Goal: Task Accomplishment & Management: Manage account settings

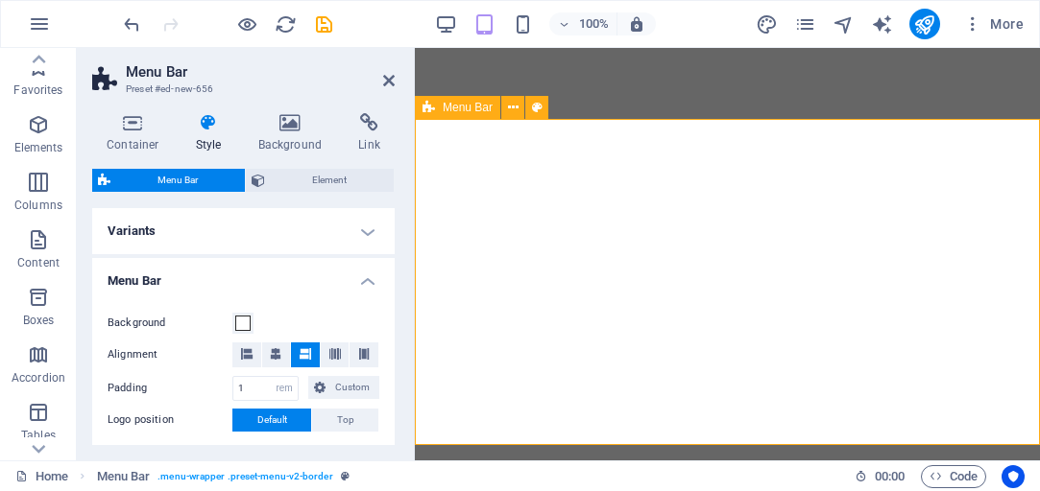
select select "rem"
select select "hover_border"
select select "px"
select select "rem"
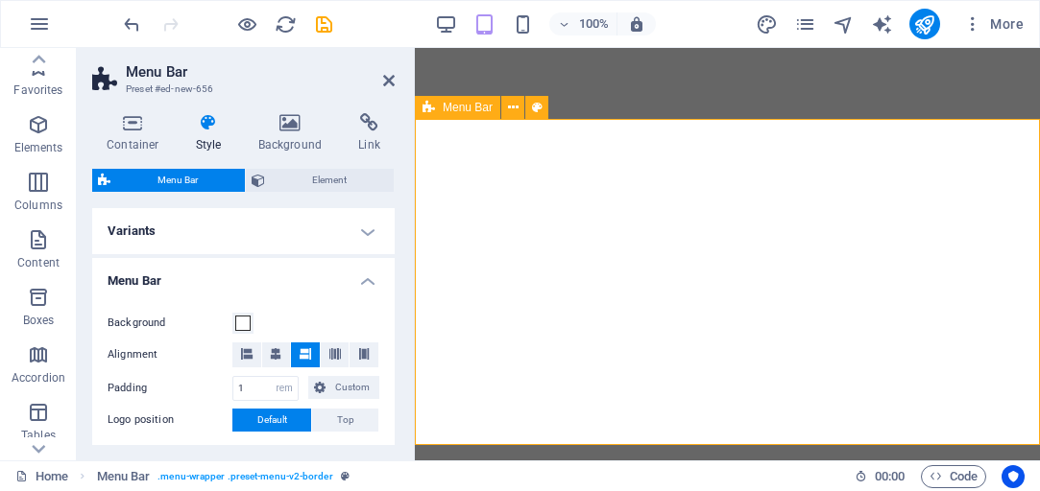
select select "rem"
select select "link-special-font"
select select "rem"
select select "px"
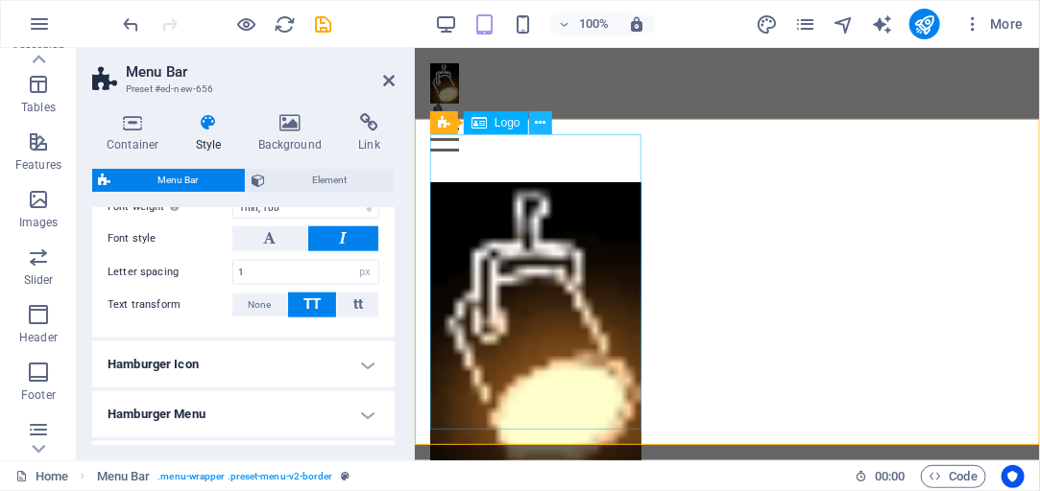
click at [542, 123] on icon at bounding box center [540, 123] width 11 height 20
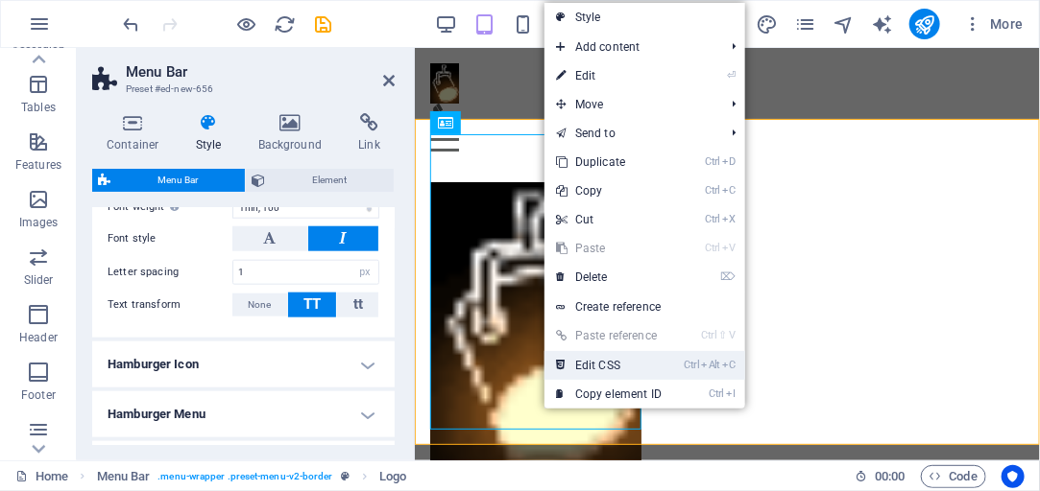
click at [616, 358] on link "Ctrl Alt C Edit CSS" at bounding box center [608, 365] width 129 height 29
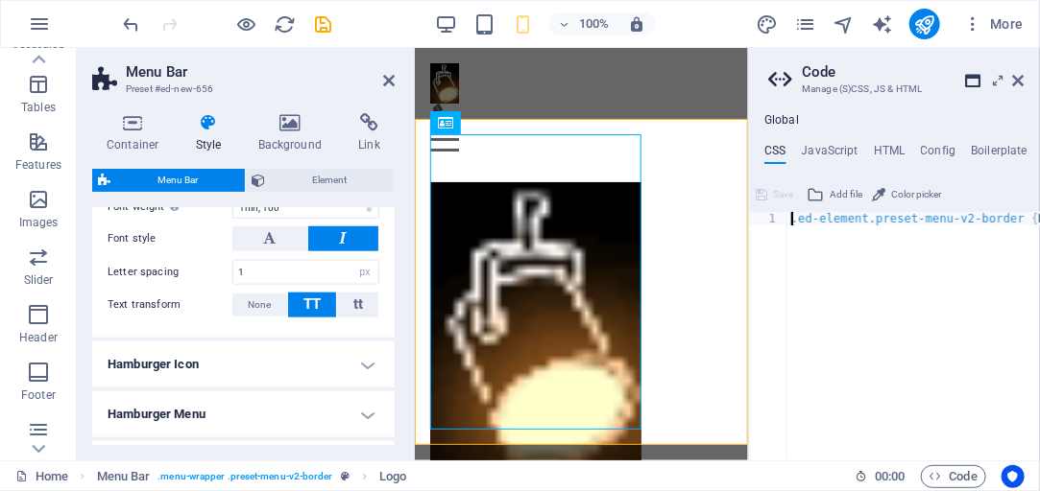
click at [974, 74] on icon at bounding box center [973, 80] width 15 height 15
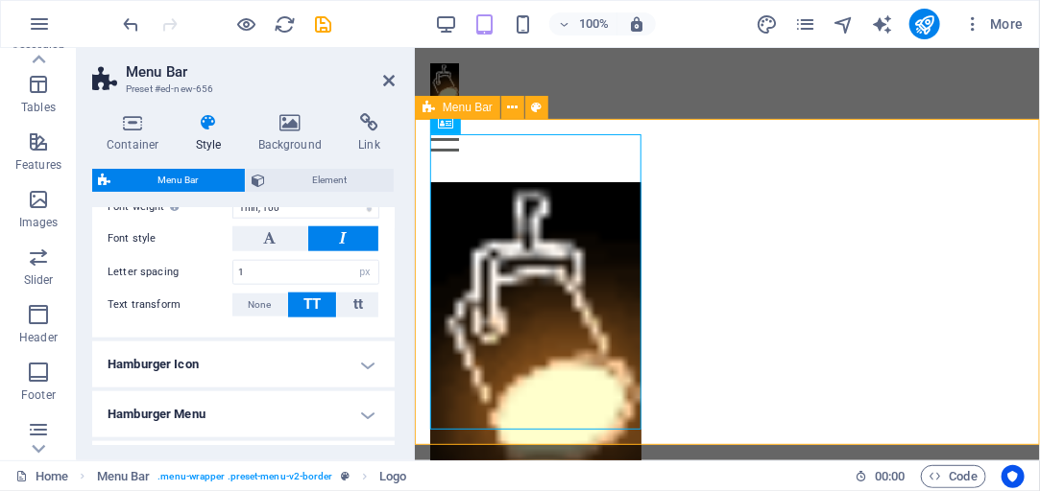
click at [731, 247] on div "Menu Home About Service Contact" at bounding box center [726, 353] width 625 height 374
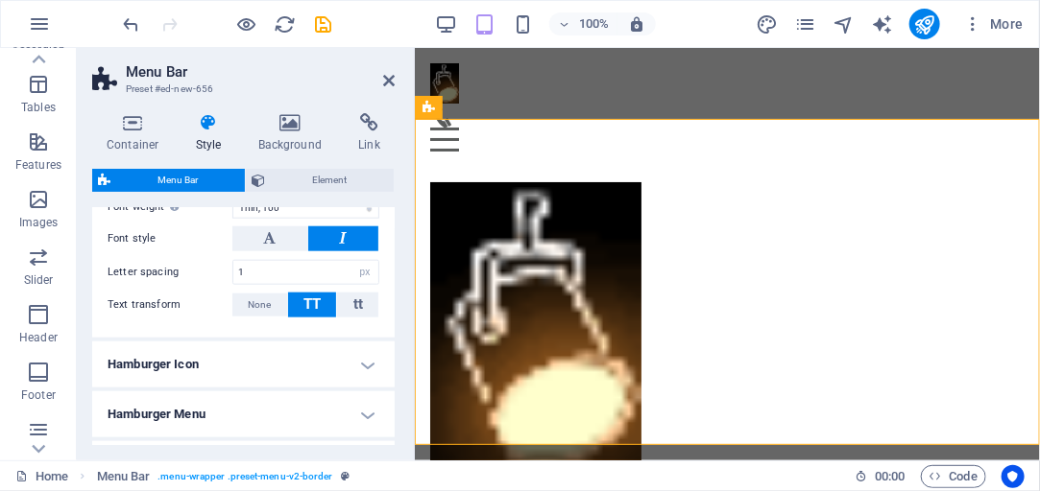
click at [164, 183] on span "Menu Bar" at bounding box center [177, 180] width 123 height 23
click at [656, 170] on div "Menu Home About Service Contact" at bounding box center [726, 353] width 625 height 374
click at [391, 75] on icon at bounding box center [389, 80] width 12 height 15
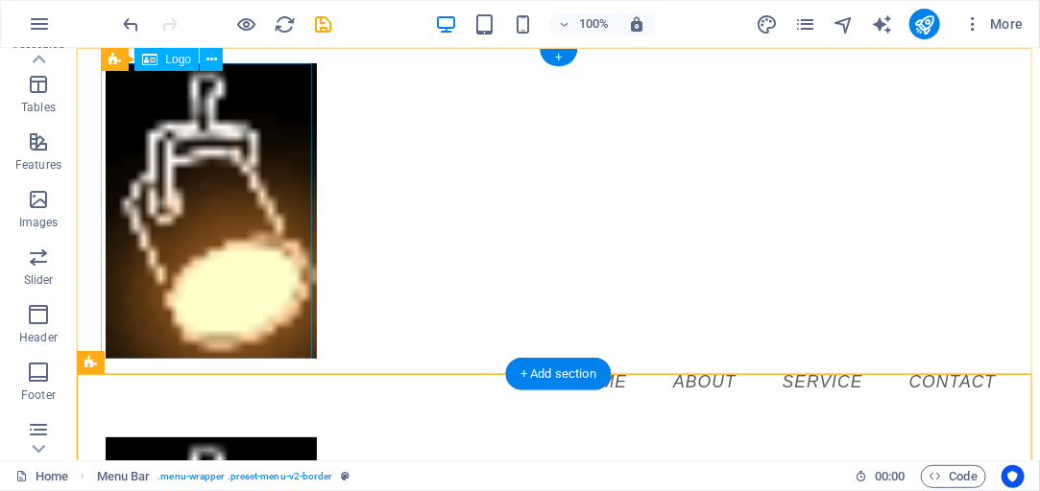
click at [185, 227] on div at bounding box center [558, 210] width 906 height 296
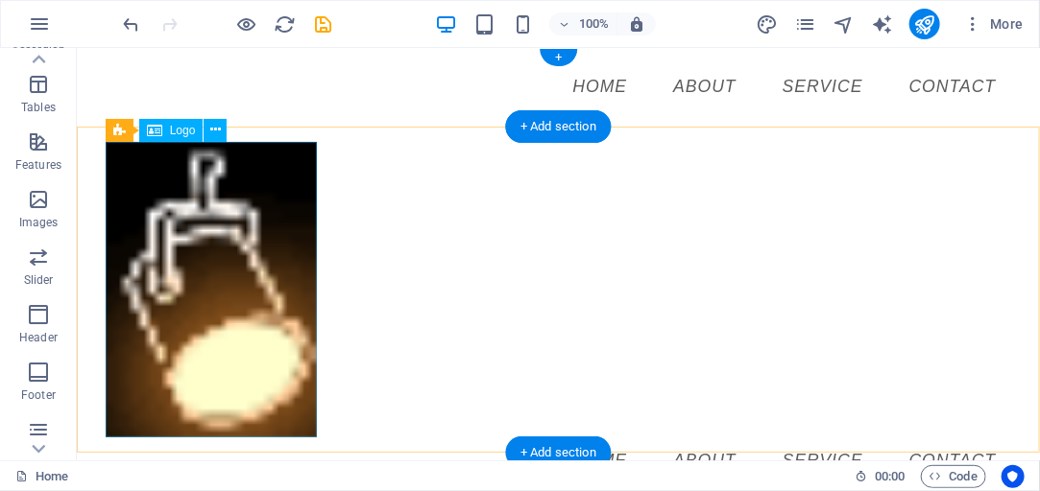
click at [186, 227] on div at bounding box center [558, 289] width 906 height 296
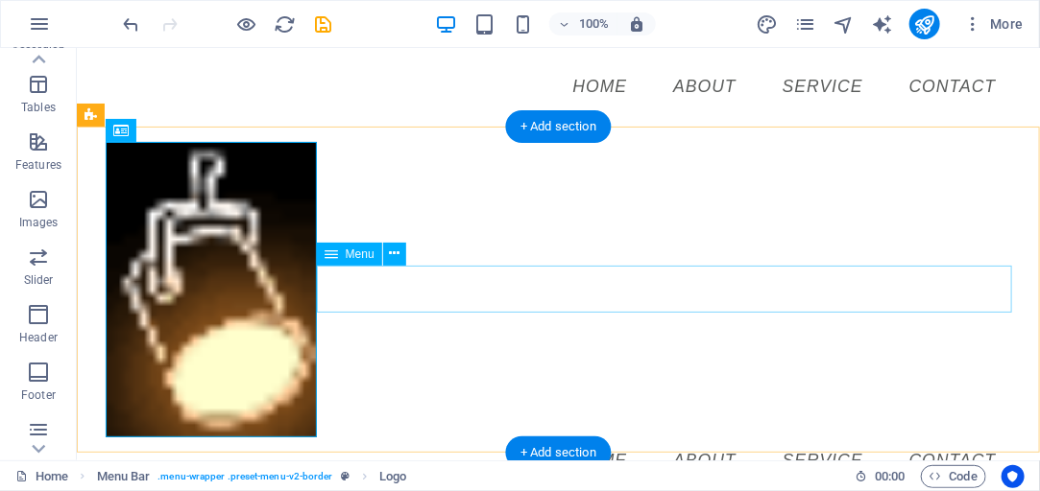
click at [449, 437] on nav "Home About Service Contact" at bounding box center [558, 461] width 906 height 48
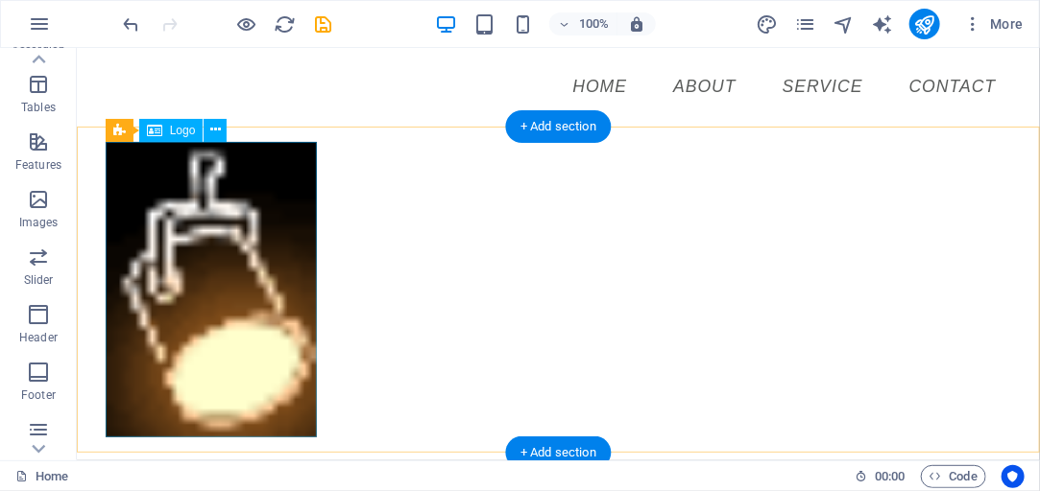
click at [230, 278] on div at bounding box center [558, 289] width 906 height 296
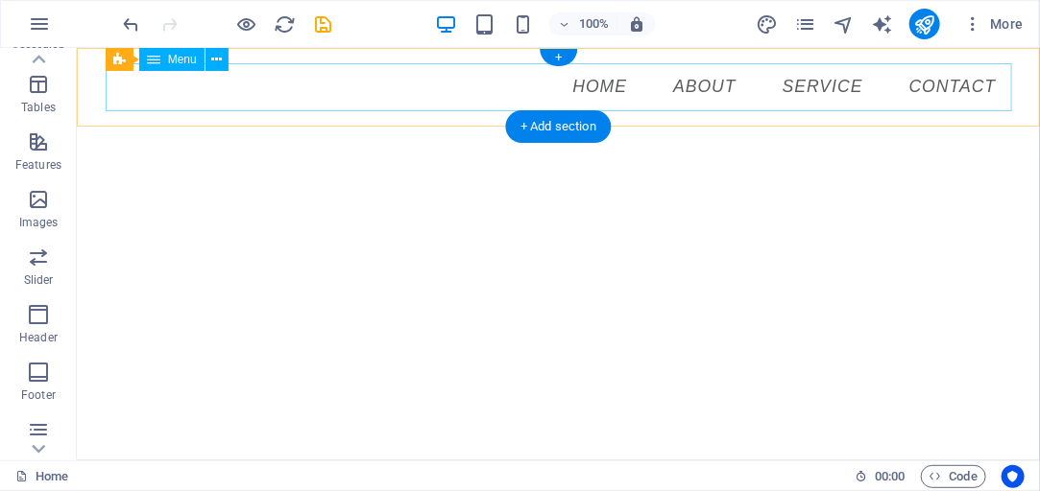
click at [339, 84] on nav "Home About Service Contact" at bounding box center [558, 86] width 906 height 48
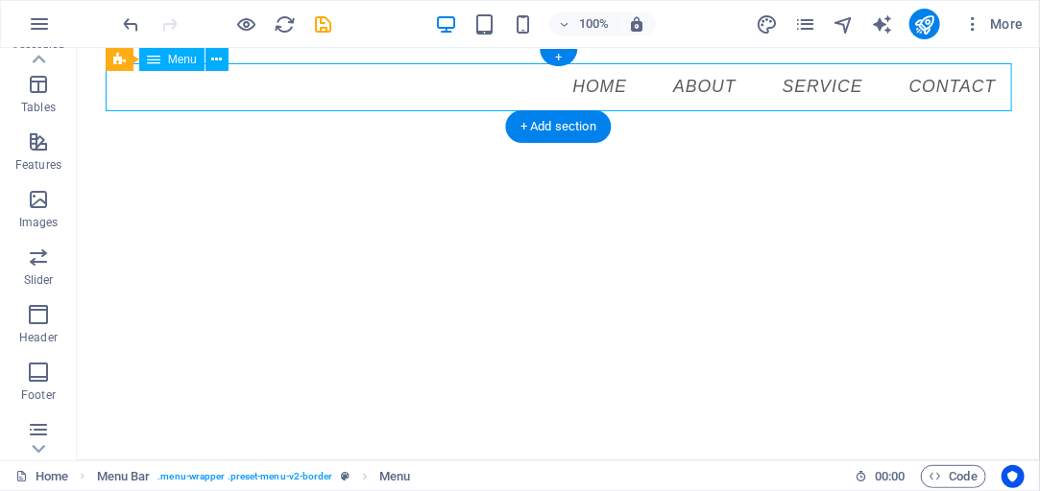
click at [601, 89] on nav "Home About Service Contact" at bounding box center [558, 86] width 906 height 48
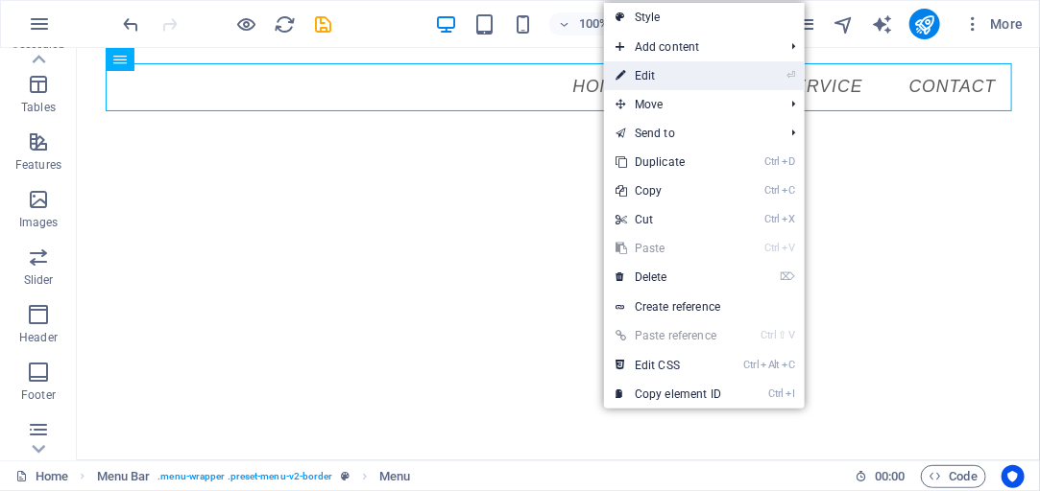
click at [626, 70] on link "⏎ Edit" at bounding box center [668, 75] width 129 height 29
select select
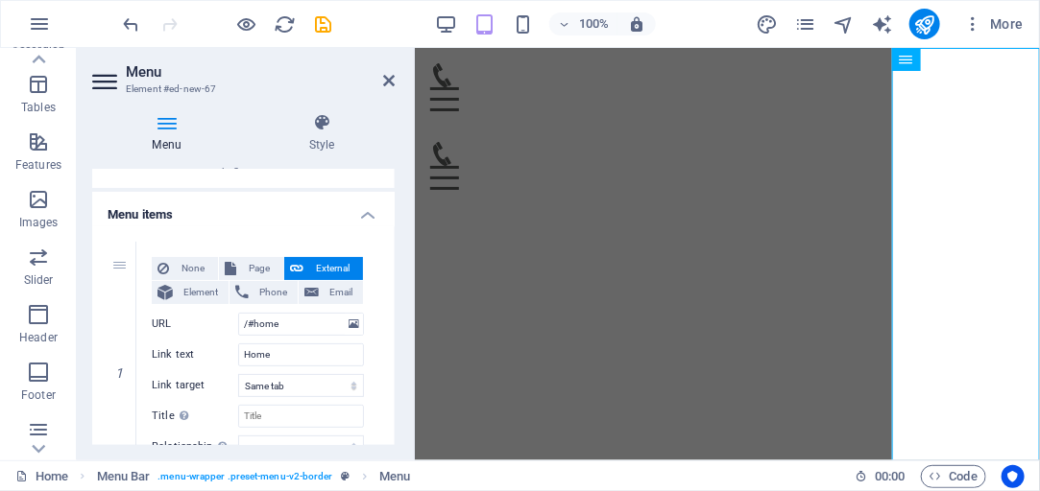
scroll to position [109, 0]
click at [284, 326] on input "/#home" at bounding box center [301, 324] width 126 height 23
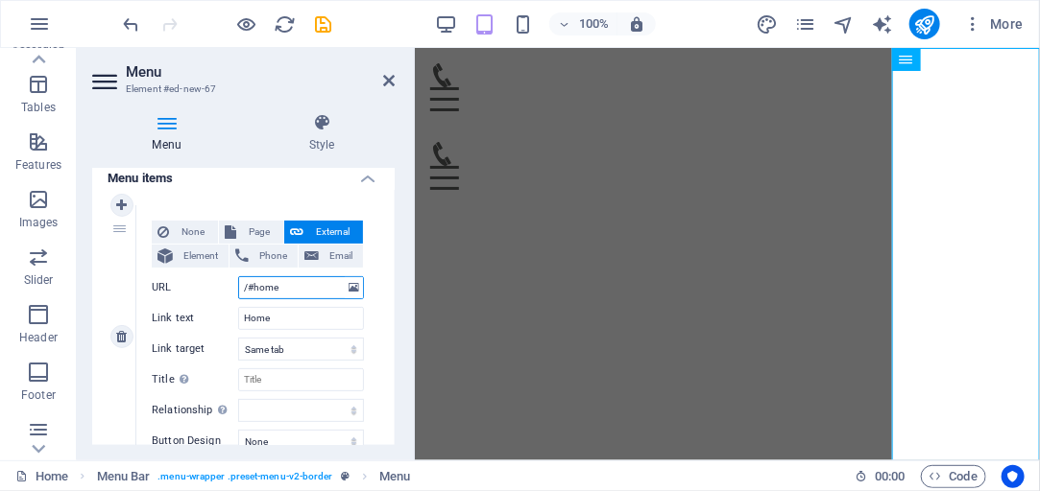
scroll to position [164, 0]
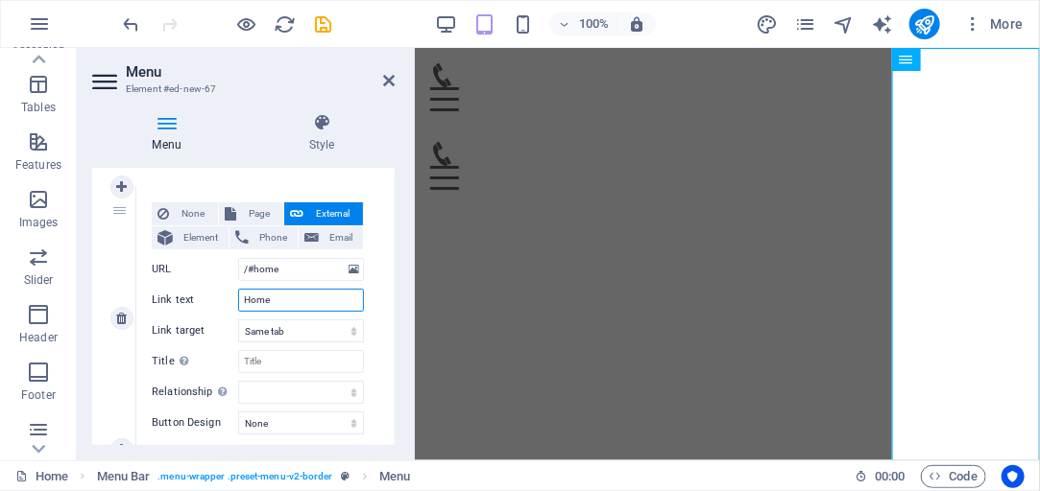
click at [272, 299] on input "Home" at bounding box center [301, 300] width 126 height 23
type input "W"
select select
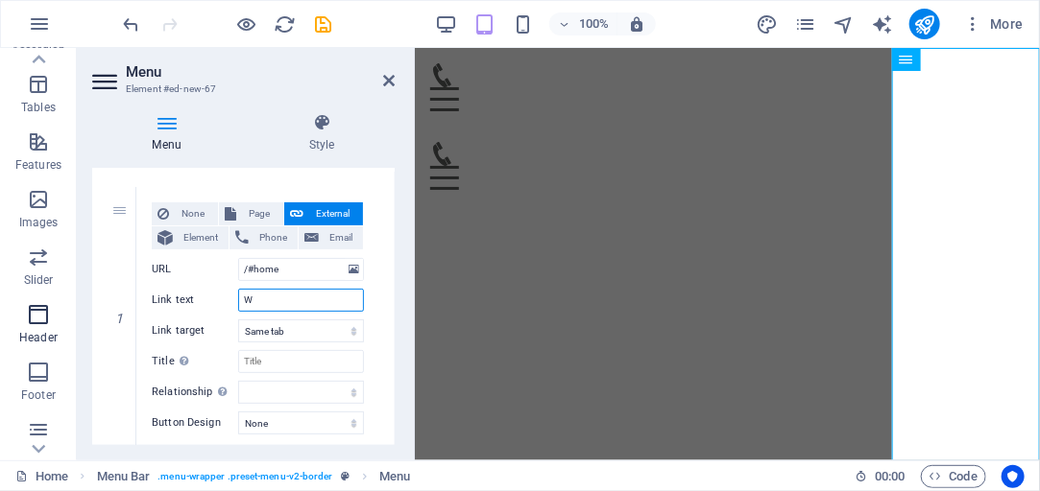
select select
type input "Whats"
select select
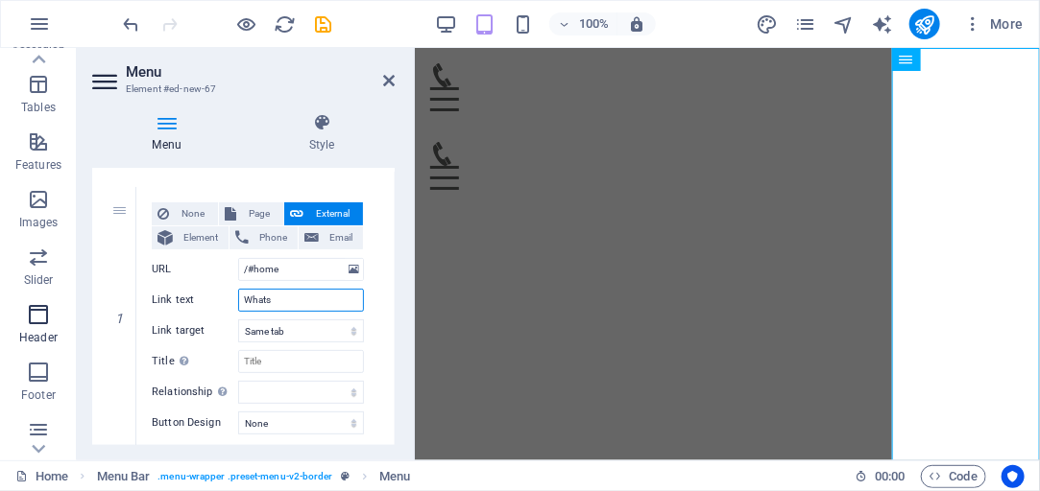
select select
type input "Whats"
select select
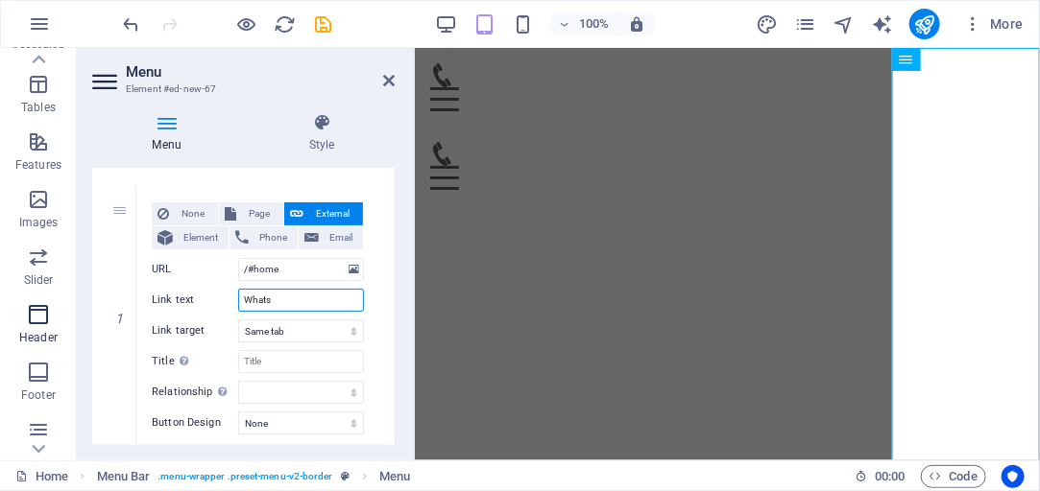
select select
type input "Whats on"
select select
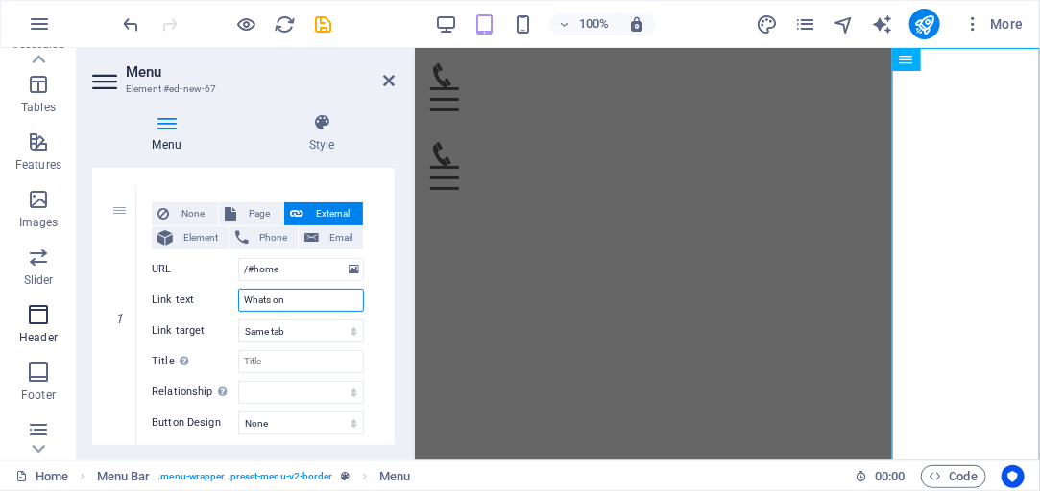
select select
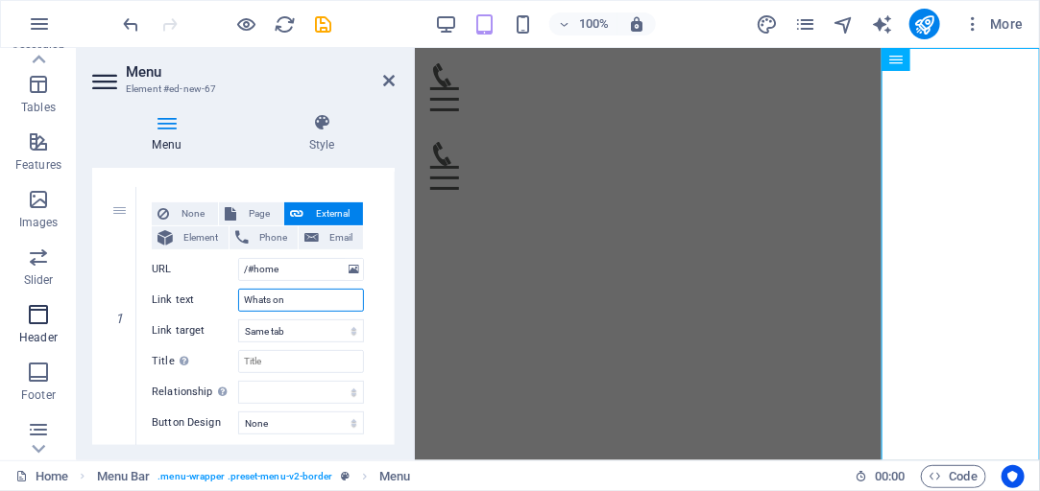
type input "What's on"
select select
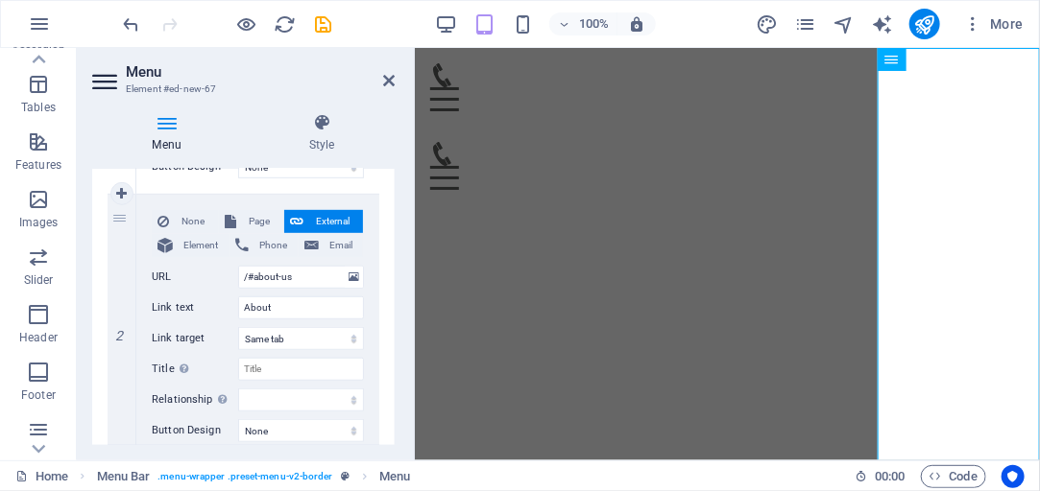
scroll to position [439, 0]
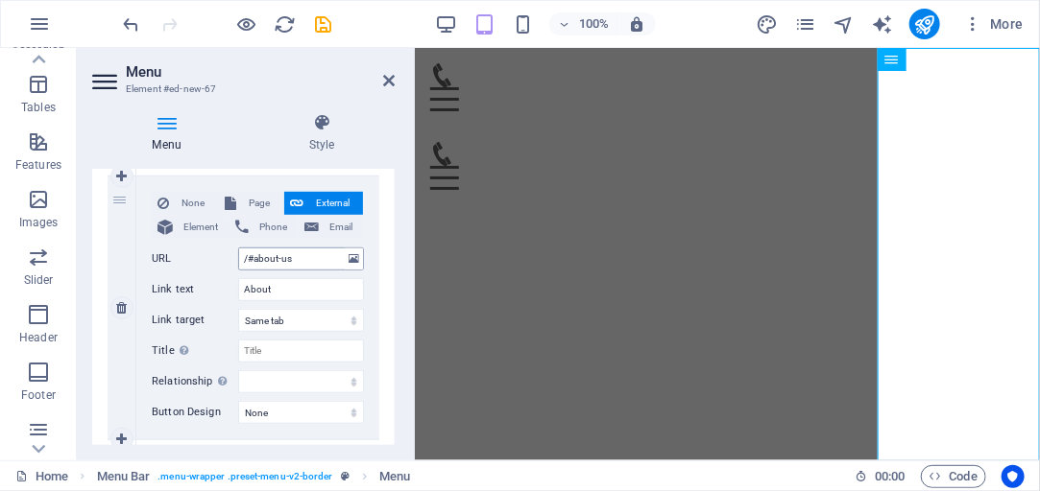
type input "What's on"
click at [301, 262] on input "/#about-us" at bounding box center [301, 259] width 126 height 23
click at [300, 259] on input "/#about-us" at bounding box center [301, 259] width 126 height 23
type input "/#"
select select
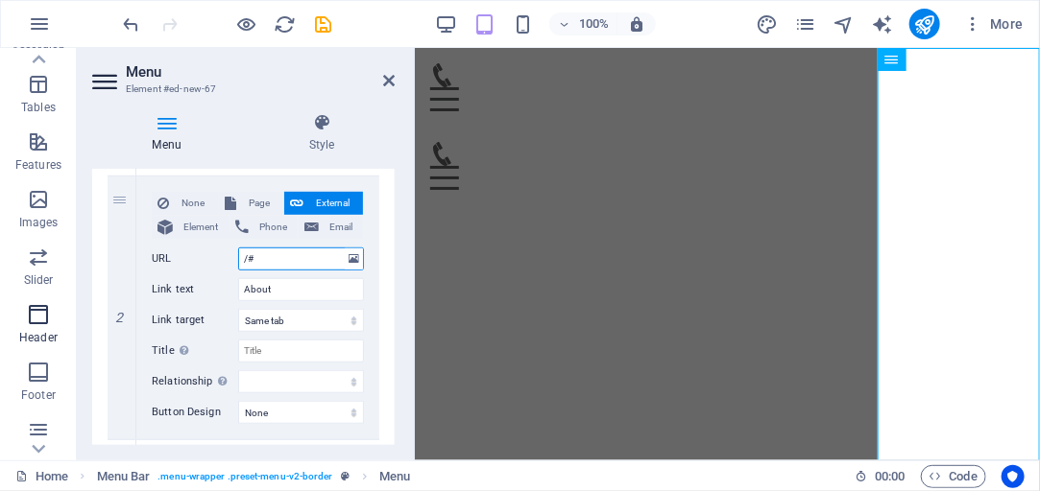
select select
type input "/#find u"
select select
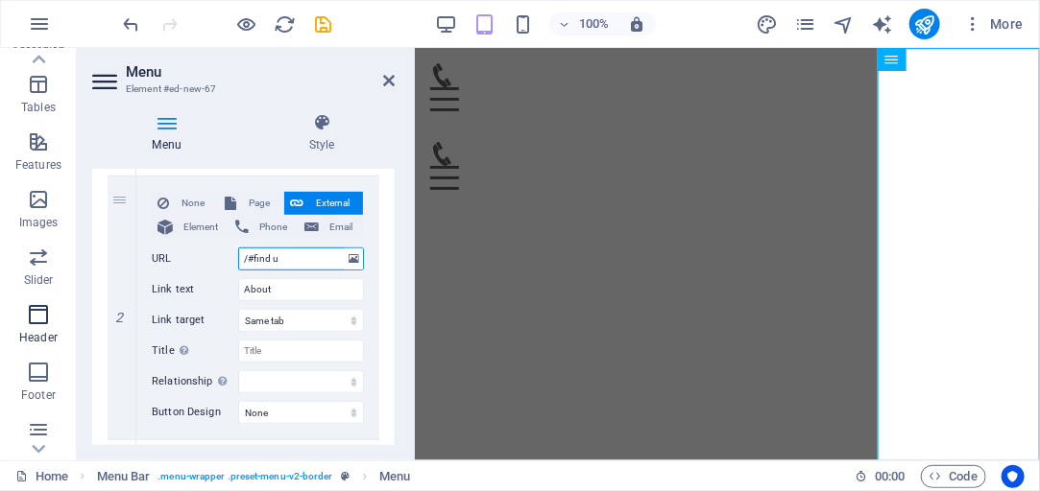
select select
type input "/#find"
select select
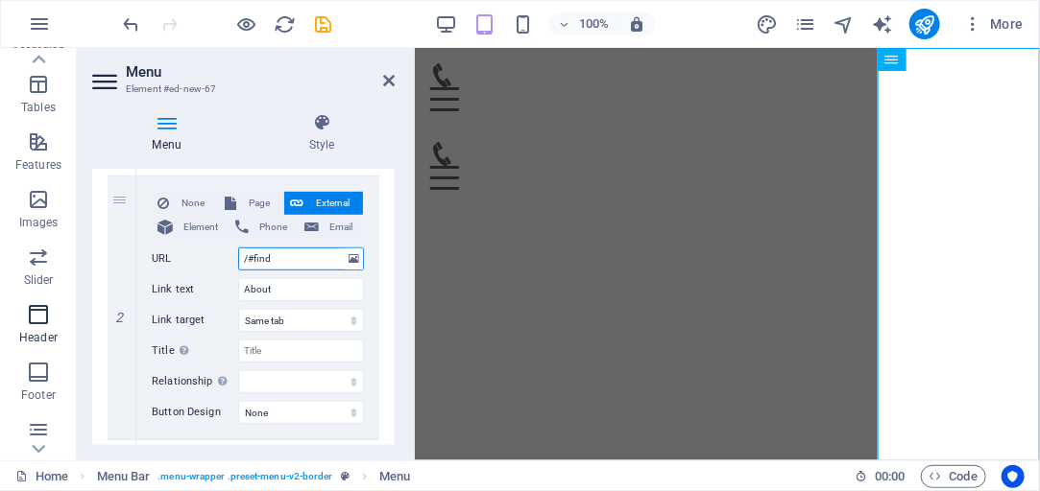
type input "/#find"
select select
type input "/#find"
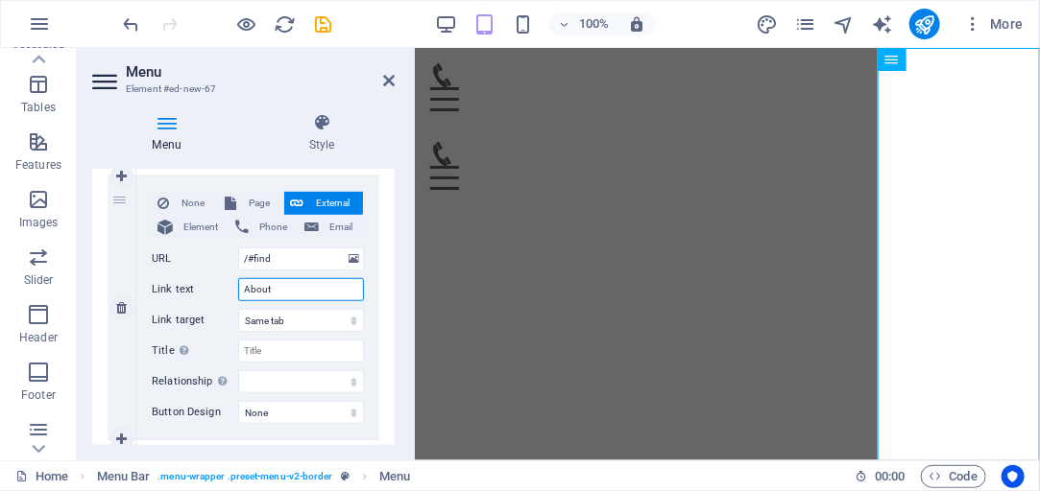
click at [282, 288] on input "About" at bounding box center [301, 289] width 126 height 23
type input "A"
select select
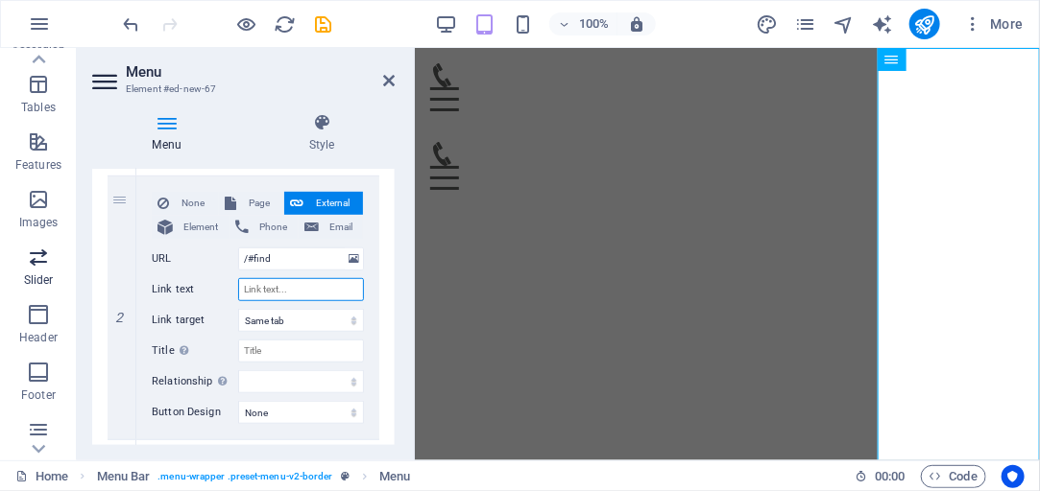
select select
type input "Find"
select select
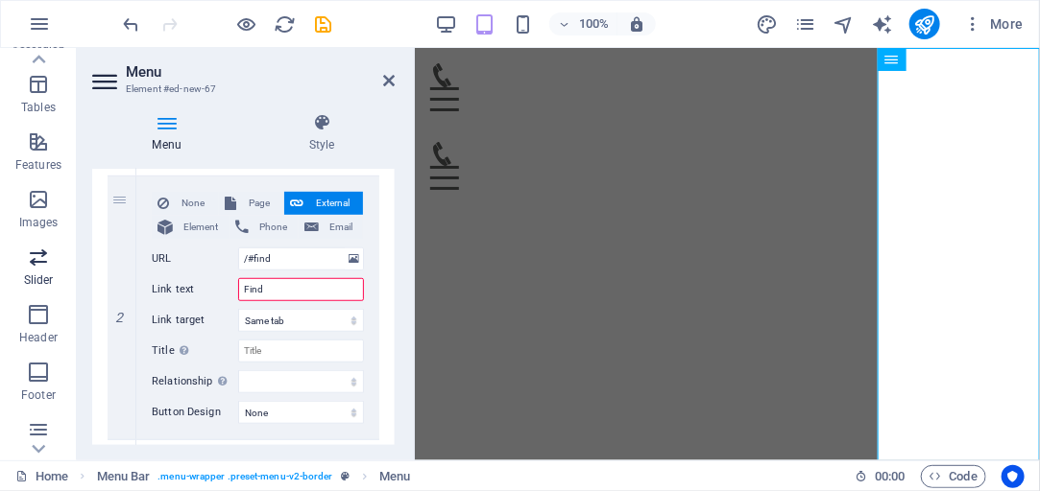
select select
type input "Find"
select select
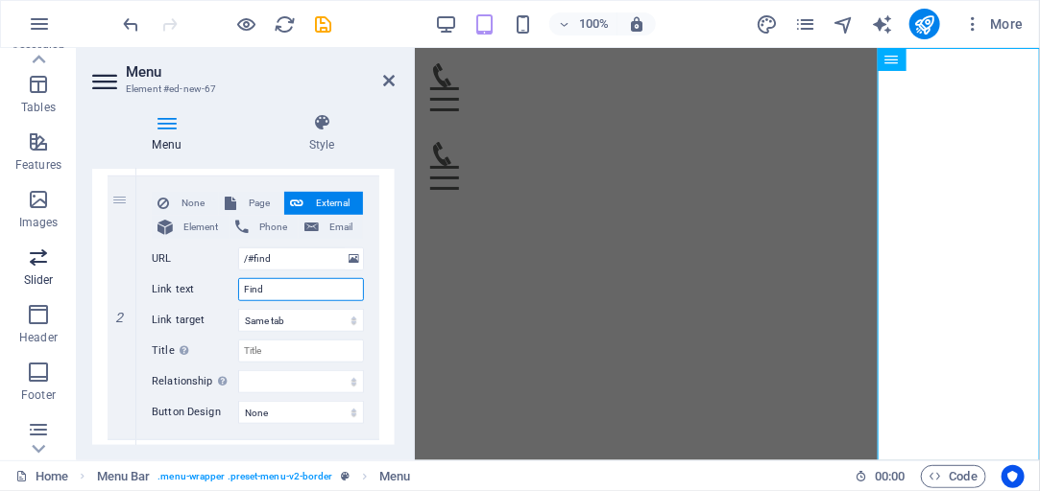
select select
type input "Find us"
select select
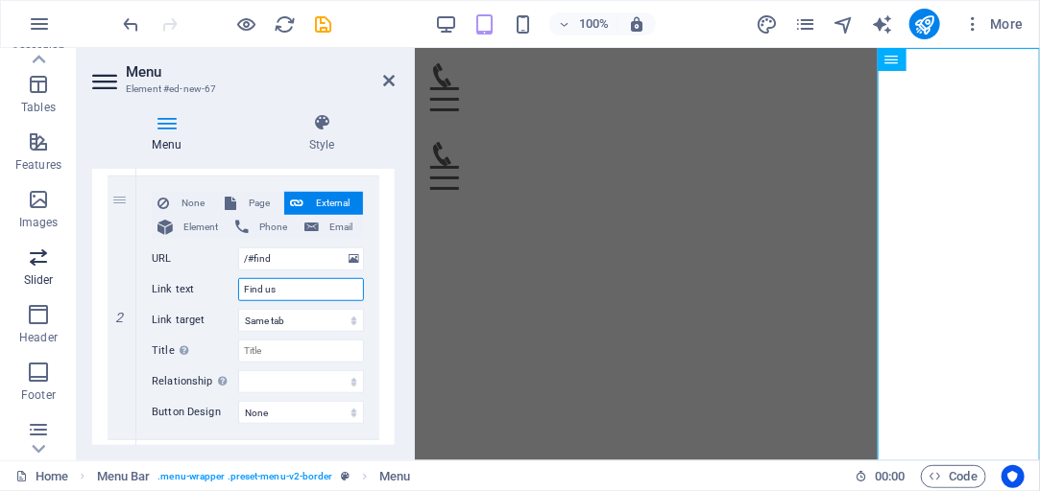
select select
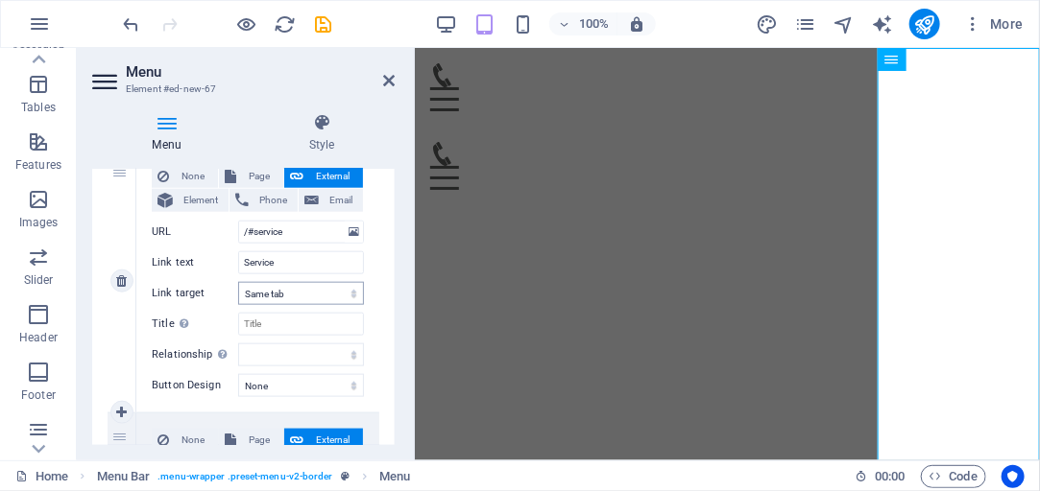
scroll to position [712, 0]
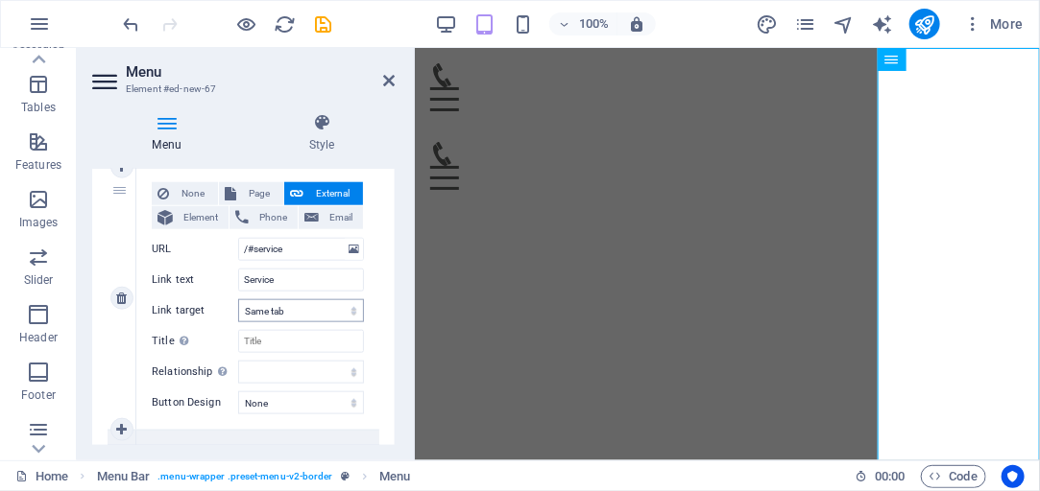
type input "Find us"
click at [294, 250] on input "/#service" at bounding box center [301, 249] width 126 height 23
click at [294, 249] on input "/#service" at bounding box center [301, 249] width 126 height 23
type input "/#"
select select
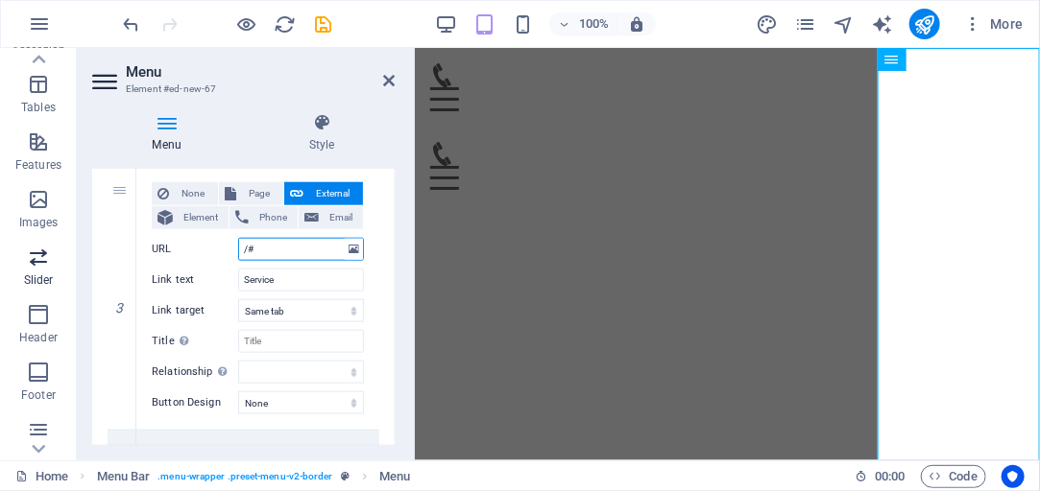
select select
type input "/#Hire"
select select
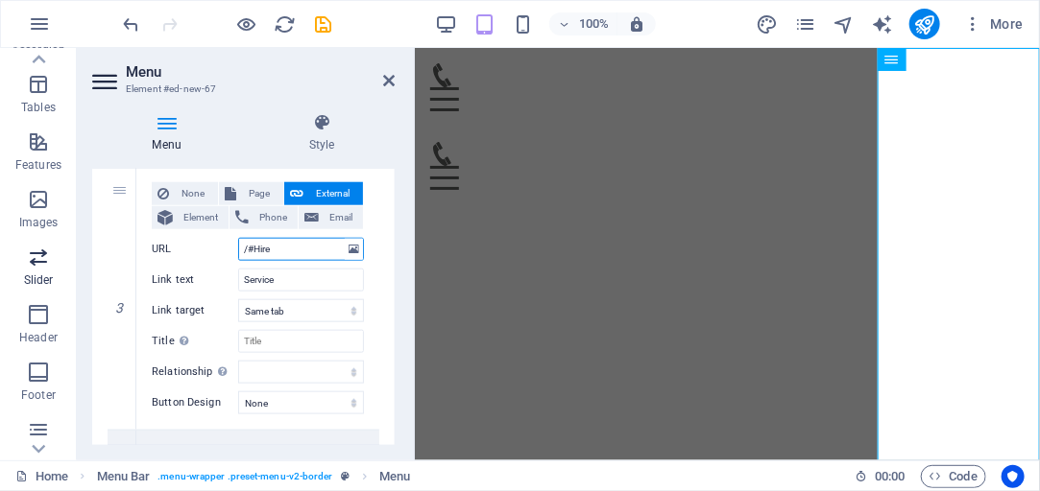
select select
click at [257, 246] on input "/#Hire" at bounding box center [301, 249] width 126 height 23
type input "/#ire"
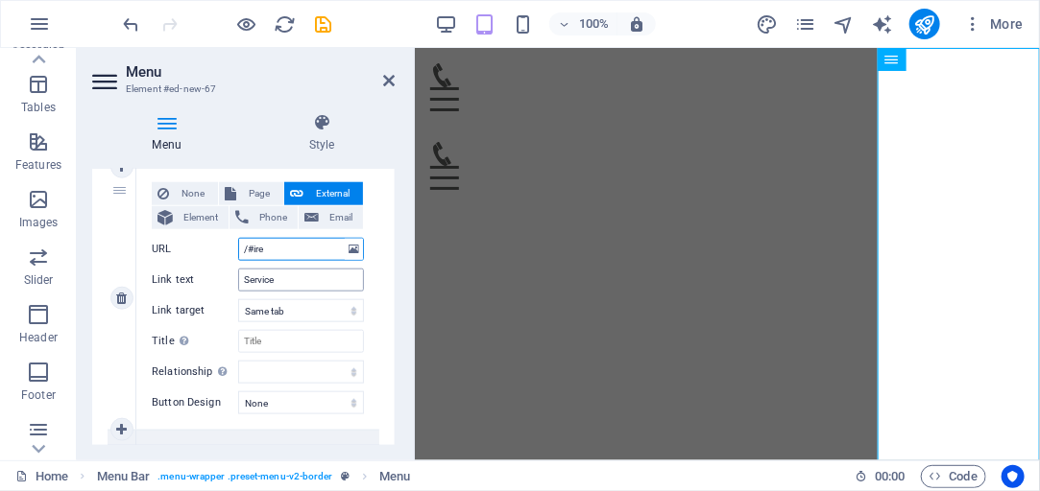
select select
type input "/#hire"
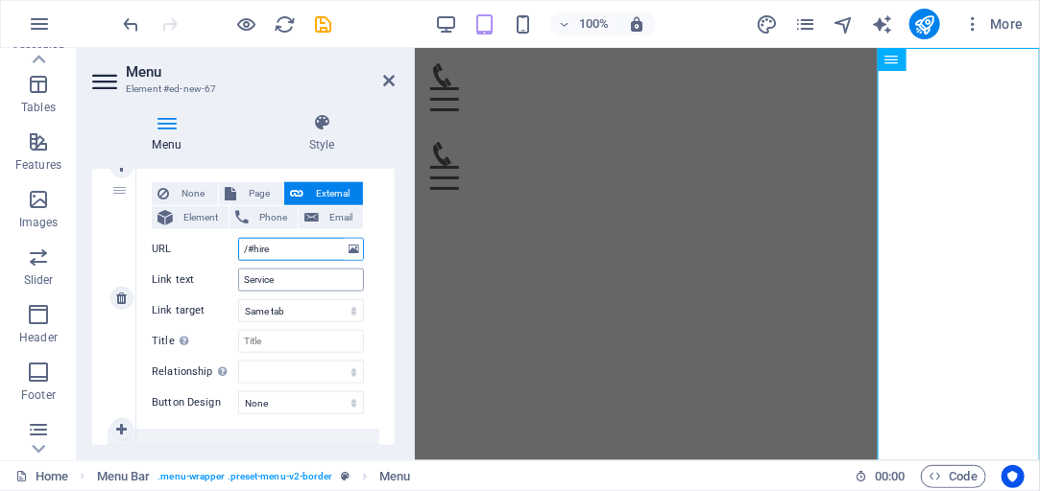
select select
type input "/#hire"
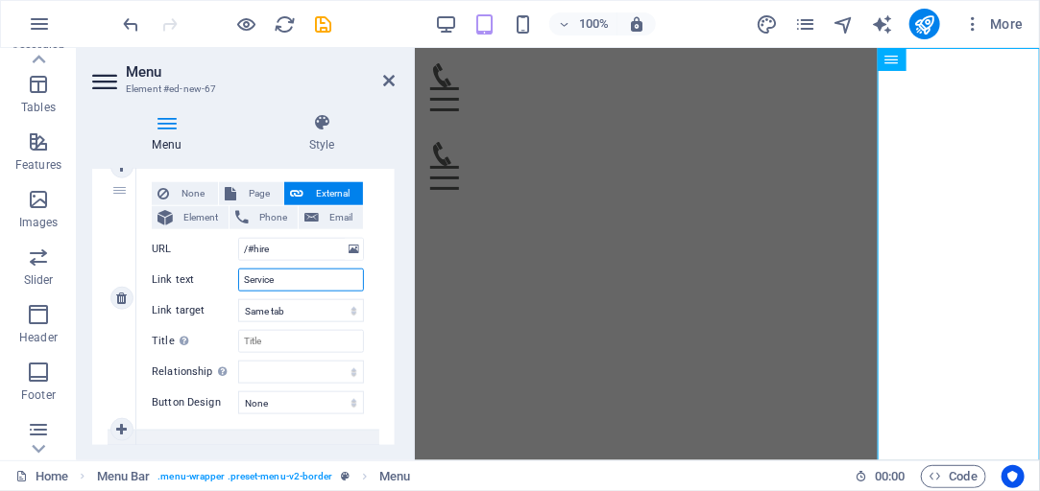
click at [275, 279] on input "Service" at bounding box center [301, 280] width 126 height 23
type input "S"
select select
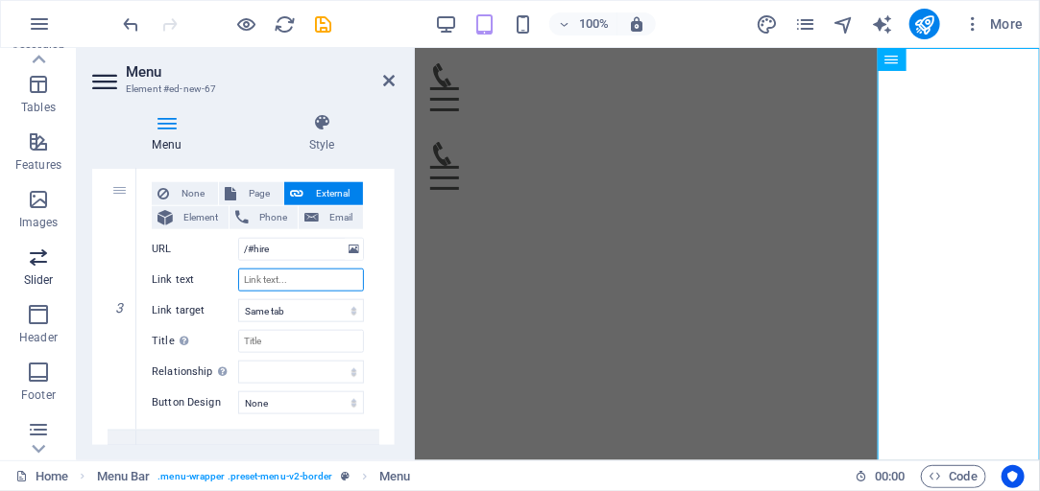
select select
type input "Hire"
select select
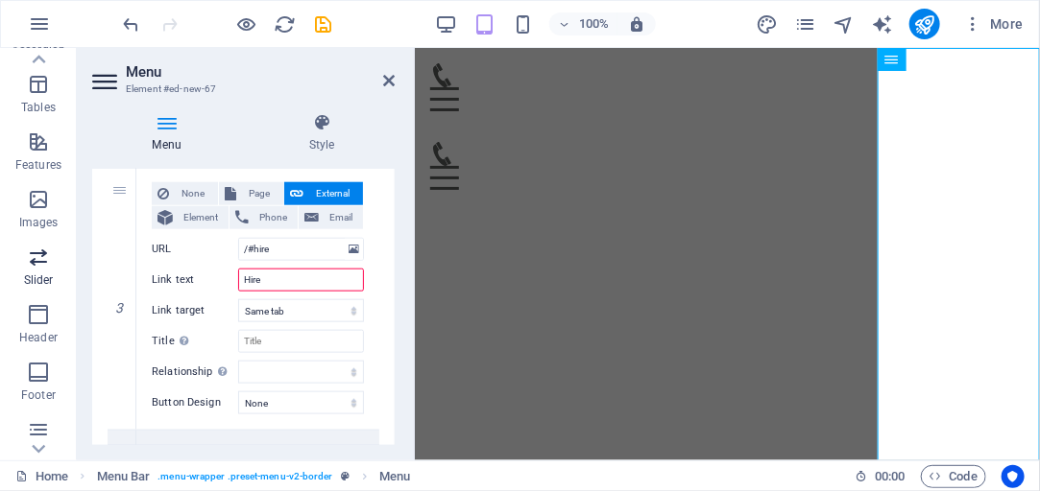
select select
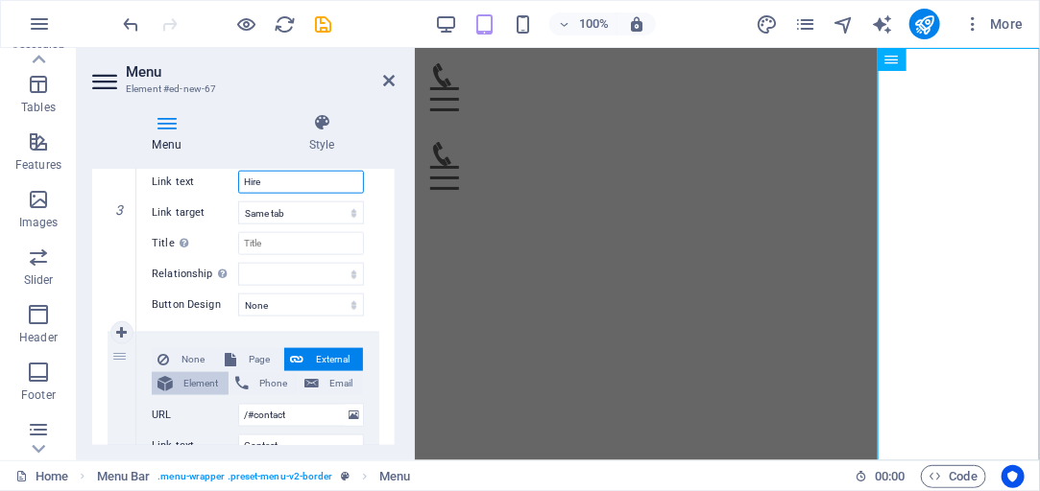
scroll to position [792, 0]
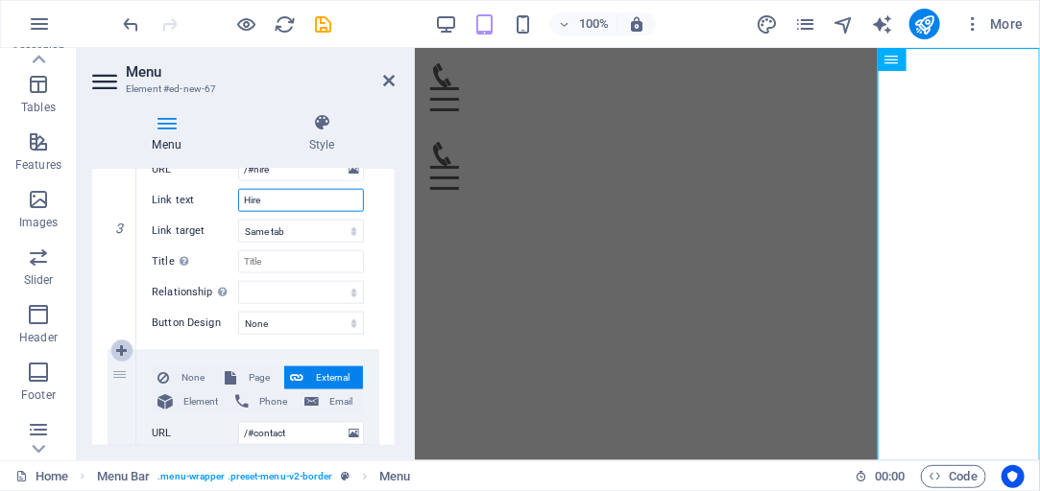
type input "Hire"
click at [123, 350] on icon at bounding box center [121, 351] width 11 height 13
select select
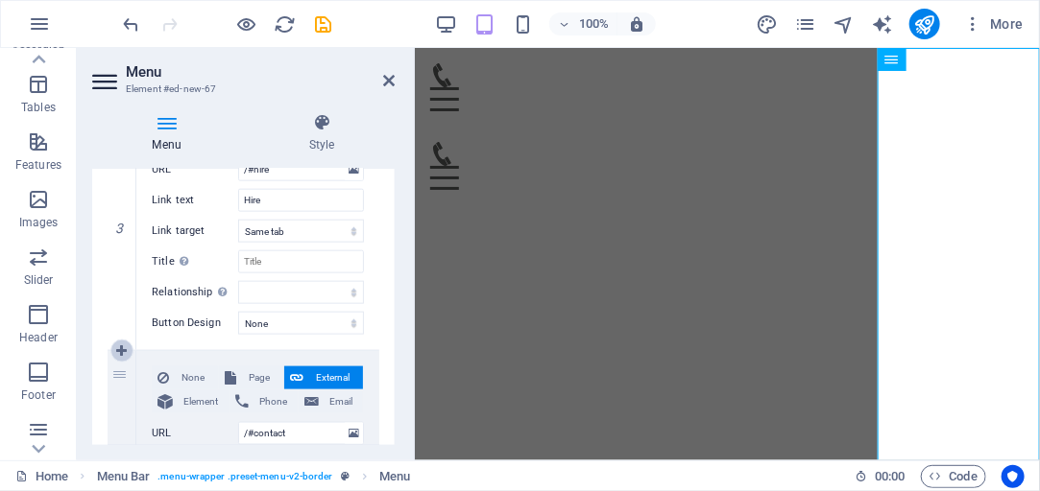
select select
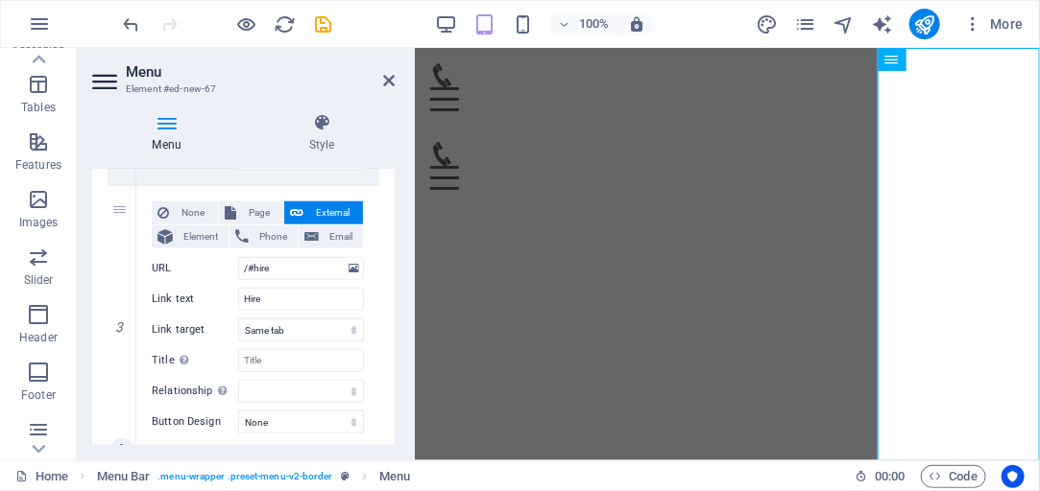
scroll to position [682, 0]
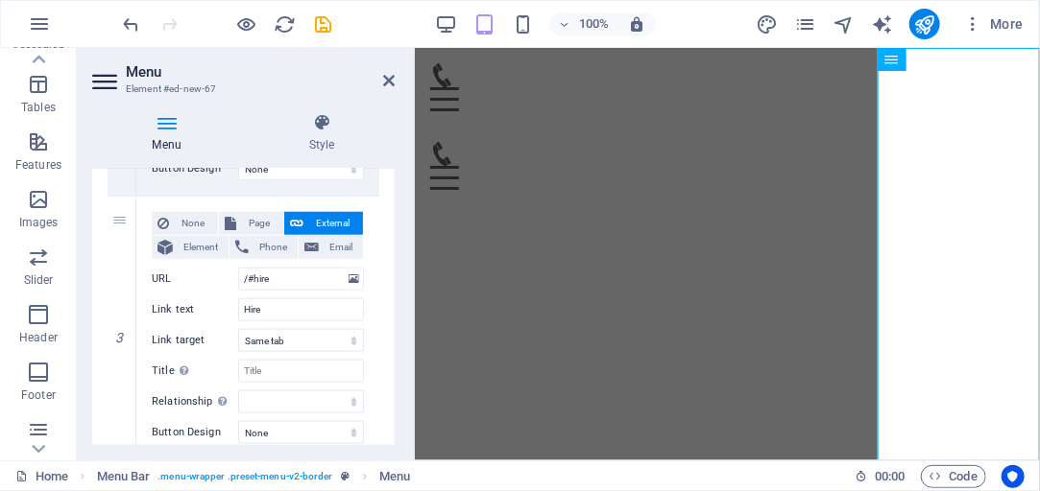
click at [569, 204] on html "Skip to main content Menu What's on Find us Hire Contact Menu" at bounding box center [726, 125] width 625 height 157
click at [393, 83] on icon at bounding box center [389, 80] width 12 height 15
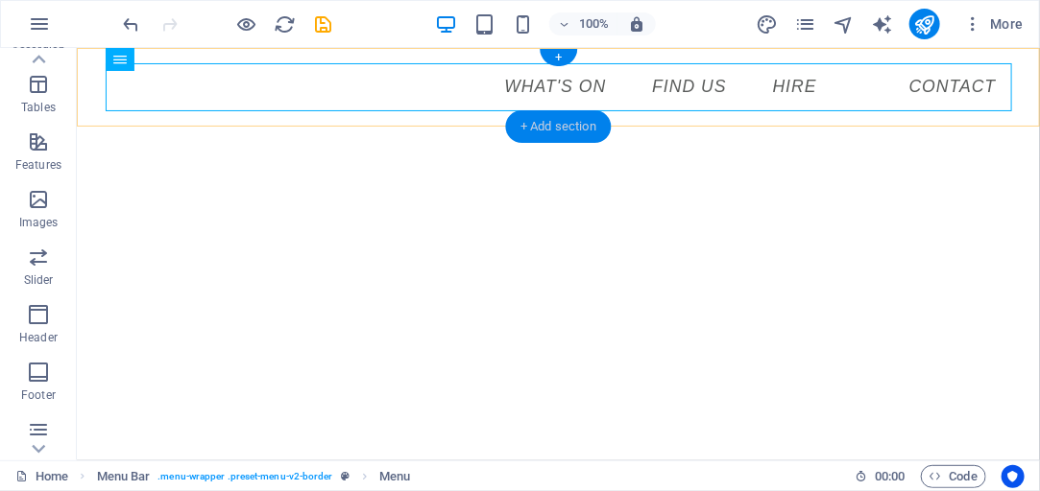
click at [589, 121] on div "+ Add section" at bounding box center [558, 126] width 107 height 33
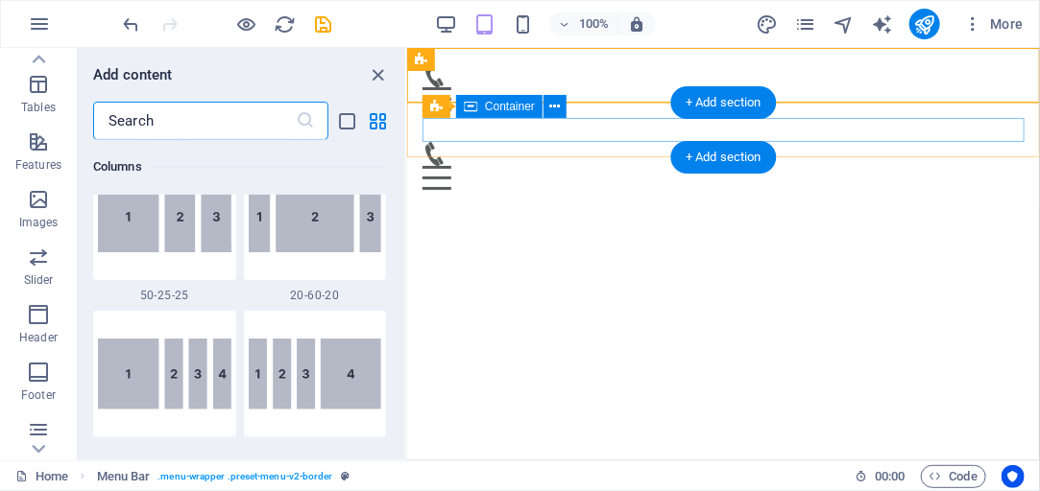
scroll to position [3358, 0]
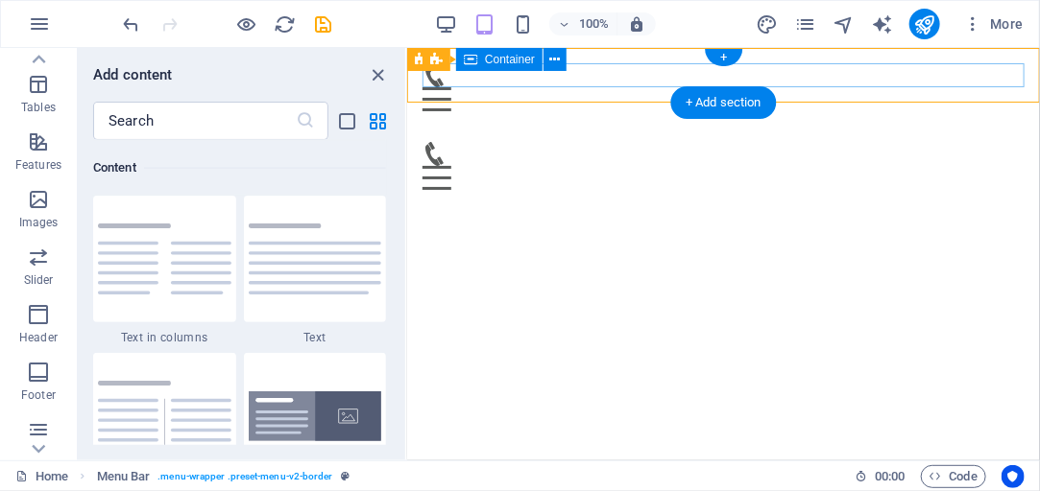
drag, startPoint x: 1130, startPoint y: 152, endPoint x: 715, endPoint y: 77, distance: 421.4
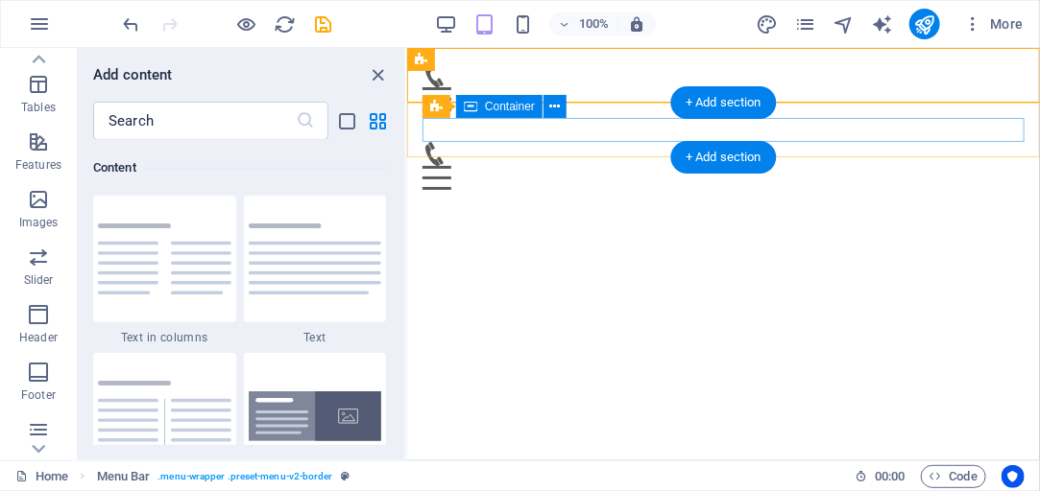
click at [679, 141] on div "Menu" at bounding box center [722, 165] width 602 height 48
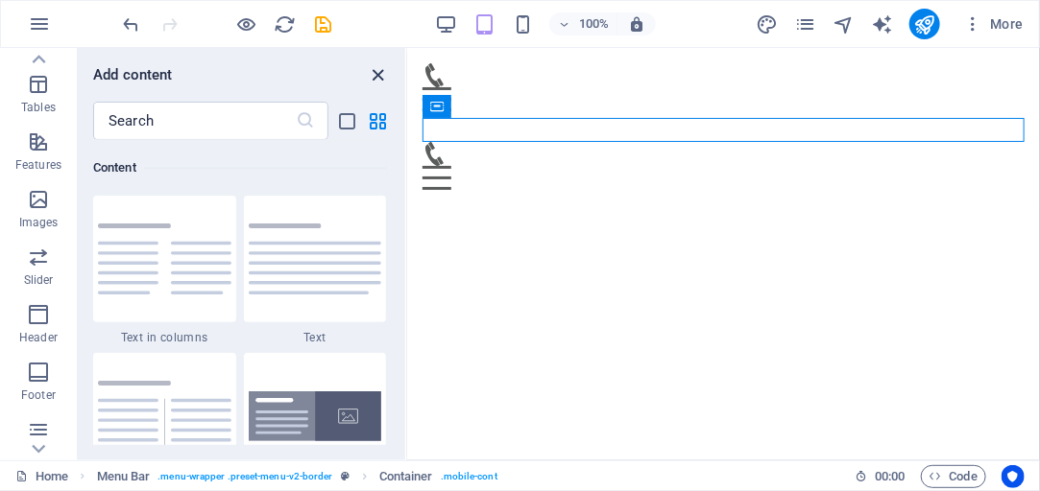
click at [385, 74] on icon "close panel" at bounding box center [379, 75] width 22 height 22
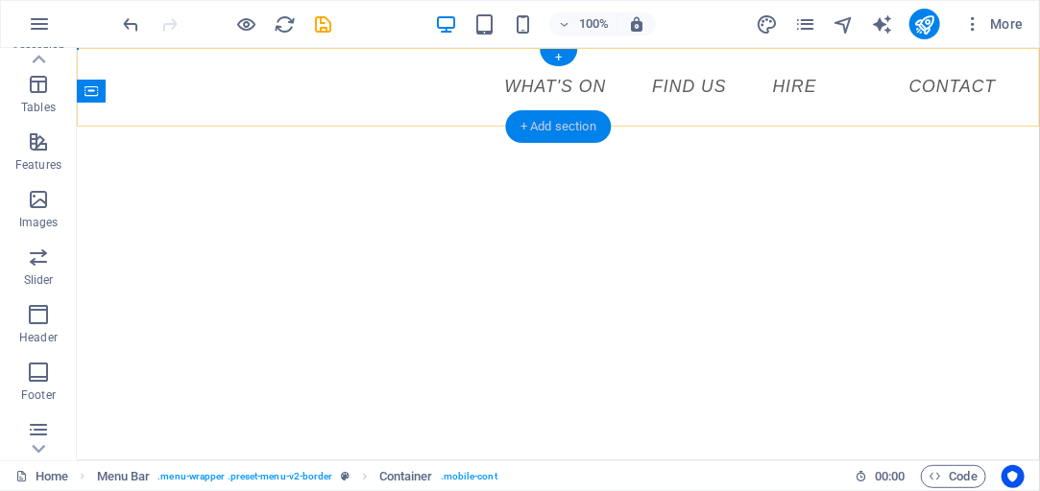
click at [522, 124] on div "+ Add section" at bounding box center [558, 126] width 107 height 33
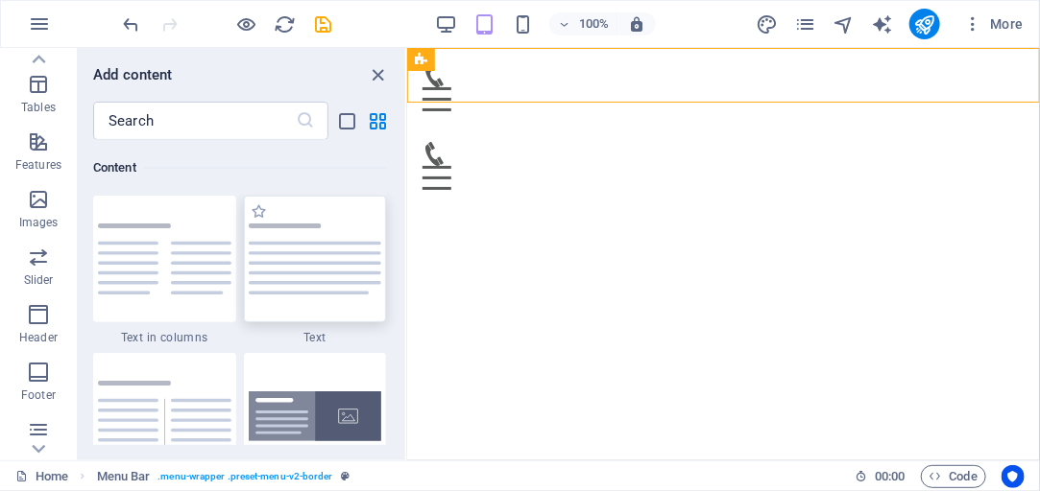
click at [303, 243] on img at bounding box center [315, 259] width 133 height 71
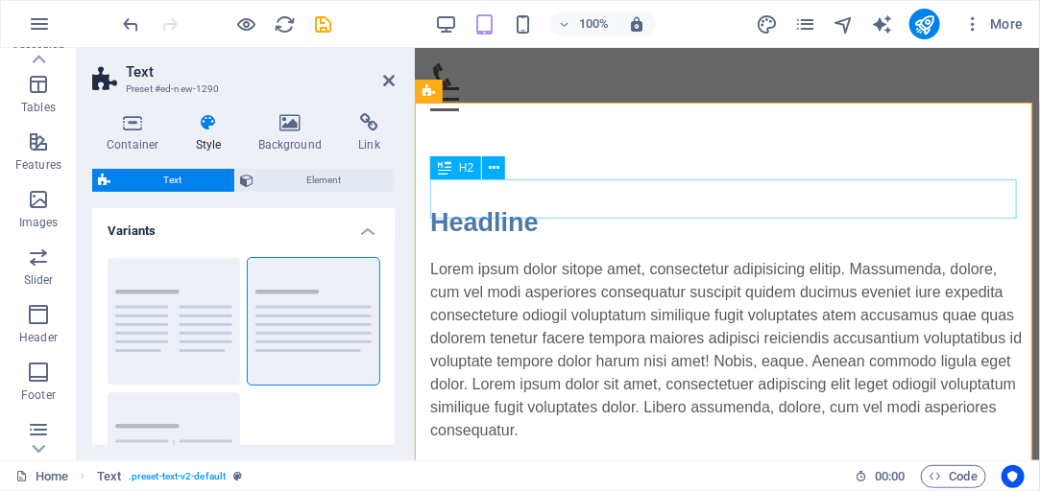
click at [541, 203] on div "Headline" at bounding box center [726, 222] width 594 height 39
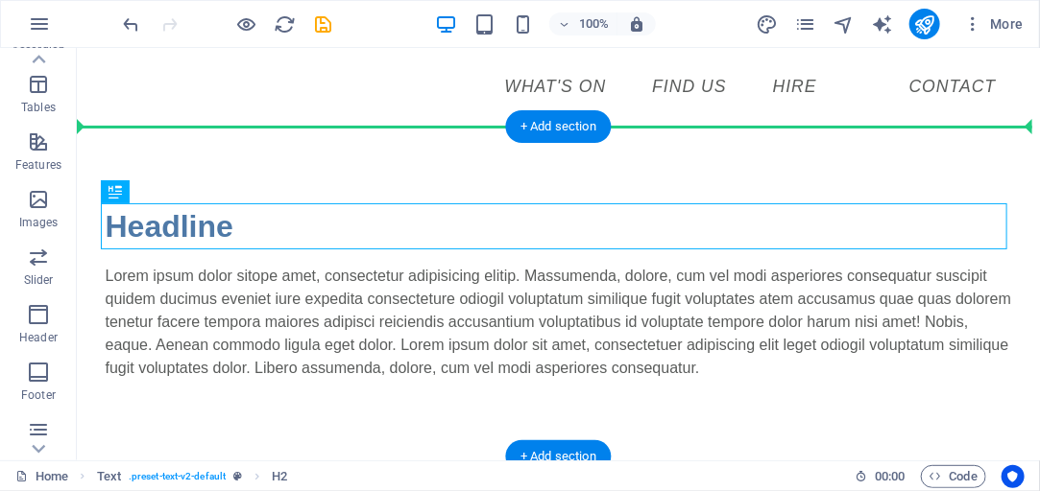
drag, startPoint x: 200, startPoint y: 198, endPoint x: 468, endPoint y: 196, distance: 268.8
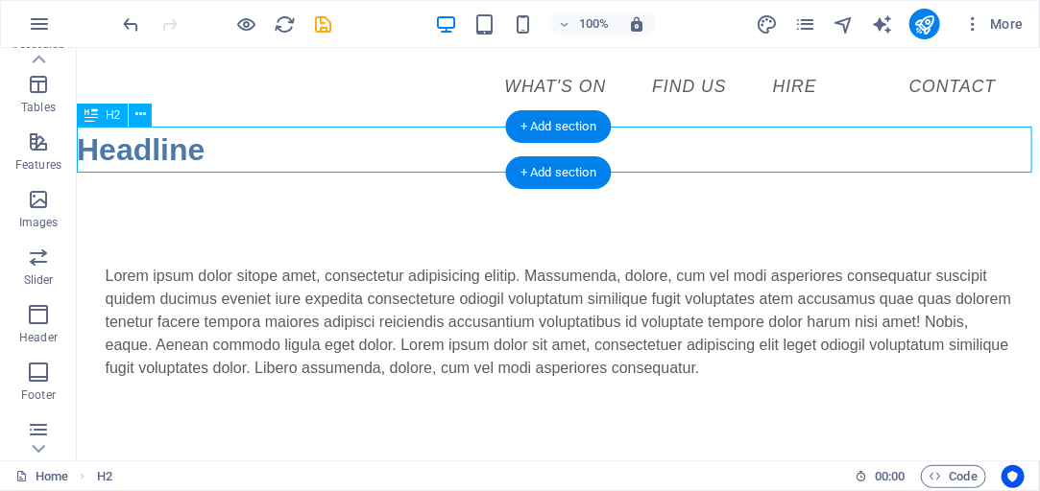
click at [131, 141] on div "Headline" at bounding box center [557, 149] width 963 height 46
click at [131, 143] on div "Headline" at bounding box center [557, 149] width 963 height 46
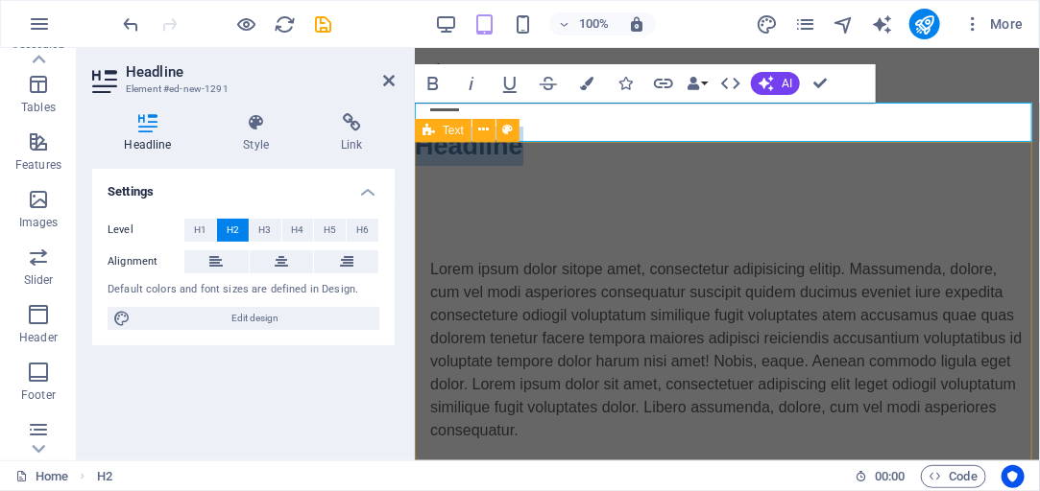
click at [466, 123] on div "Text" at bounding box center [443, 130] width 57 height 23
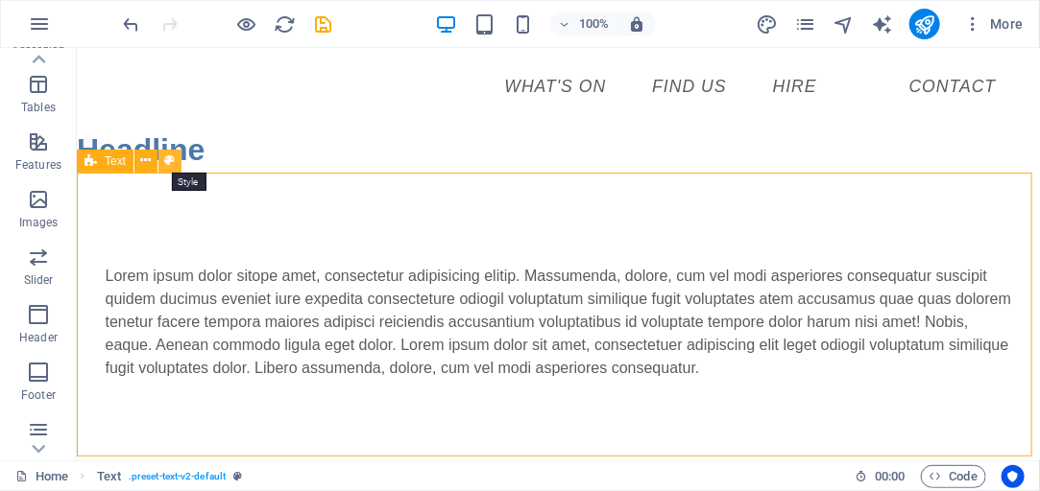
click at [174, 161] on icon at bounding box center [170, 161] width 11 height 20
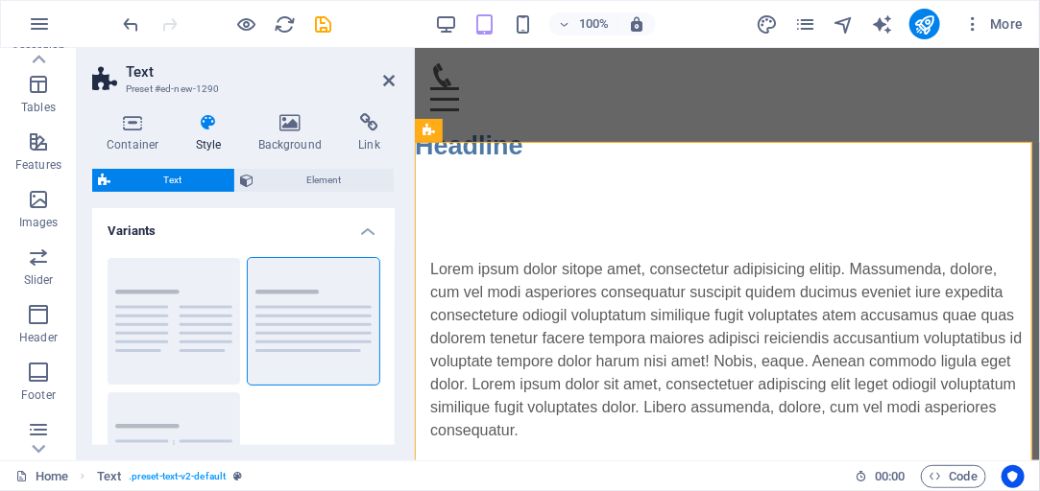
click at [208, 128] on icon at bounding box center [208, 122] width 55 height 19
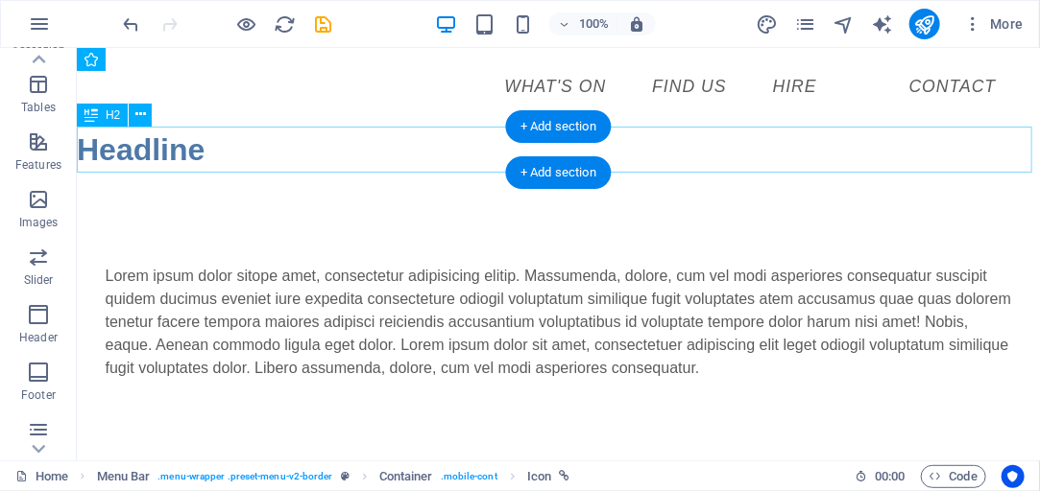
click at [457, 158] on div "Headline" at bounding box center [557, 149] width 963 height 46
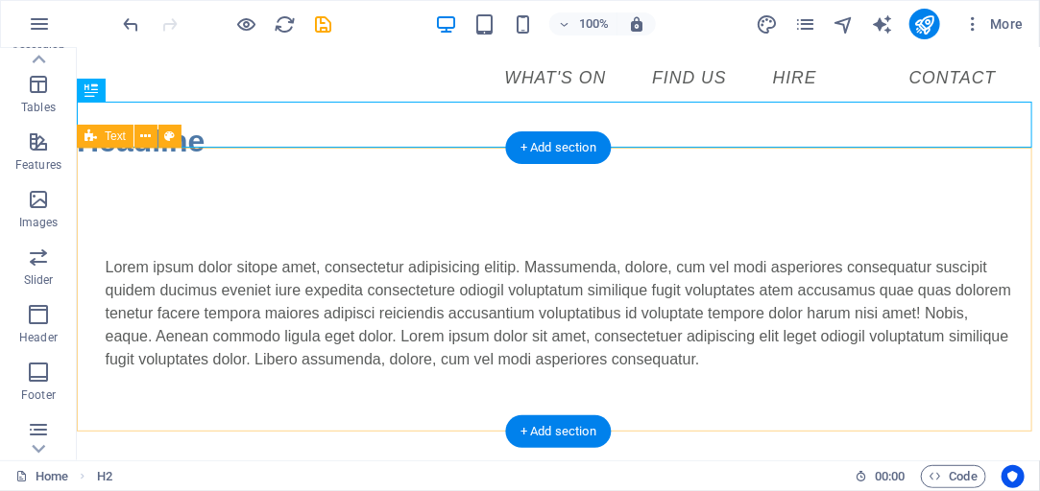
scroll to position [0, 0]
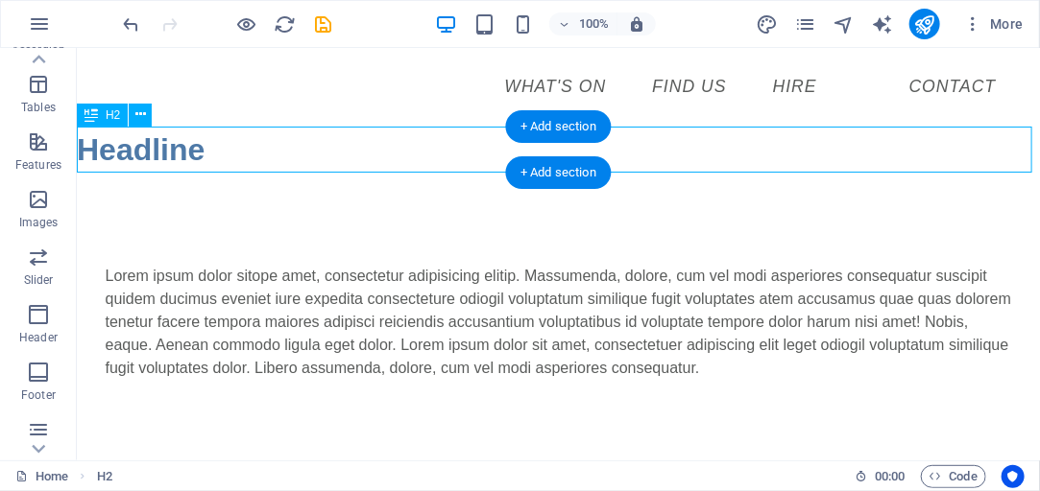
click at [165, 149] on div "Headline" at bounding box center [557, 149] width 963 height 46
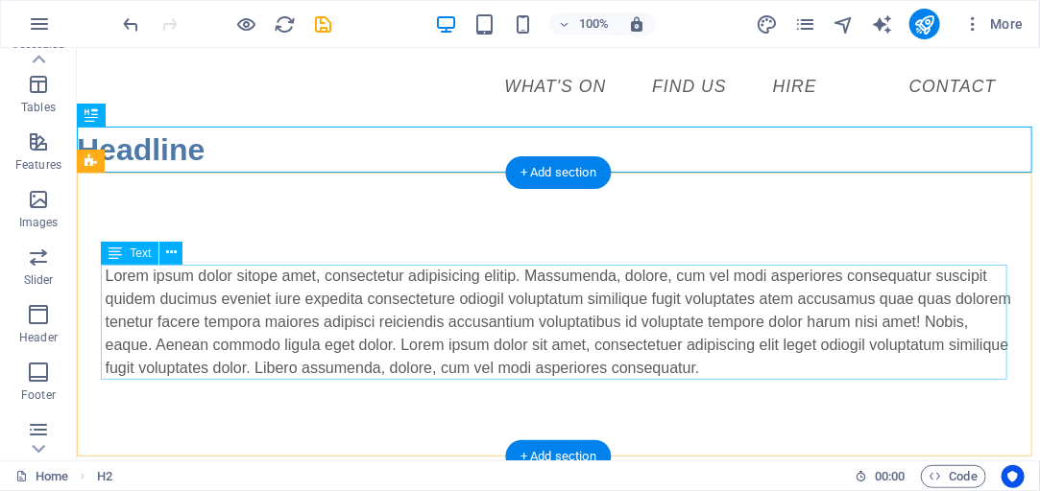
click at [408, 333] on div "Lorem ipsum dolor sitope amet, consectetur adipisicing elitip. Massumenda, dolo…" at bounding box center [558, 321] width 906 height 115
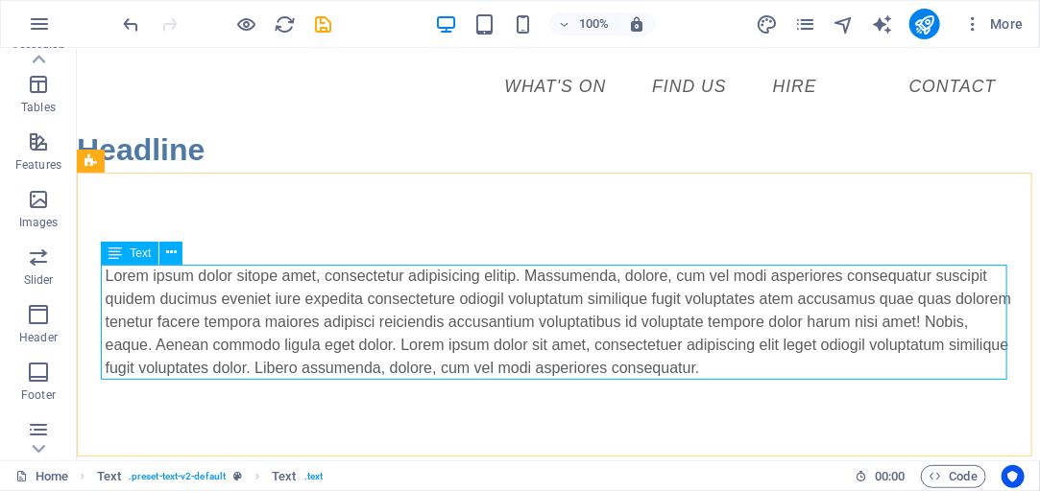
click at [145, 253] on span "Text" at bounding box center [140, 254] width 21 height 12
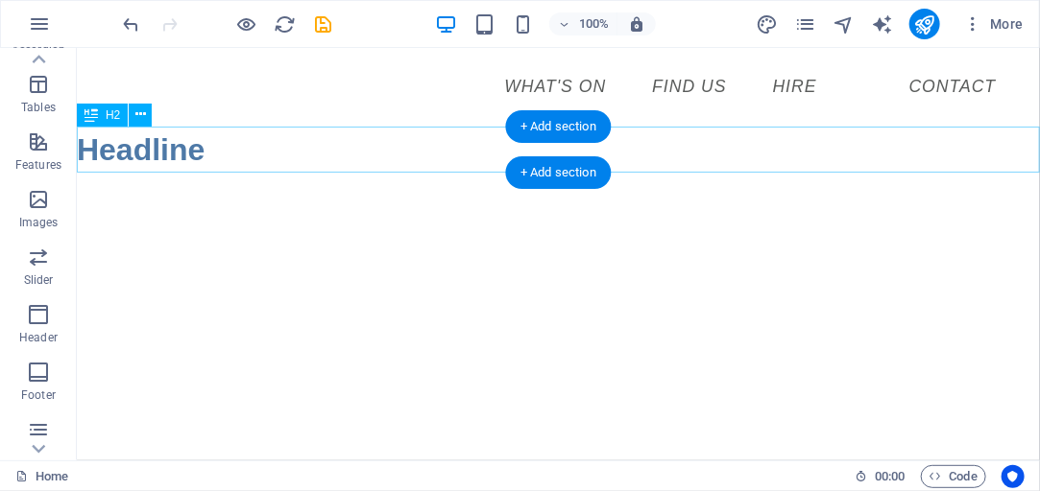
click at [200, 150] on div "Headline" at bounding box center [557, 149] width 963 height 46
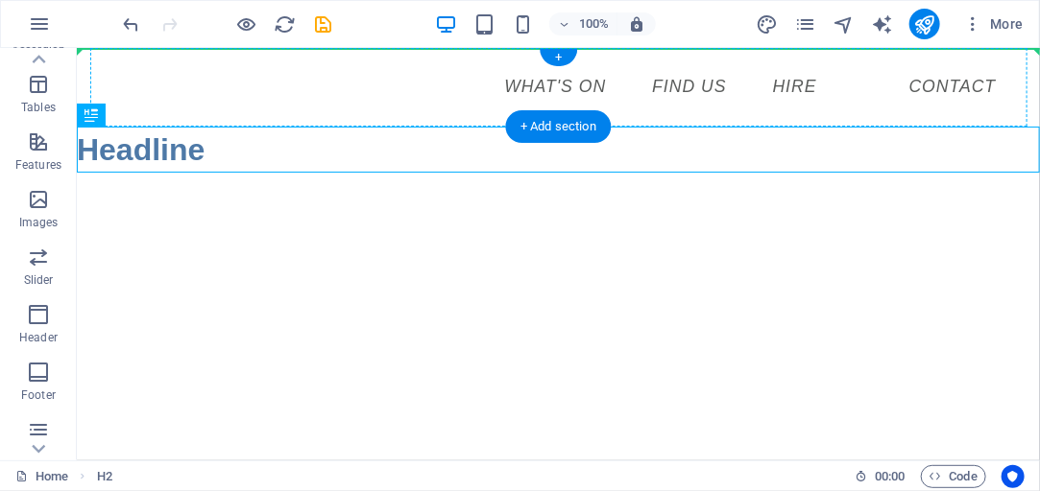
drag, startPoint x: 200, startPoint y: 150, endPoint x: 224, endPoint y: 69, distance: 84.1
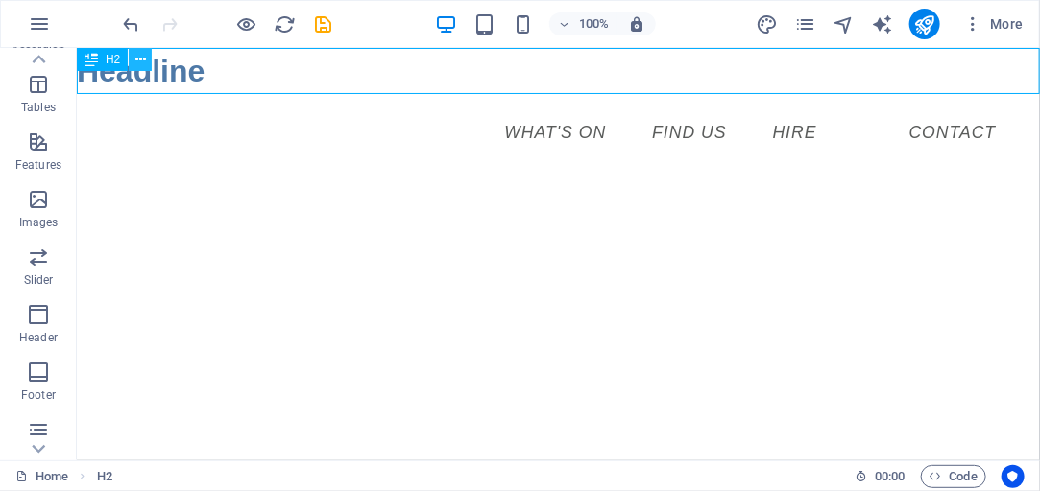
click at [140, 57] on icon at bounding box center [140, 60] width 11 height 20
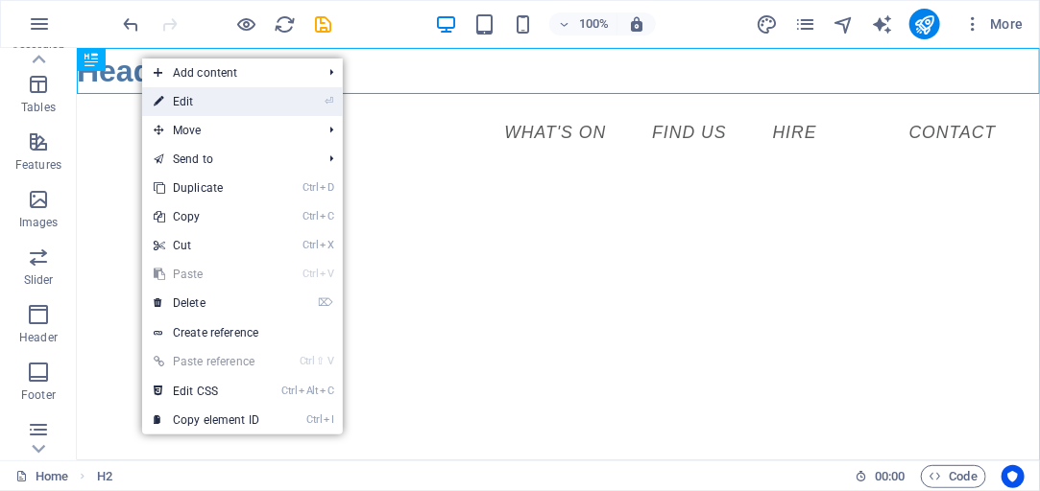
click at [182, 95] on link "⏎ Edit" at bounding box center [206, 101] width 129 height 29
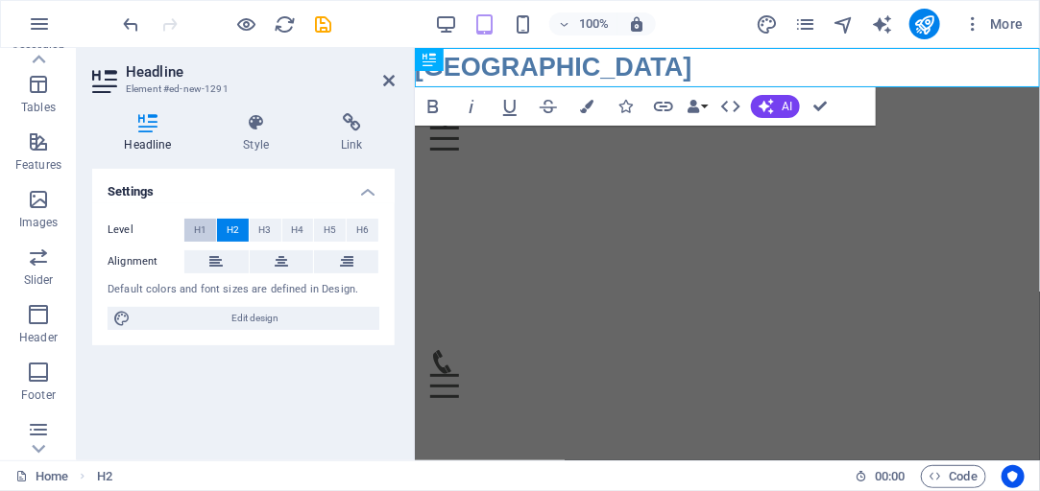
click at [189, 228] on button "H1" at bounding box center [200, 230] width 32 height 23
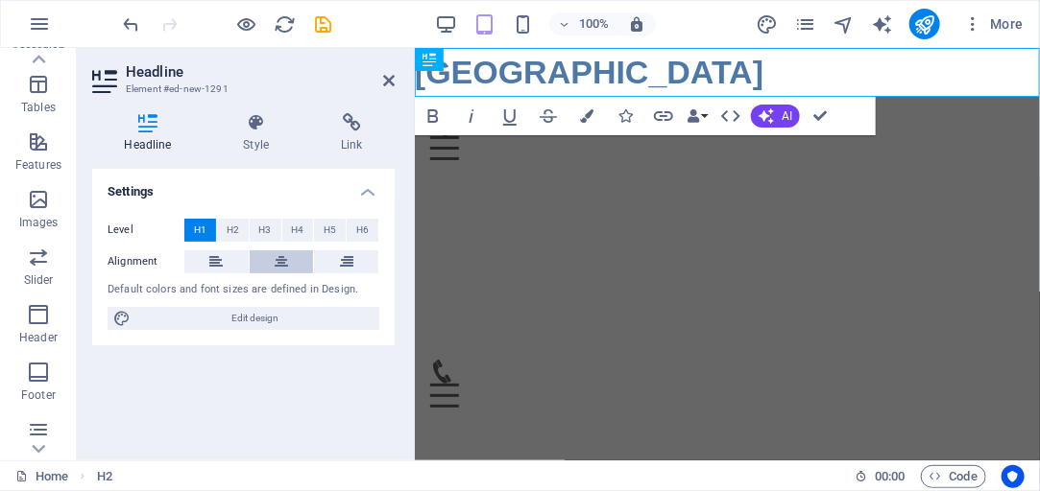
click at [282, 263] on icon at bounding box center [281, 262] width 13 height 23
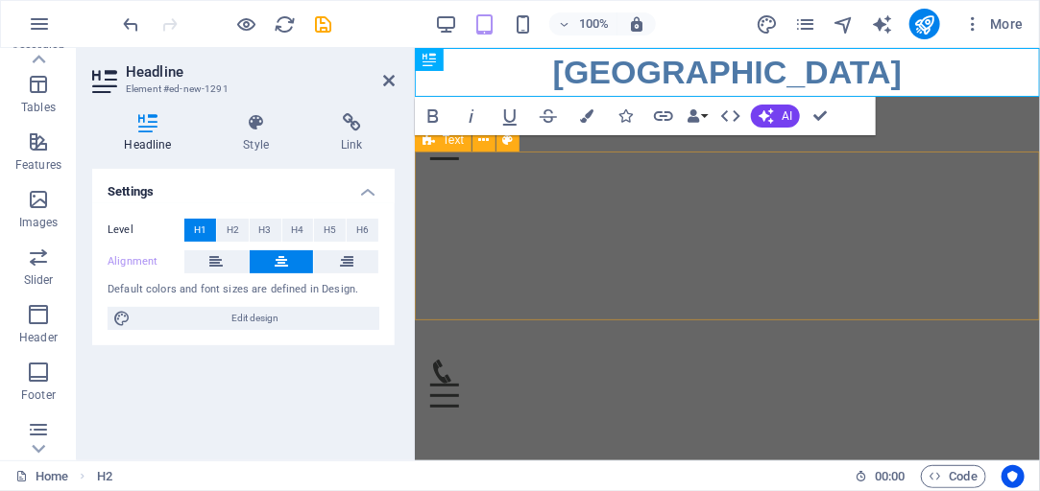
click at [753, 181] on div at bounding box center [726, 259] width 625 height 169
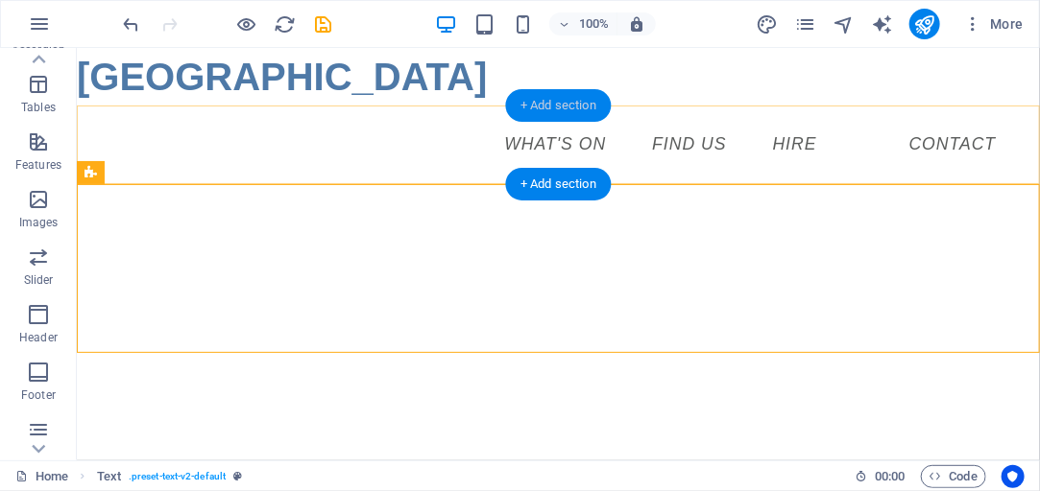
click at [559, 119] on div "+ Add section" at bounding box center [558, 105] width 107 height 33
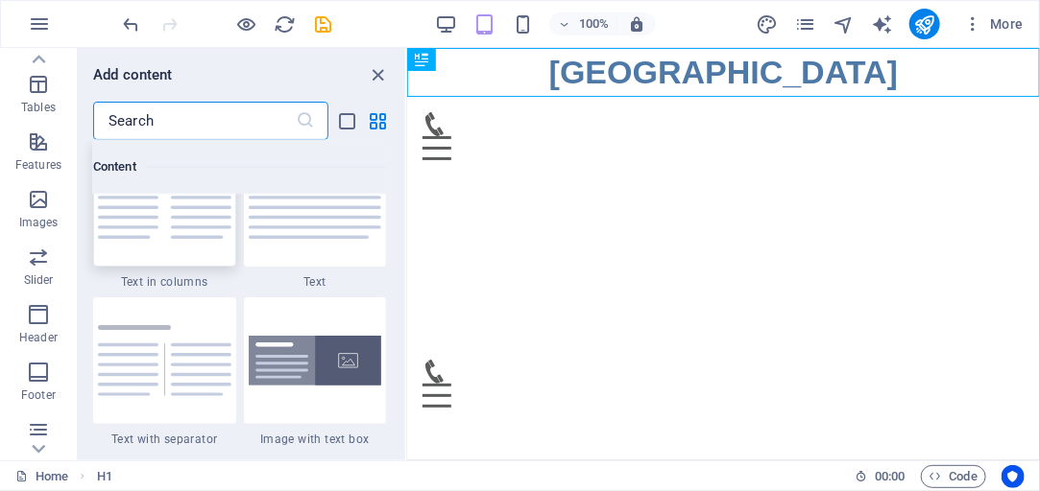
scroll to position [3358, 0]
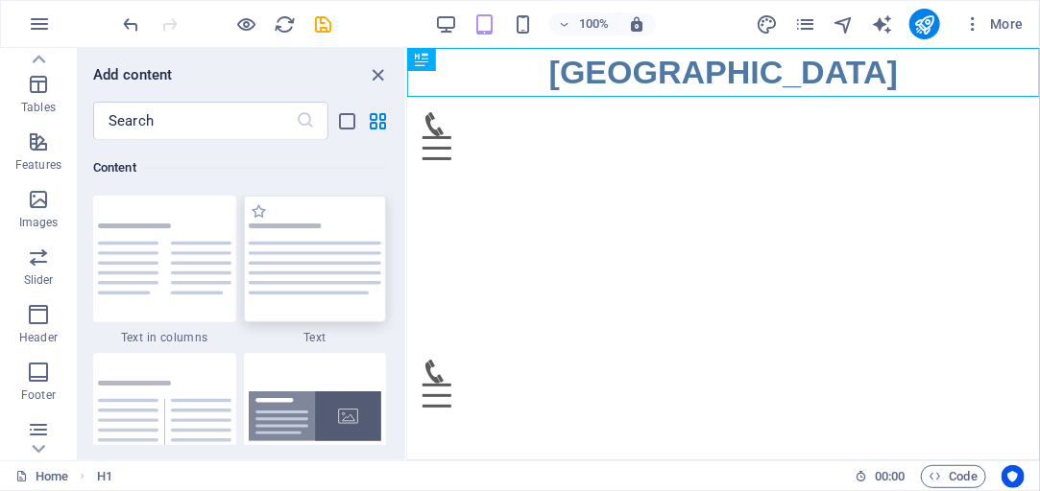
click at [289, 285] on img at bounding box center [315, 259] width 133 height 71
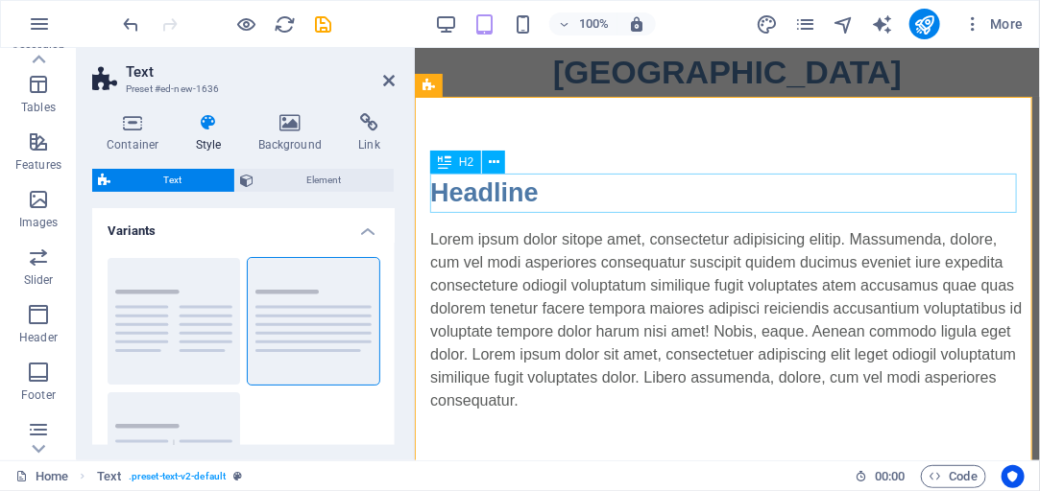
click at [443, 188] on div "Headline" at bounding box center [726, 192] width 594 height 39
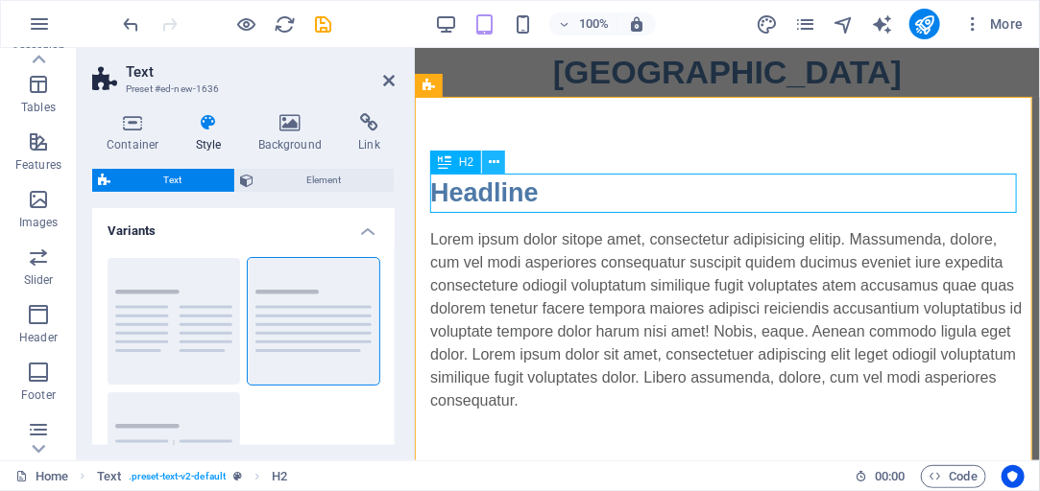
click at [490, 167] on icon at bounding box center [494, 163] width 11 height 20
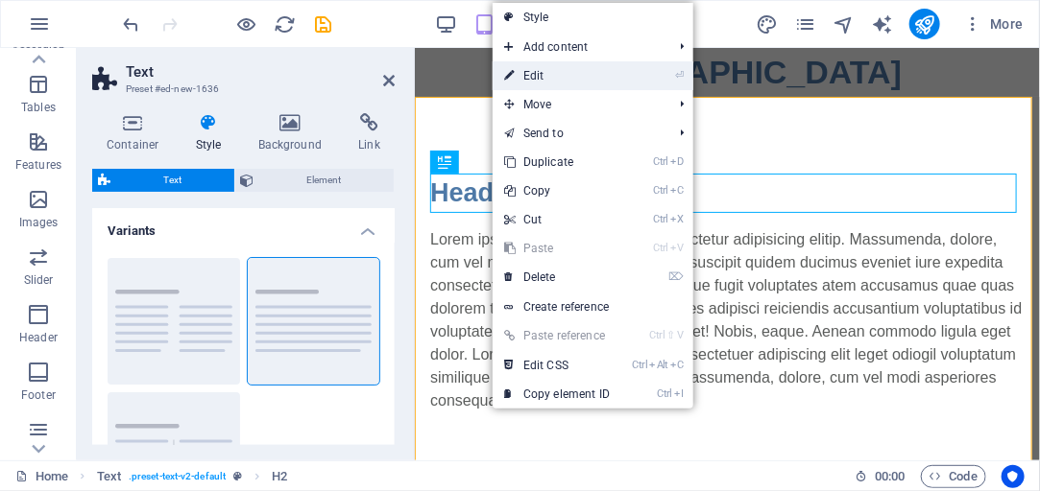
click at [565, 73] on link "⏎ Edit" at bounding box center [556, 75] width 129 height 29
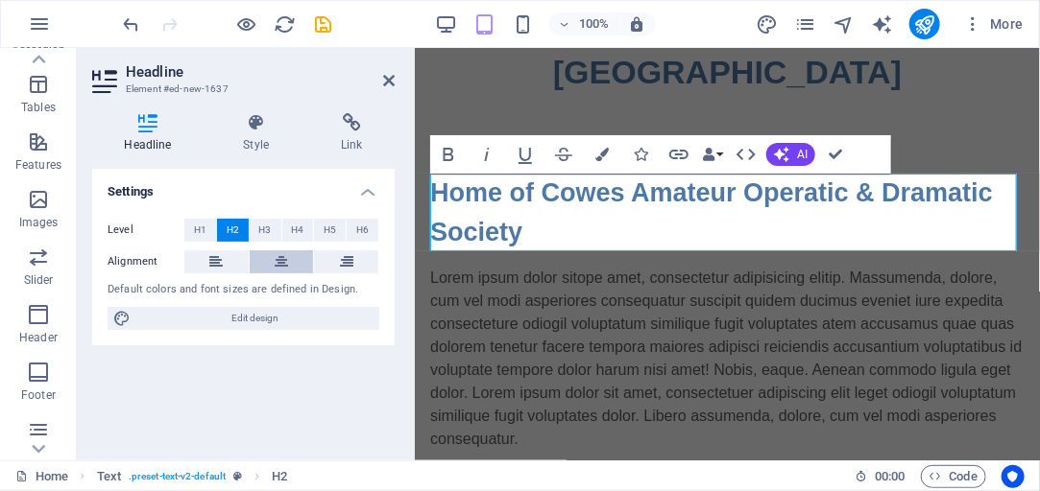
click at [286, 263] on icon at bounding box center [281, 262] width 13 height 23
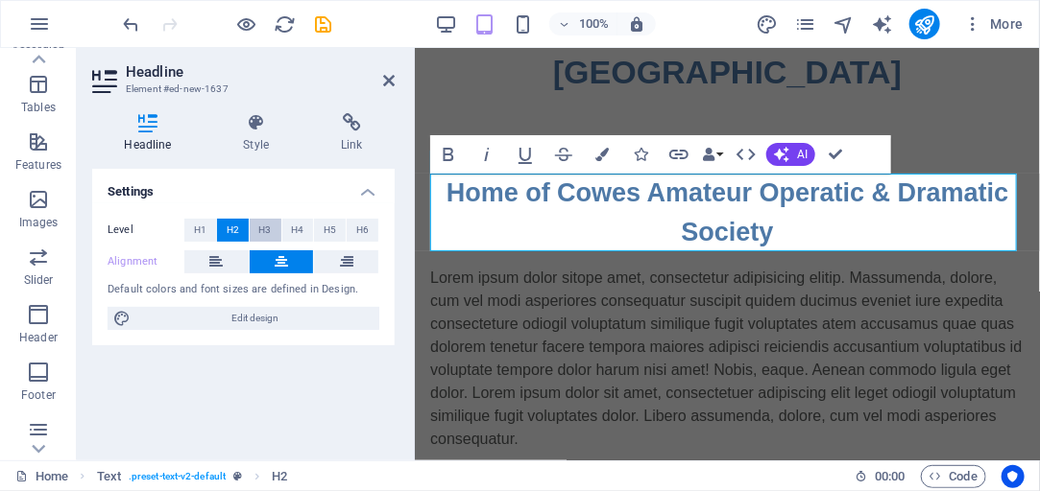
click at [264, 232] on span "H3" at bounding box center [265, 230] width 12 height 23
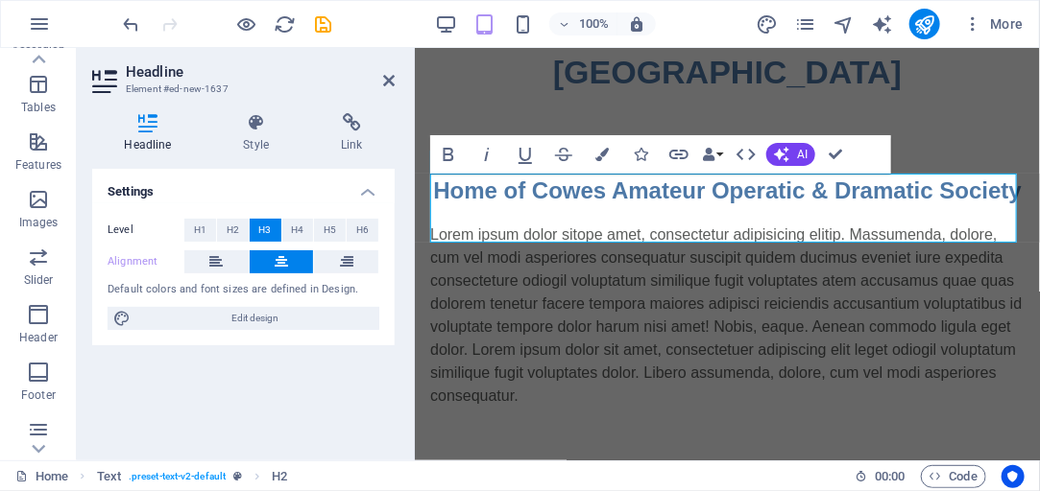
click at [264, 232] on span "H3" at bounding box center [265, 230] width 12 height 23
click at [302, 230] on span "H4" at bounding box center [297, 230] width 12 height 23
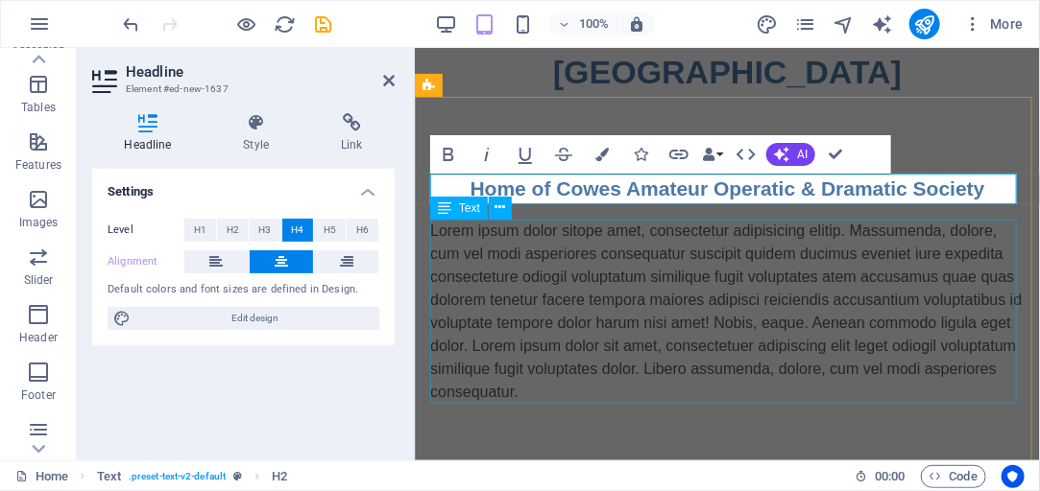
click at [482, 251] on div "Lorem ipsum dolor sitope amet, consectetur adipisicing elitip. Massumenda, dolo…" at bounding box center [726, 311] width 594 height 184
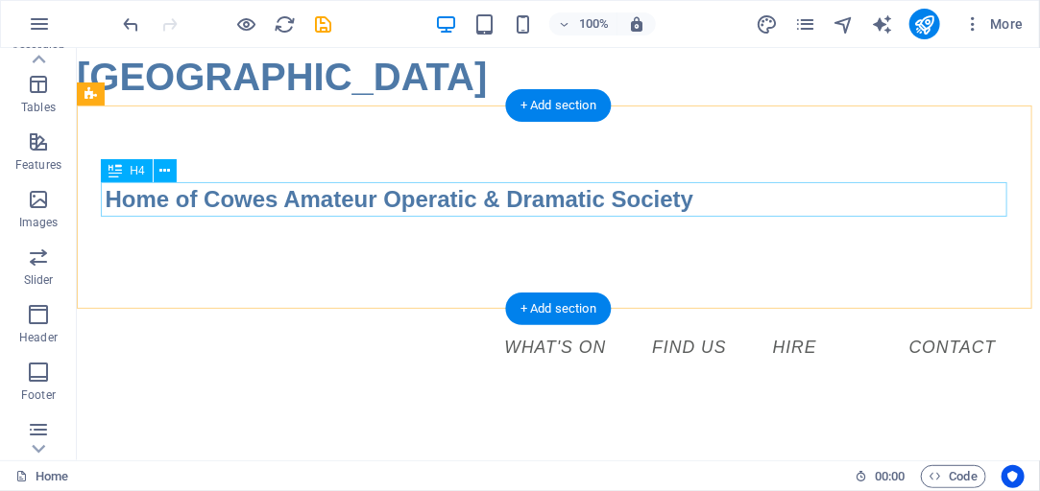
click at [300, 204] on div "Home of Cowes Amateur Operatic & Dramatic Society" at bounding box center [558, 198] width 906 height 35
click at [361, 201] on div "Home of Cowes Amateur Operatic & Dramatic Society" at bounding box center [558, 198] width 906 height 35
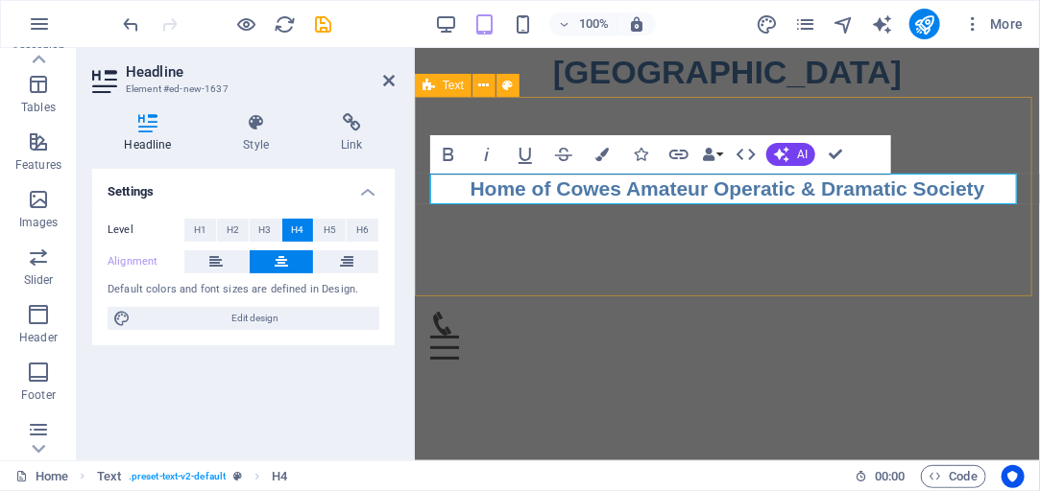
click at [538, 268] on div "Home of Cowes Amateur Operatic & Dramatic Society" at bounding box center [726, 196] width 625 height 200
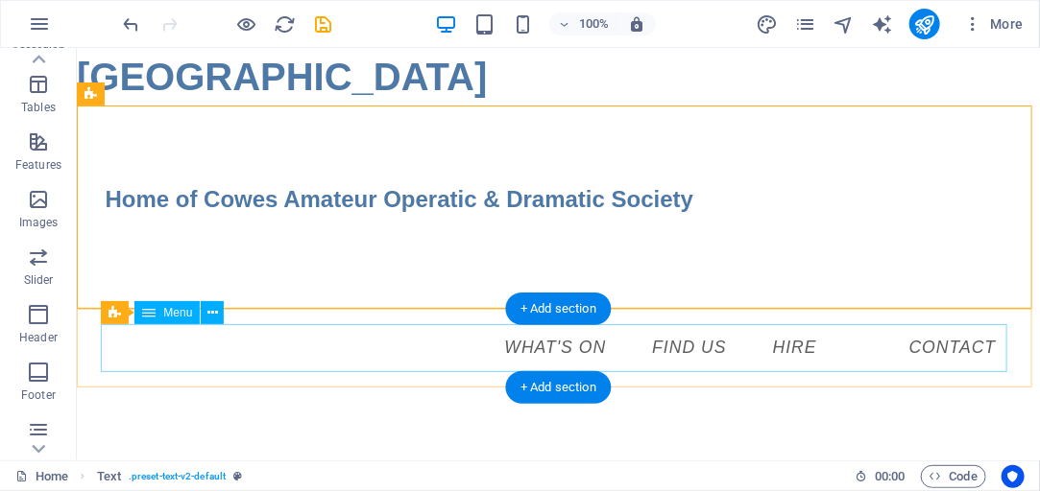
click at [566, 343] on nav "What's on Find us Hire Contact" at bounding box center [558, 347] width 906 height 48
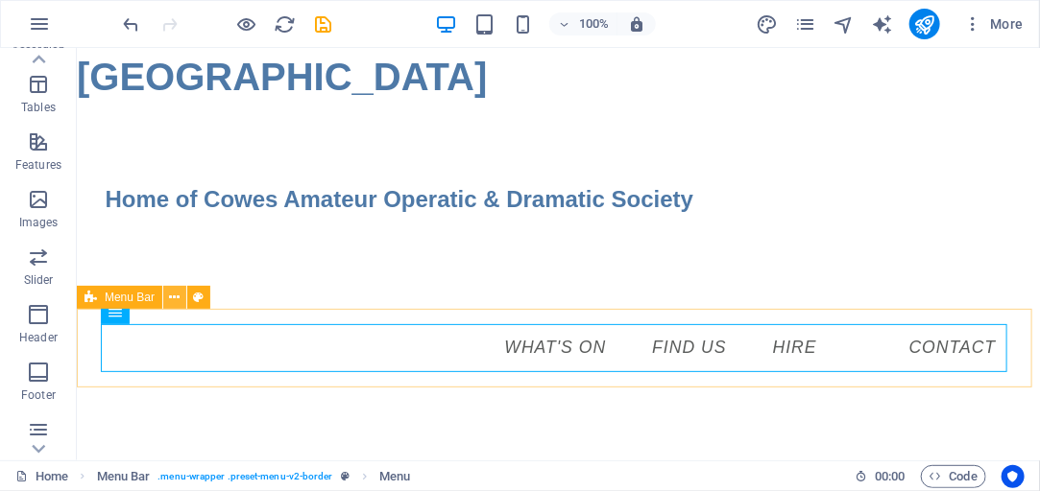
click at [177, 299] on icon at bounding box center [175, 298] width 11 height 20
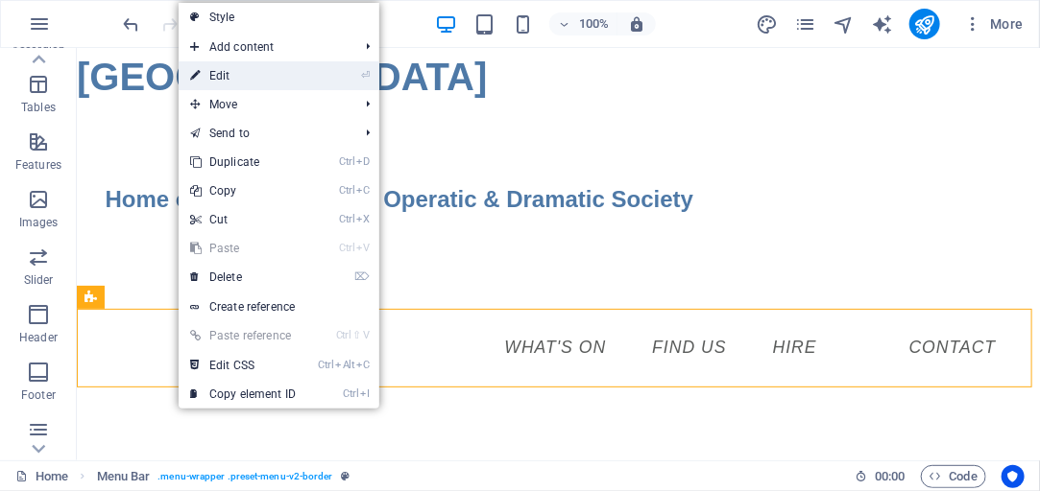
click at [247, 79] on link "⏎ Edit" at bounding box center [243, 75] width 129 height 29
select select "rem"
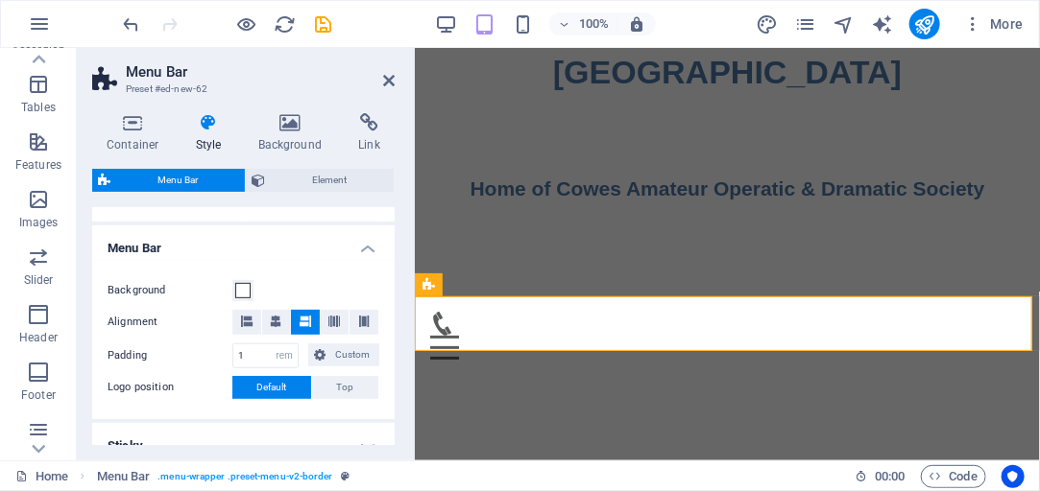
scroll to position [328, 0]
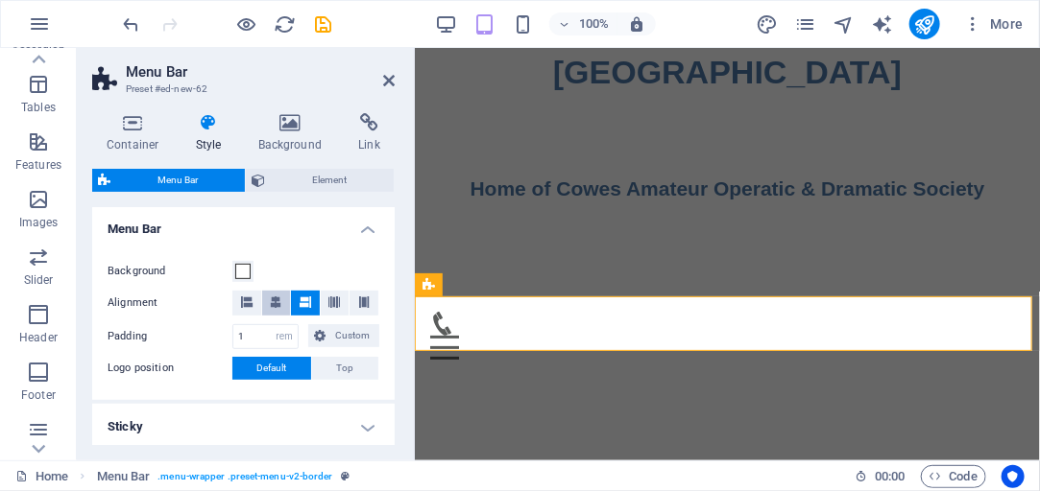
click at [276, 301] on icon at bounding box center [276, 303] width 12 height 12
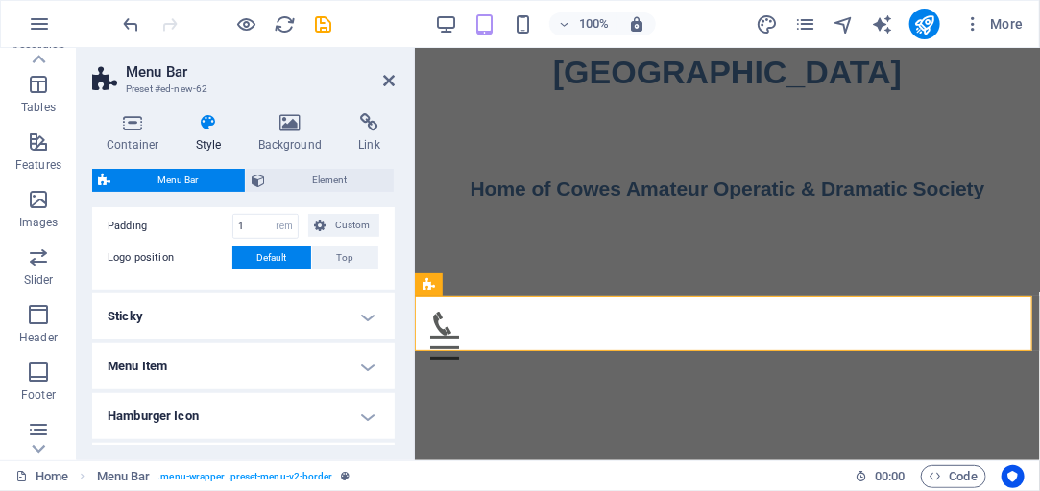
scroll to position [493, 0]
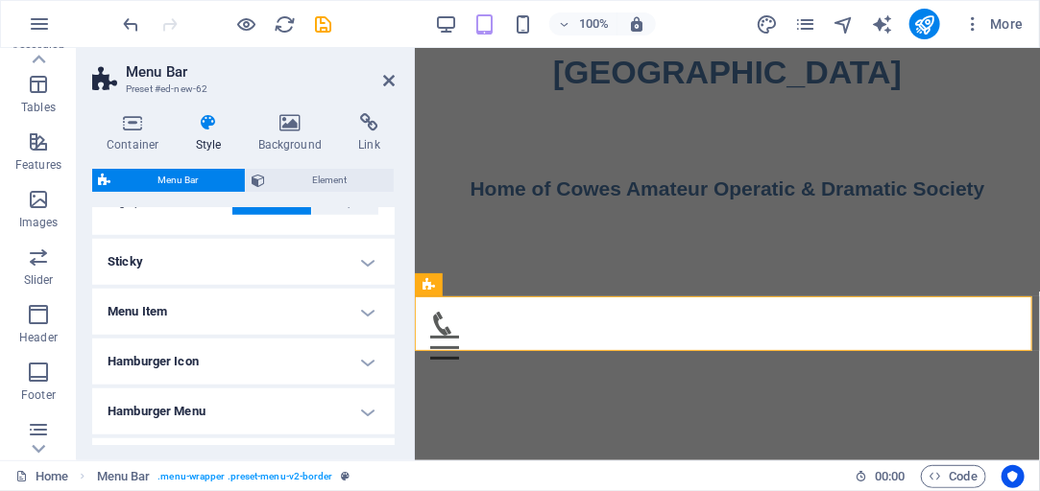
click at [362, 258] on h4 "Sticky" at bounding box center [243, 262] width 302 height 46
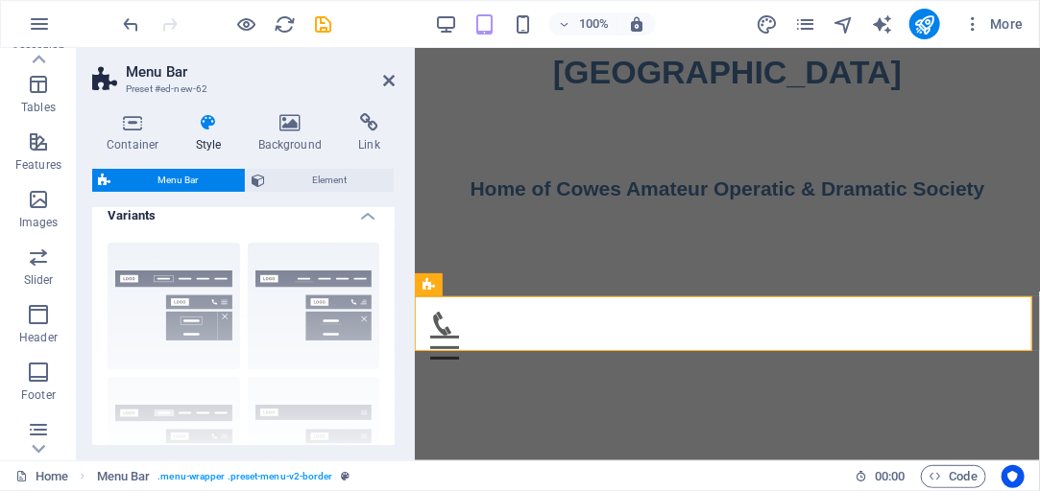
scroll to position [0, 0]
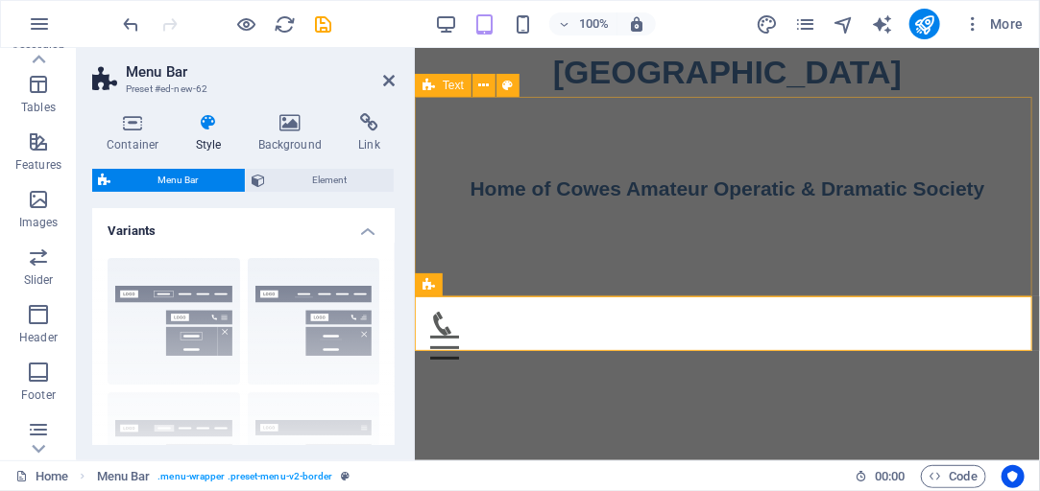
click at [523, 234] on div "Home of Cowes Amateur Operatic & Dramatic Society" at bounding box center [726, 196] width 625 height 200
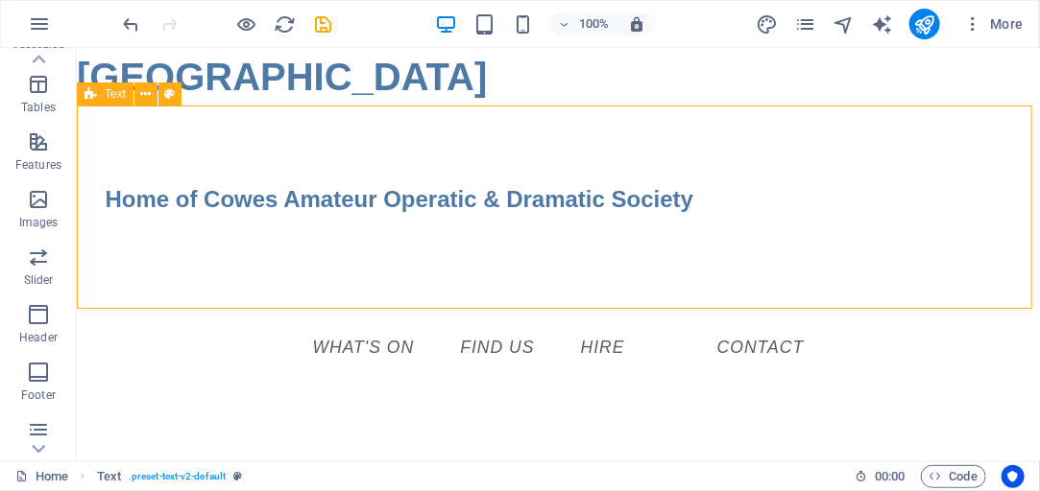
click at [523, 234] on div "Home of Cowes Amateur Operatic & Dramatic Society" at bounding box center [557, 206] width 963 height 203
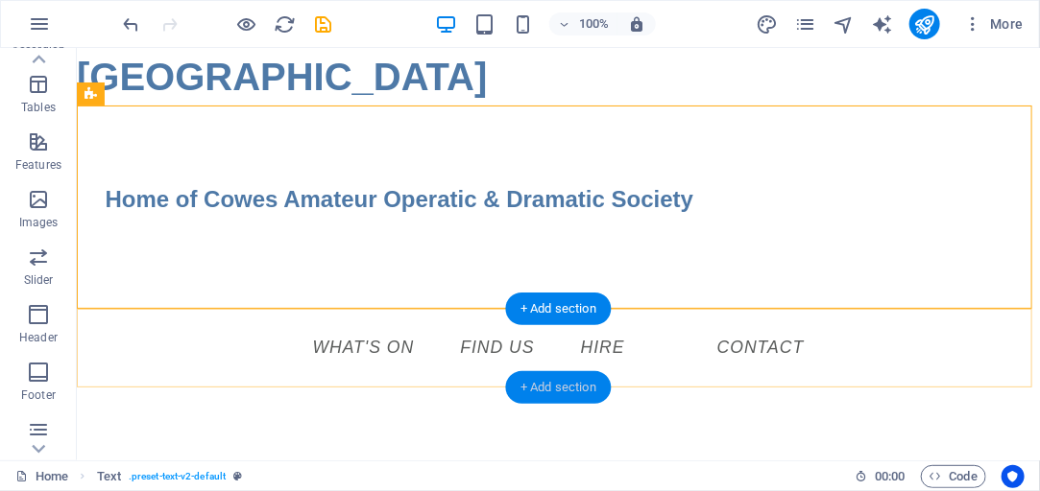
click at [561, 388] on div "+ Add section" at bounding box center [558, 387] width 107 height 33
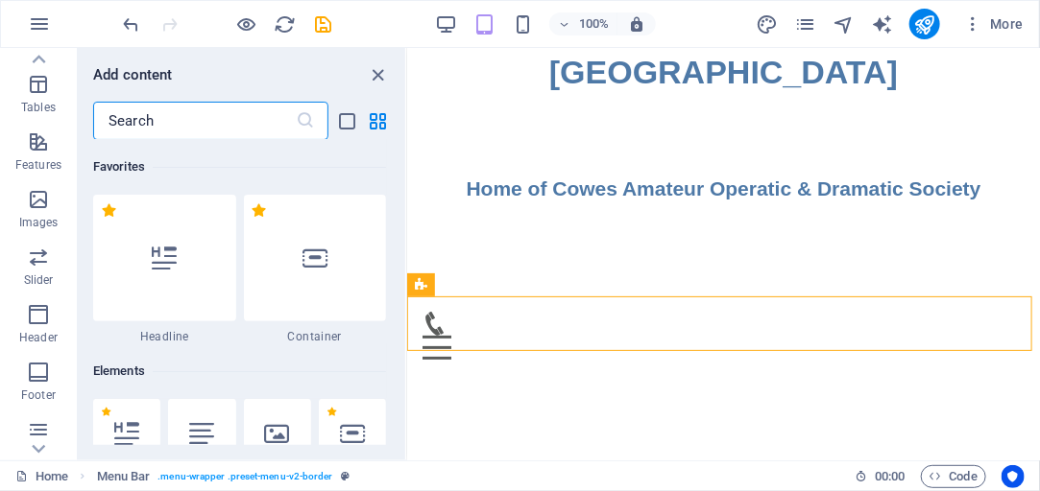
drag, startPoint x: 404, startPoint y: 305, endPoint x: 0, endPoint y: 40, distance: 483.2
click at [155, 120] on input "text" at bounding box center [194, 121] width 203 height 38
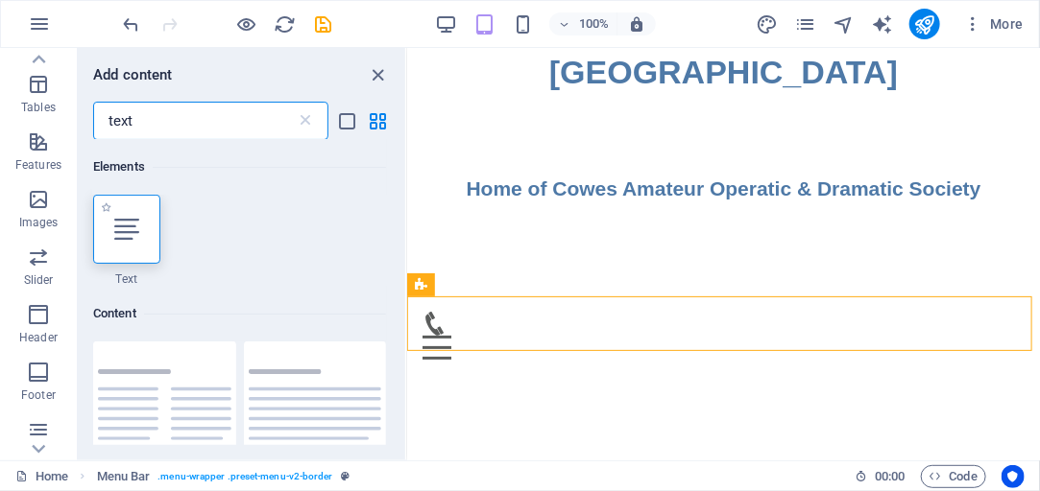
type input "text"
click at [121, 215] on div at bounding box center [126, 229] width 67 height 69
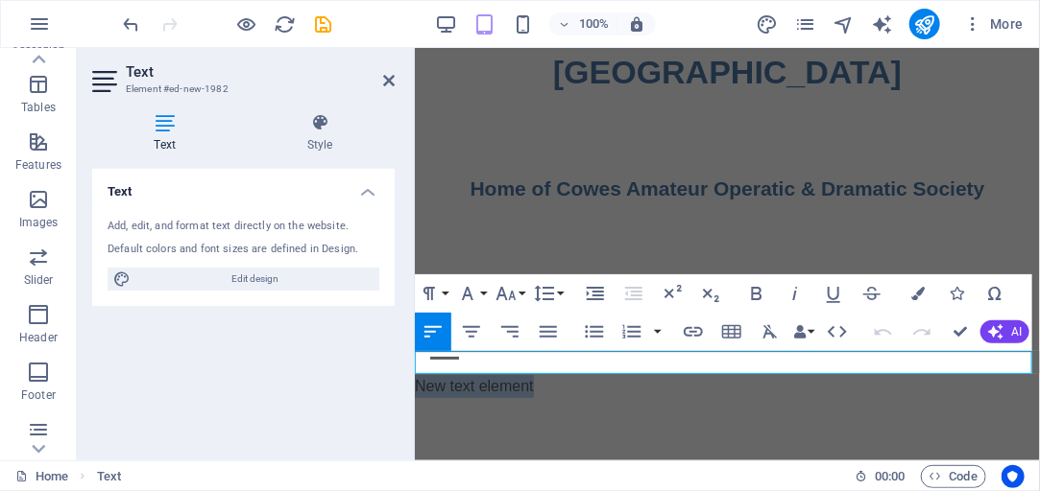
click at [561, 374] on p "New text element" at bounding box center [726, 385] width 625 height 23
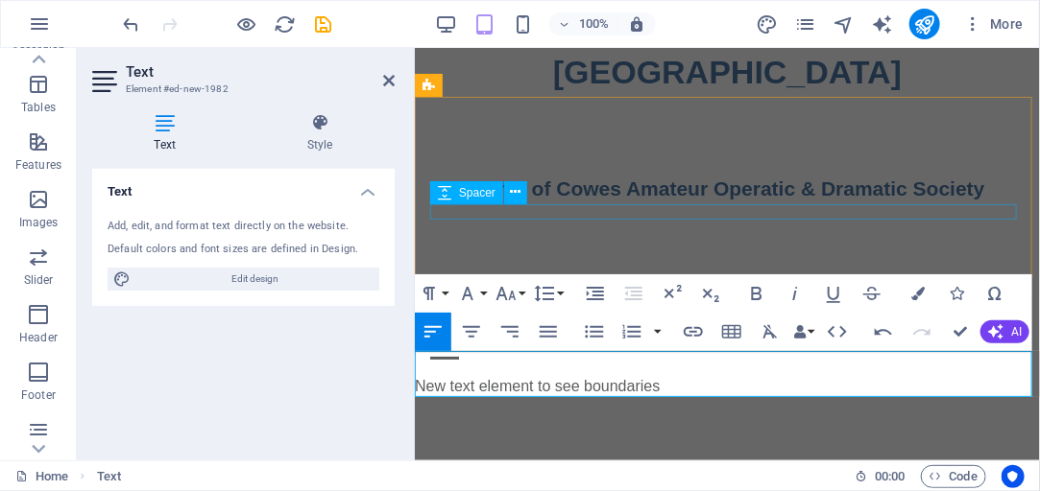
click at [533, 215] on div at bounding box center [726, 210] width 594 height 15
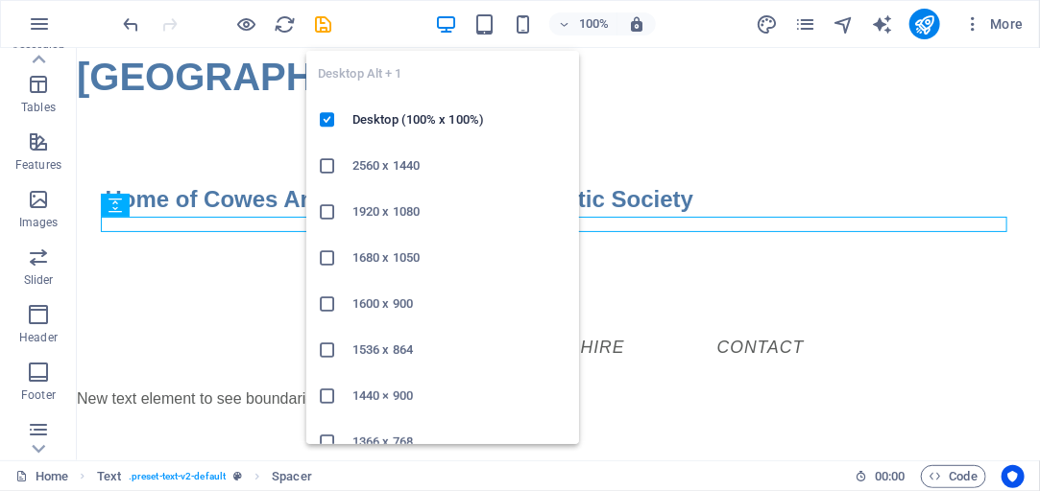
click at [447, 23] on icon "button" at bounding box center [446, 24] width 22 height 22
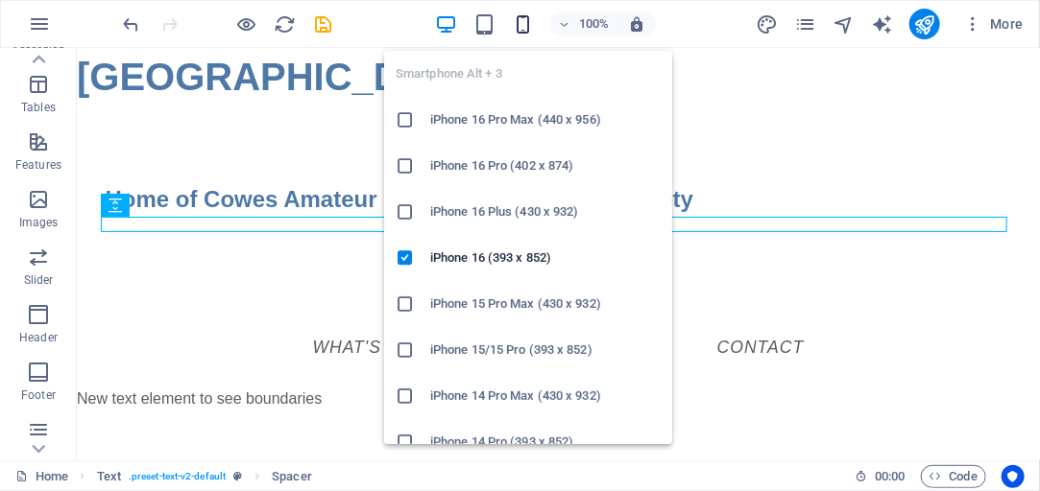
click at [523, 24] on icon "button" at bounding box center [523, 24] width 22 height 22
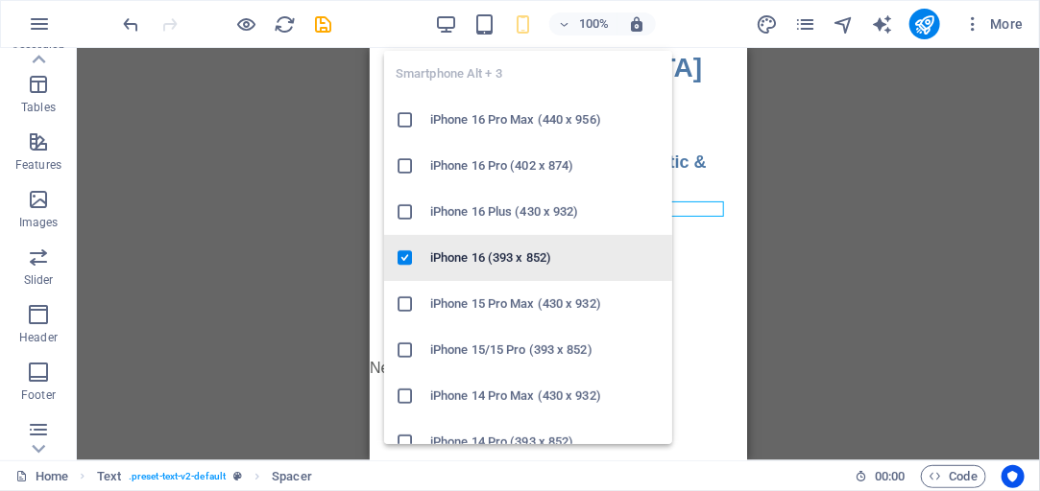
click at [471, 257] on h6 "iPhone 16 (393 x 852)" at bounding box center [545, 258] width 230 height 23
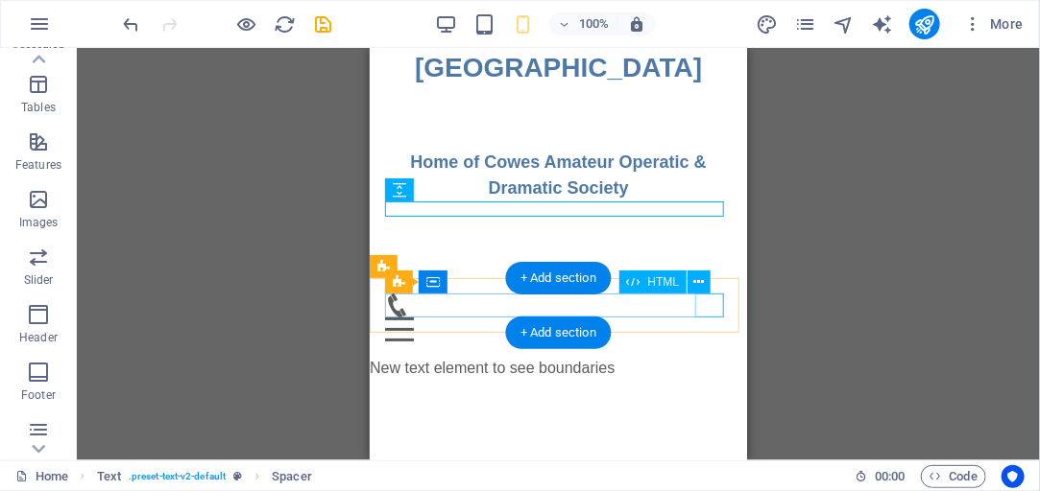
click at [706, 317] on div "Menu" at bounding box center [557, 329] width 347 height 24
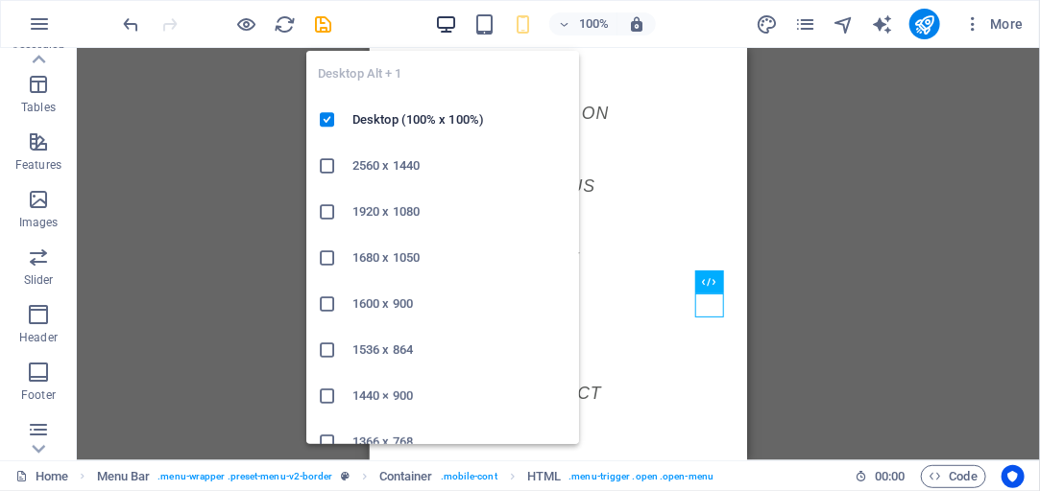
click at [445, 22] on icon "button" at bounding box center [446, 24] width 22 height 22
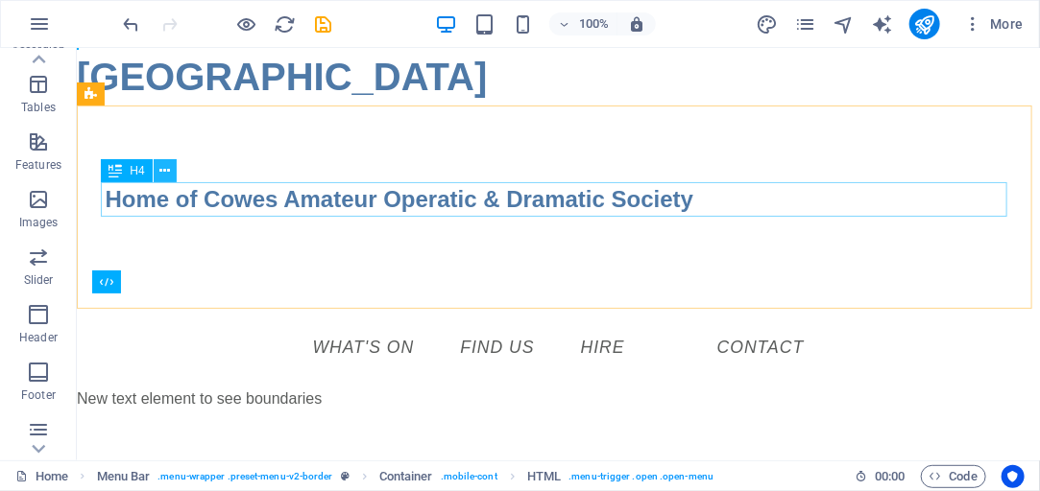
click at [163, 170] on icon at bounding box center [164, 171] width 11 height 20
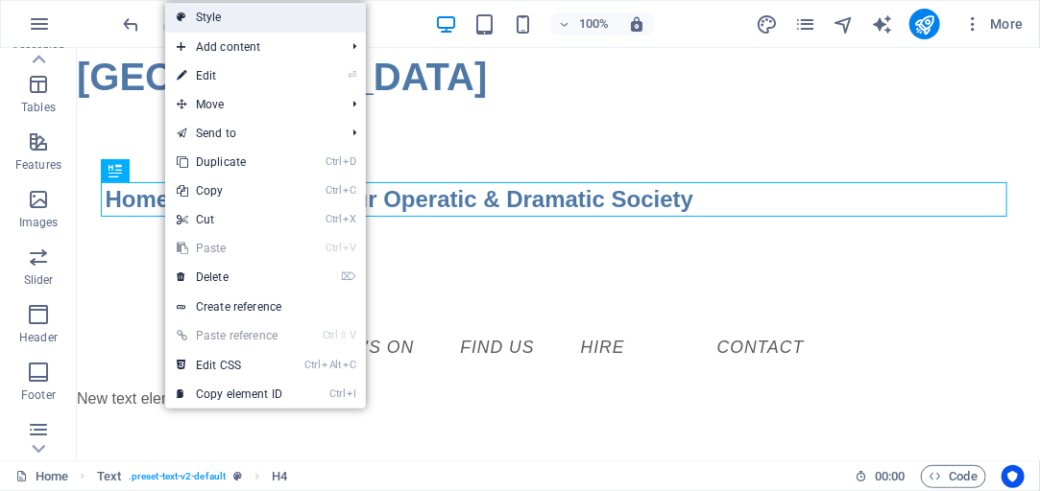
click at [214, 17] on link "Style" at bounding box center [265, 17] width 201 height 29
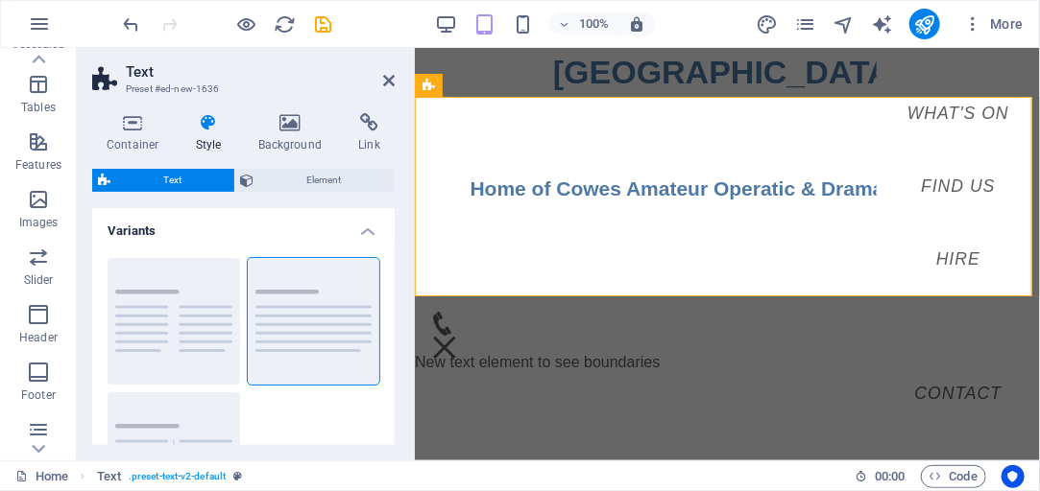
click at [209, 125] on icon at bounding box center [208, 122] width 55 height 19
click at [307, 179] on span "Element" at bounding box center [324, 180] width 129 height 23
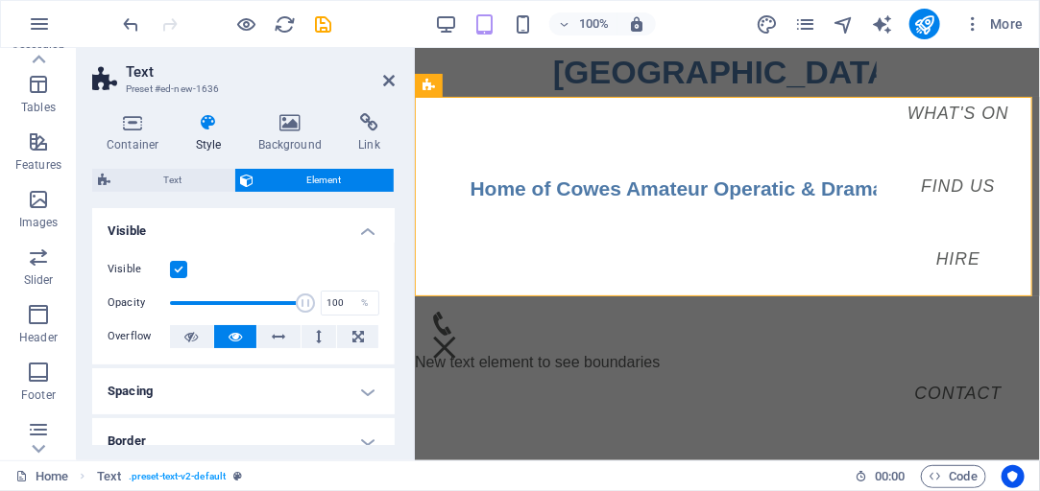
click at [364, 392] on h4 "Spacing" at bounding box center [243, 392] width 302 height 46
click at [364, 392] on h4 "Spacing" at bounding box center [243, 386] width 302 height 35
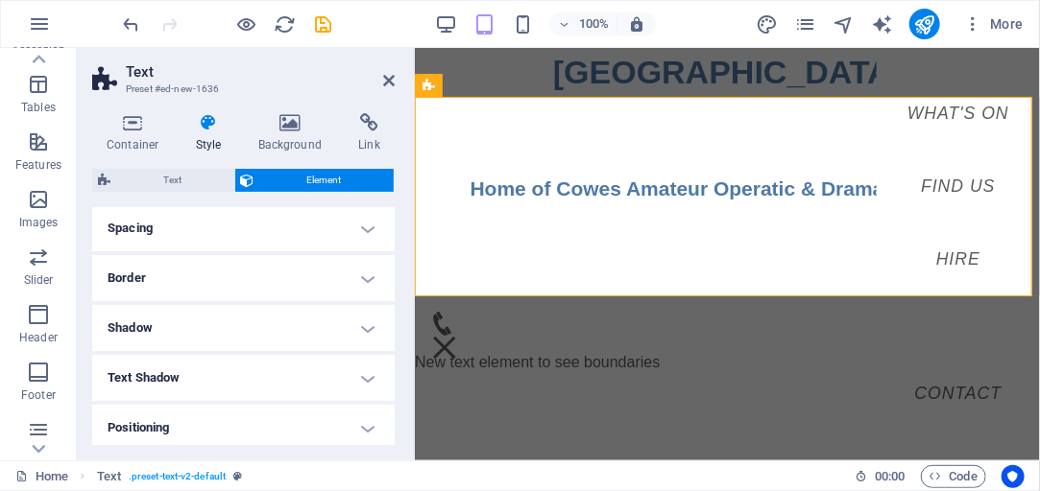
scroll to position [164, 0]
click at [366, 227] on h4 "Spacing" at bounding box center [243, 227] width 302 height 46
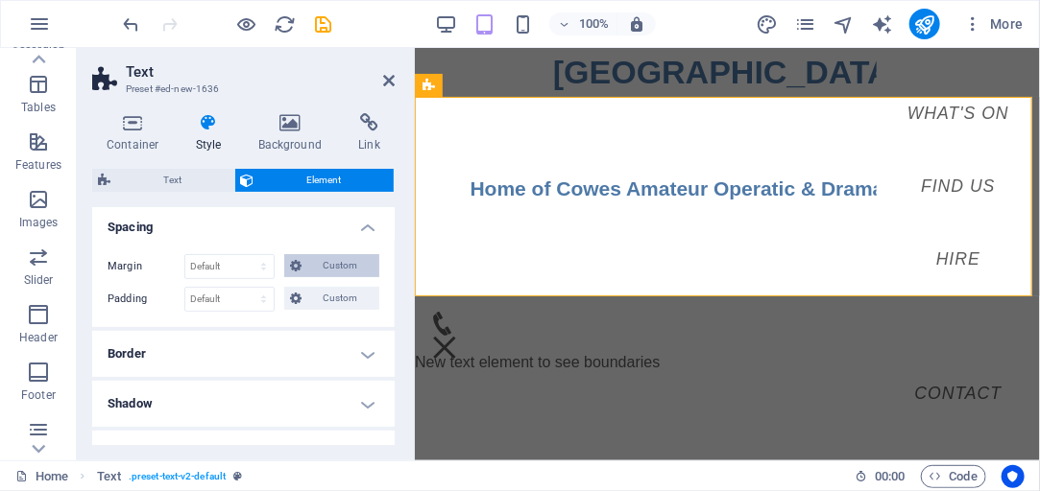
click at [331, 266] on span "Custom" at bounding box center [340, 265] width 66 height 23
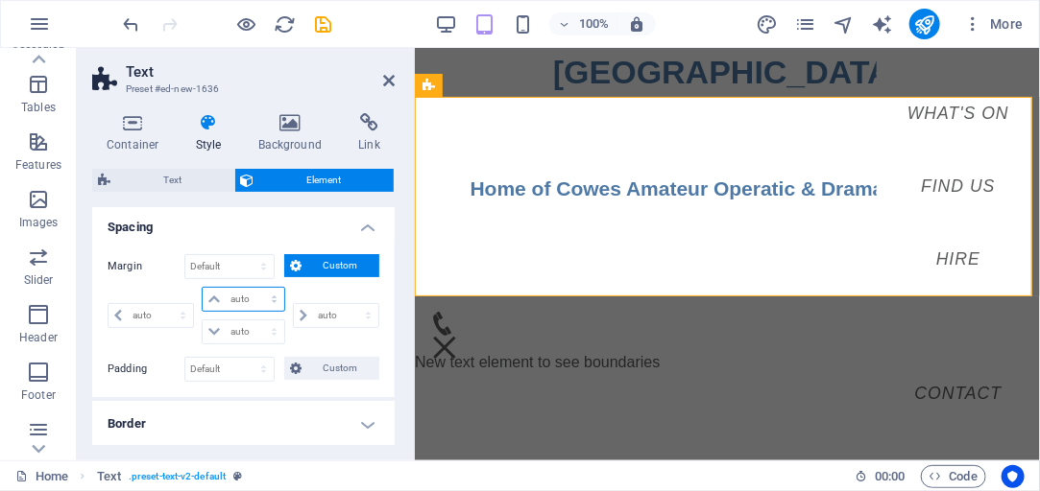
click at [240, 297] on select "auto px % rem vw vh" at bounding box center [243, 299] width 81 height 23
select select "px"
click at [254, 288] on select "auto px % rem vw vh" at bounding box center [243, 299] width 81 height 23
type input "0"
select select "px"
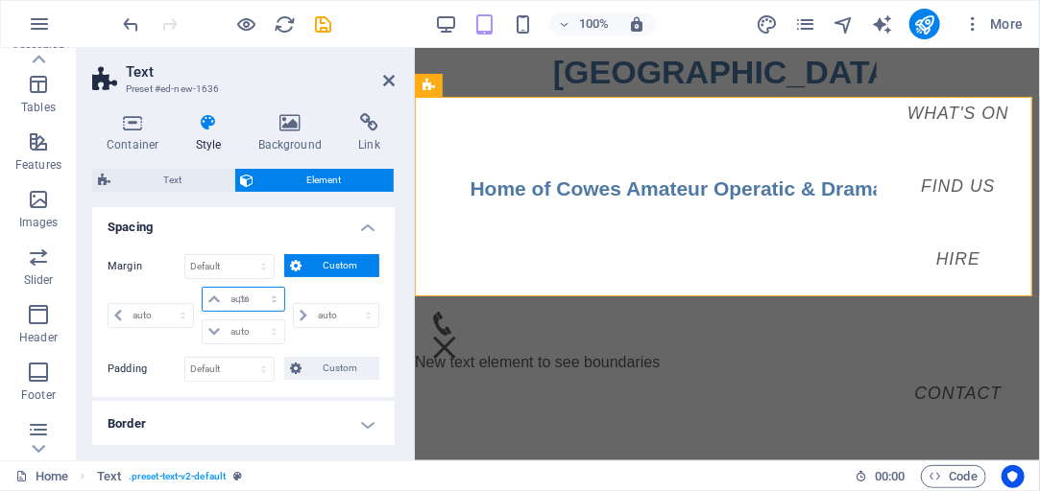
type input "0"
select select "px"
type input "0"
select select "px"
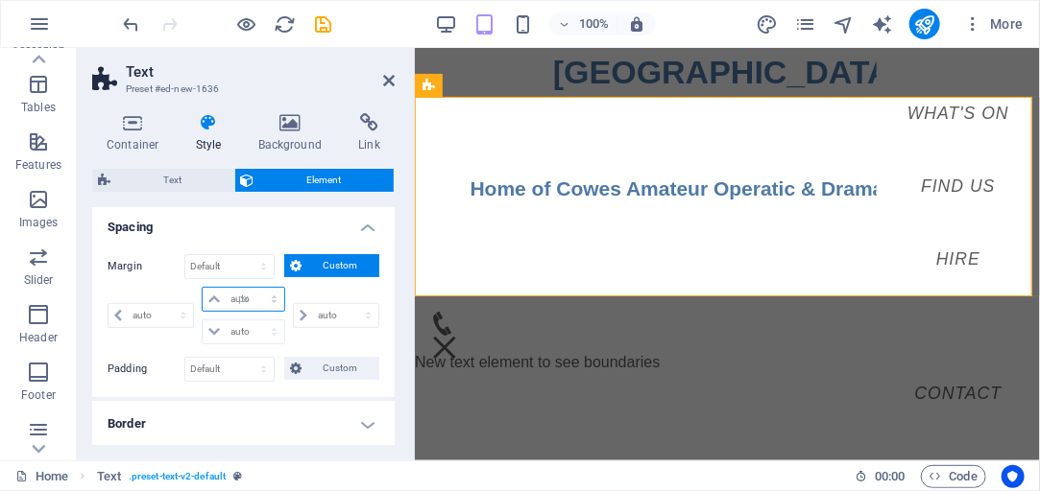
type input "0"
select select "px"
click at [367, 230] on h4 "Spacing" at bounding box center [243, 221] width 302 height 35
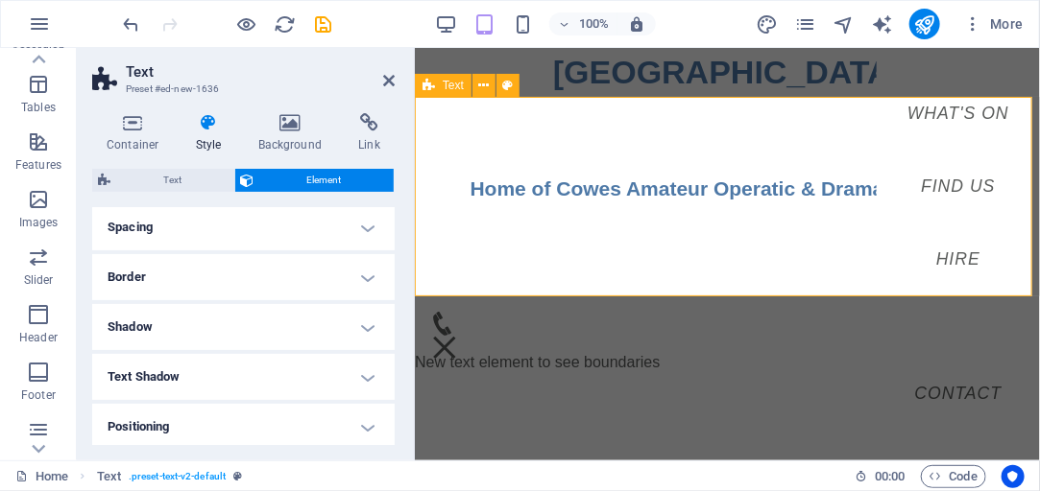
click at [583, 234] on div "Home of Cowes Amateur Operatic & Dramatic Society" at bounding box center [726, 196] width 625 height 200
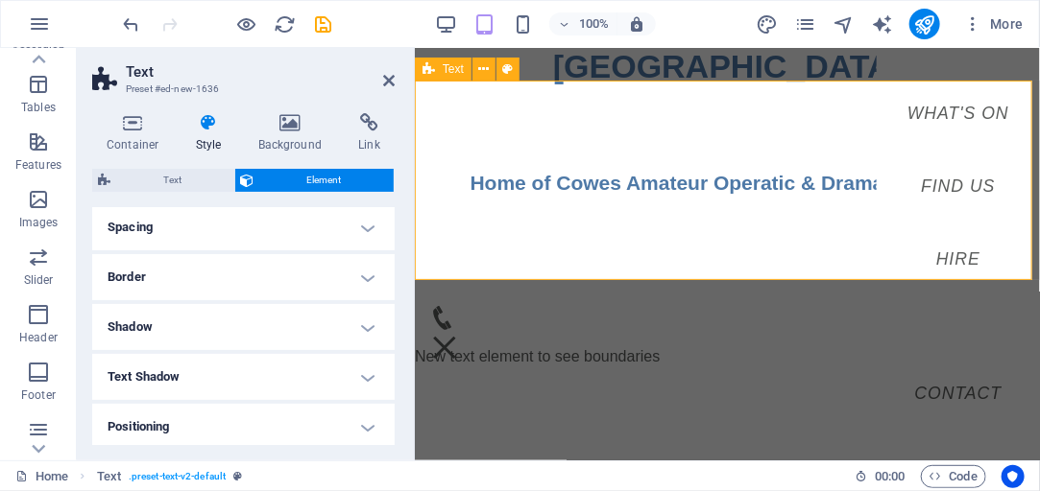
scroll to position [0, 0]
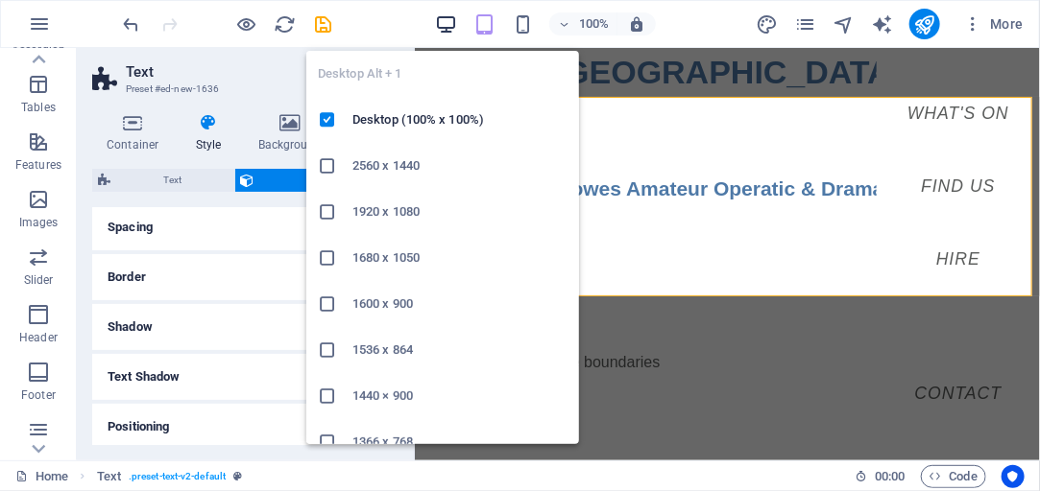
click at [443, 21] on icon "button" at bounding box center [446, 24] width 22 height 22
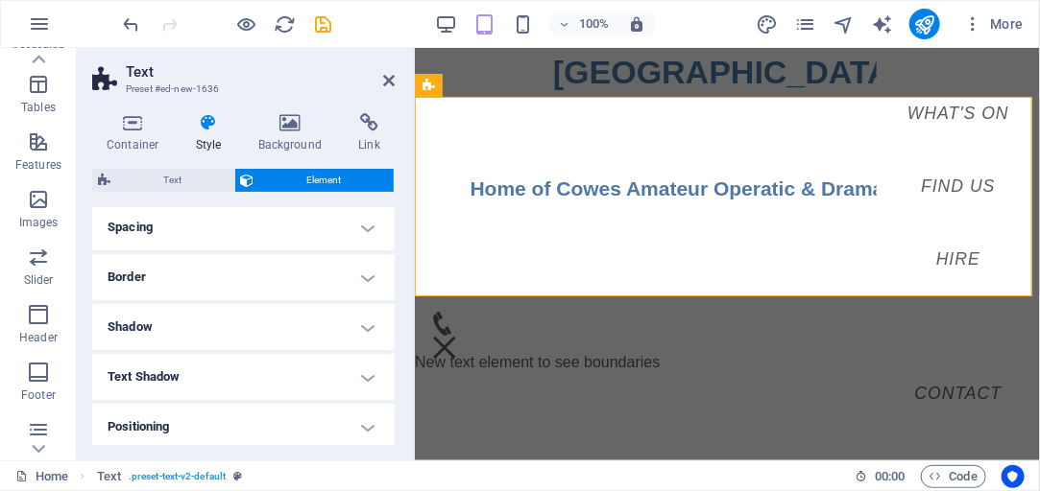
click at [304, 90] on h3 "Preset #ed-new-1636" at bounding box center [241, 89] width 230 height 17
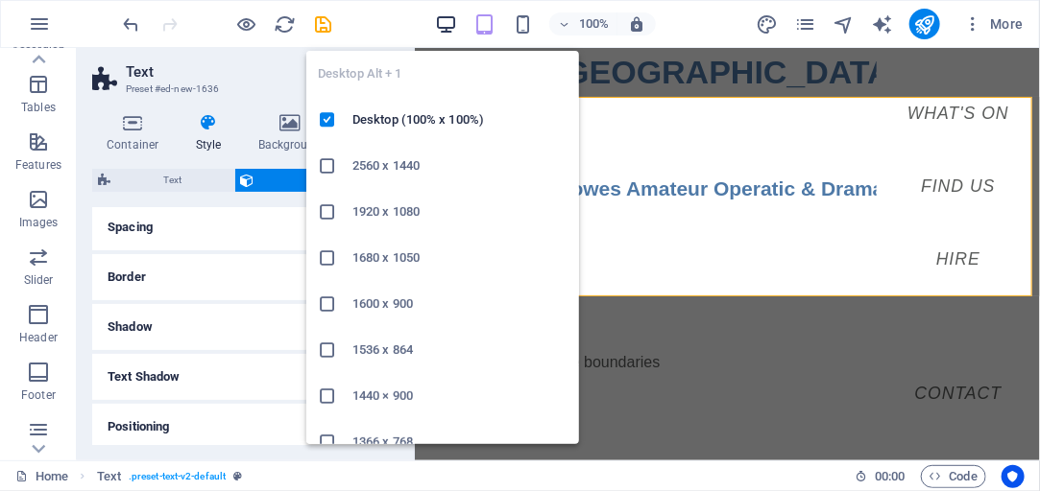
click at [451, 20] on icon "button" at bounding box center [446, 24] width 22 height 22
click at [384, 215] on h6 "1920 x 1080" at bounding box center [459, 212] width 215 height 23
click at [450, 20] on icon "button" at bounding box center [446, 24] width 22 height 22
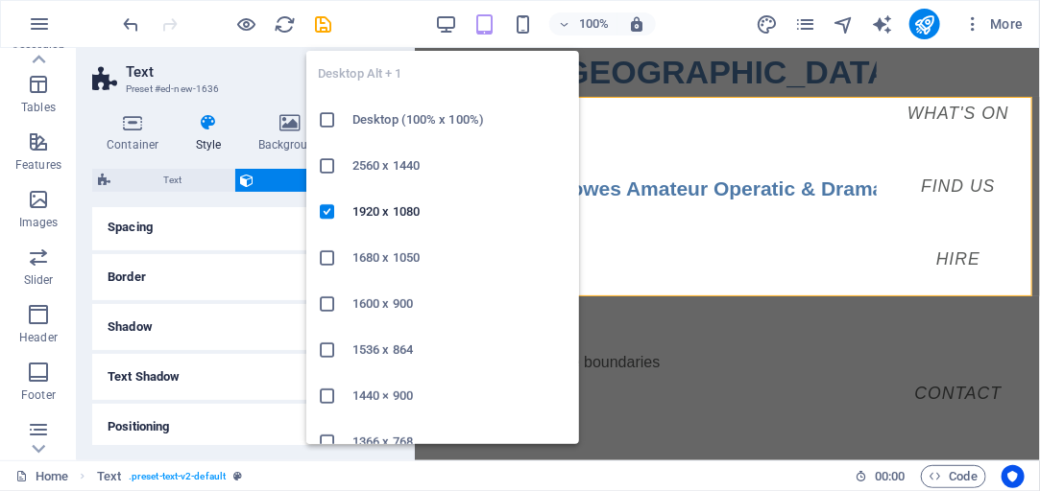
click at [384, 78] on ul "Desktop Alt + 1 Desktop (100% x 100%) 2560 x 1440 1920 x 1080 1680 x [PHONE_NUM…" at bounding box center [442, 350] width 273 height 599
click at [450, 25] on icon "button" at bounding box center [446, 24] width 22 height 22
click at [430, 120] on h6 "Desktop (100% x 100%)" at bounding box center [459, 119] width 215 height 23
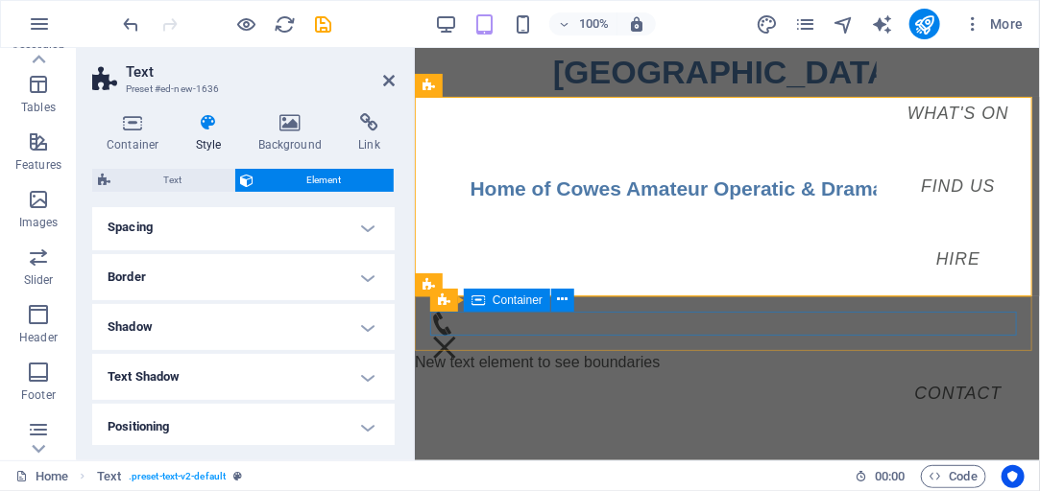
click at [652, 329] on div "Menu" at bounding box center [726, 323] width 594 height 24
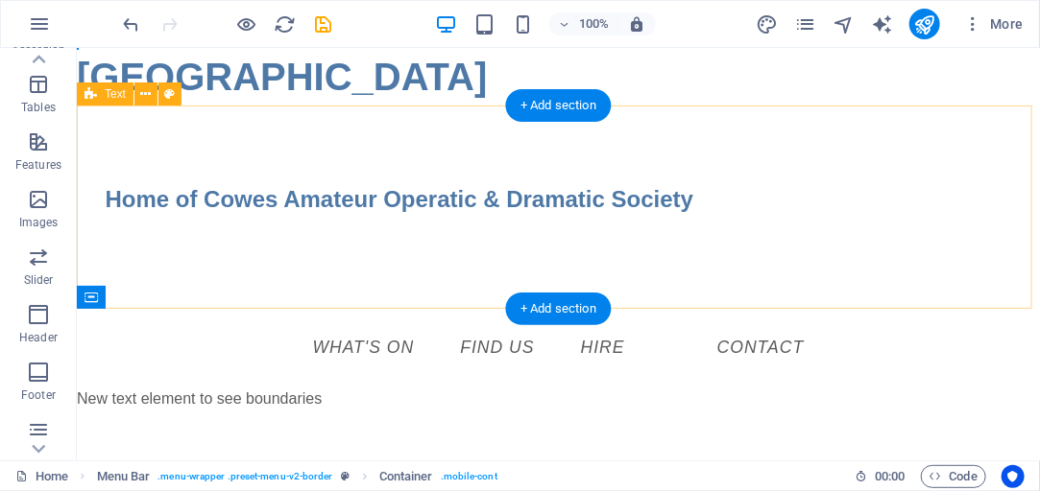
click at [169, 132] on div "Home of Cowes Amateur Operatic & Dramatic Society" at bounding box center [557, 206] width 963 height 203
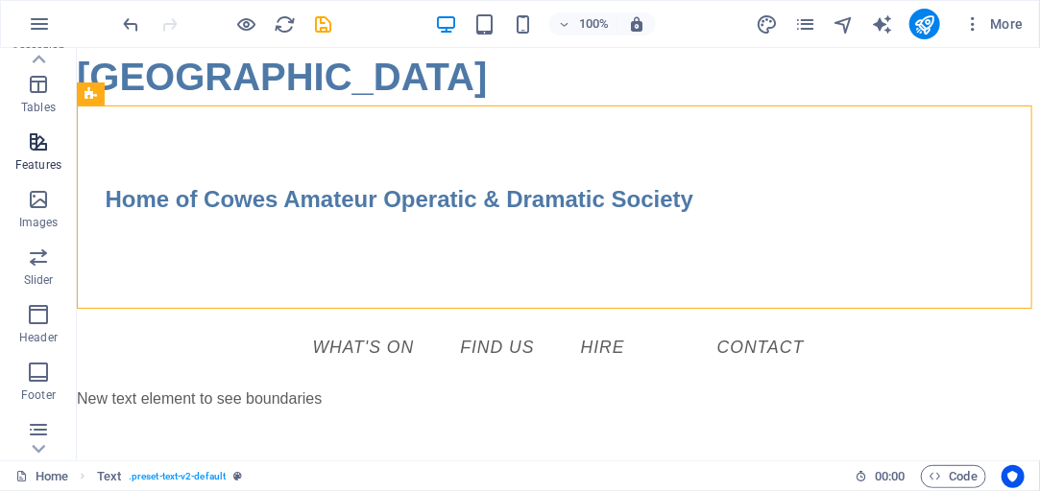
click at [41, 150] on icon "button" at bounding box center [38, 142] width 23 height 23
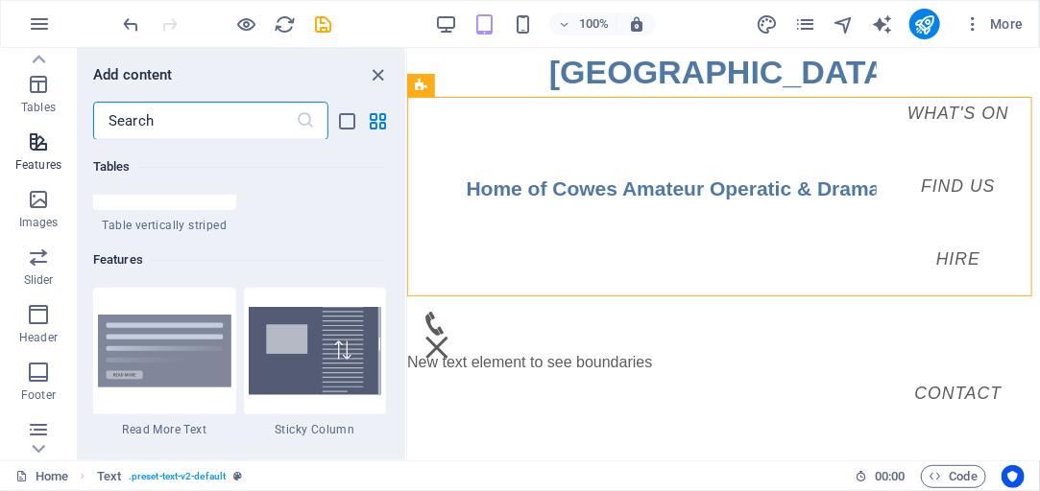
scroll to position [7481, 0]
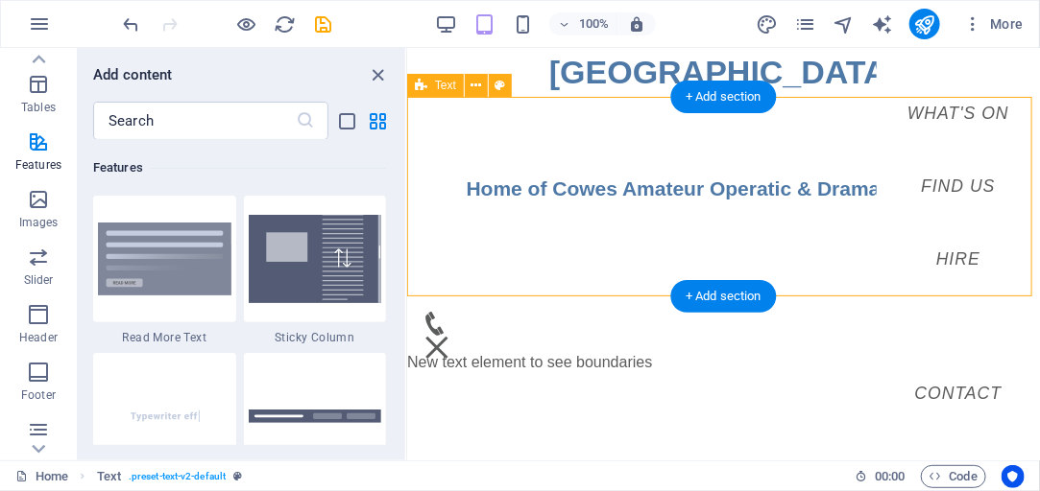
click at [551, 246] on div "Home of Cowes Amateur Operatic & Dramatic Society" at bounding box center [722, 196] width 633 height 200
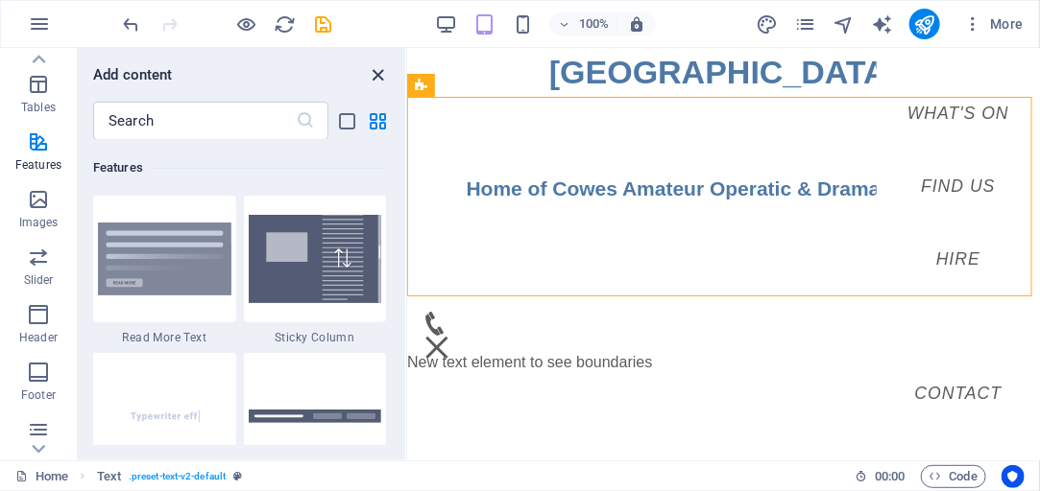
click at [375, 74] on icon "close panel" at bounding box center [379, 75] width 22 height 22
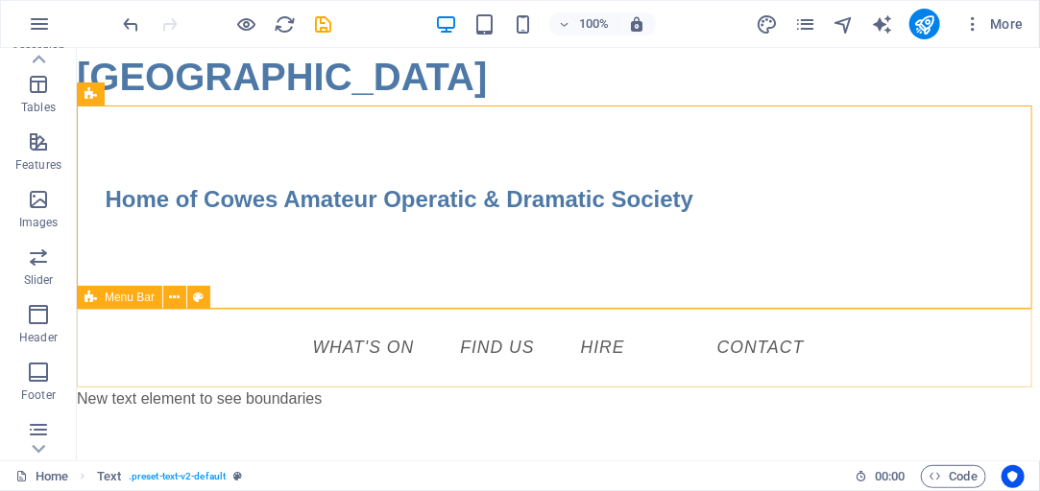
click at [87, 298] on icon at bounding box center [90, 297] width 12 height 23
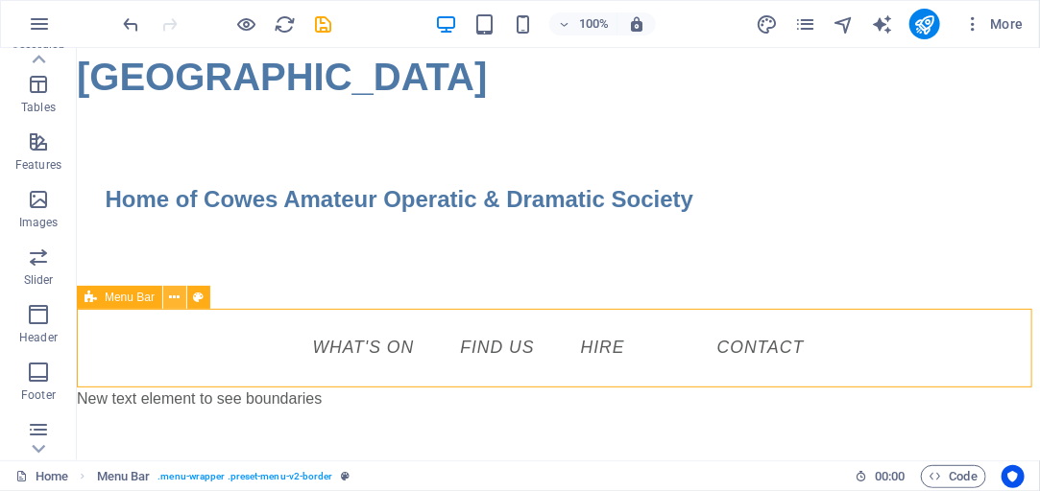
click at [178, 297] on icon at bounding box center [175, 298] width 11 height 20
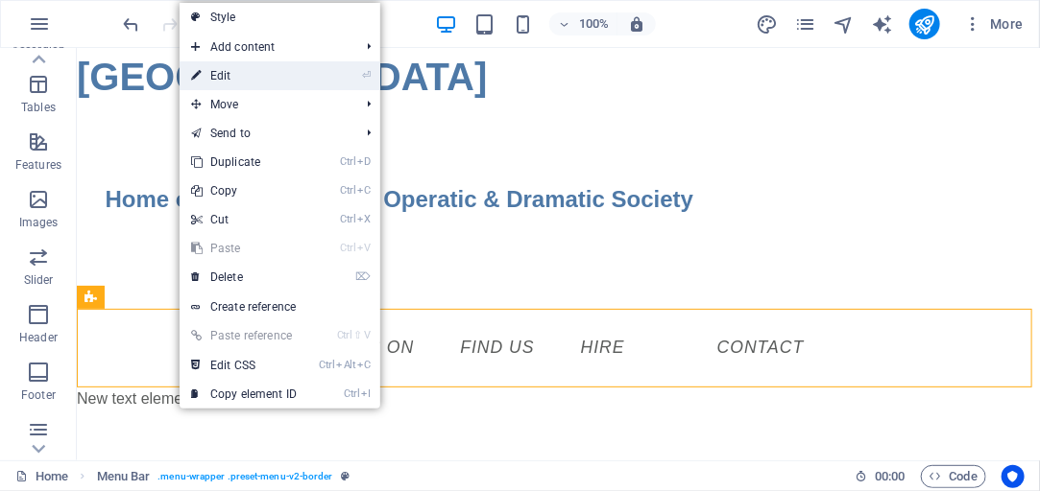
click at [217, 84] on link "⏎ Edit" at bounding box center [243, 75] width 129 height 29
select select "rem"
select select "sticky_reverse"
select select "px"
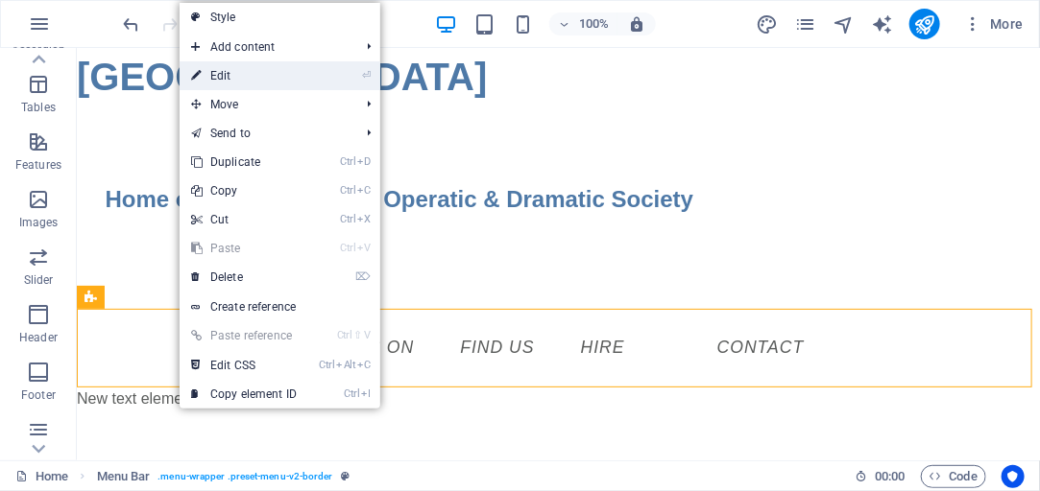
select select "px"
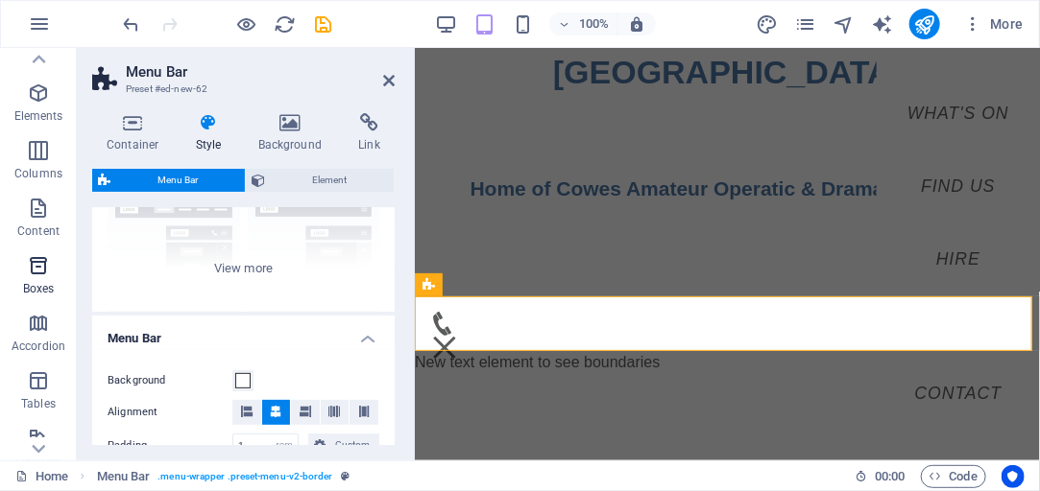
scroll to position [0, 0]
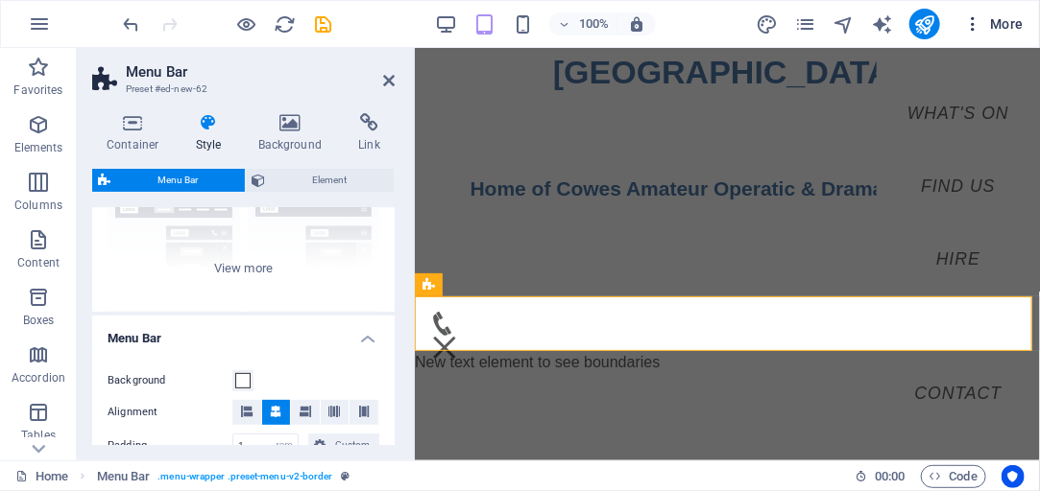
click at [1011, 25] on span "More" at bounding box center [993, 23] width 60 height 19
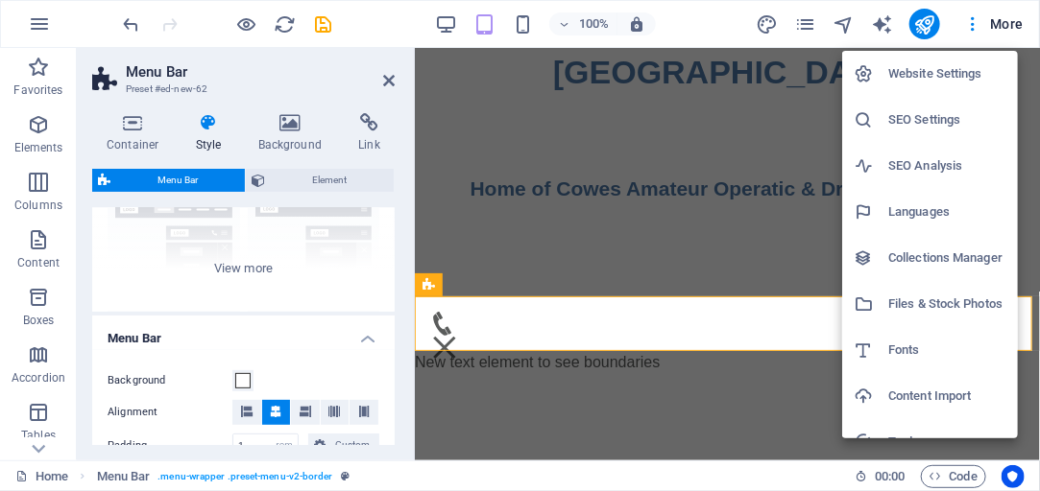
click at [959, 75] on h6 "Website Settings" at bounding box center [947, 73] width 118 height 23
type input "4"
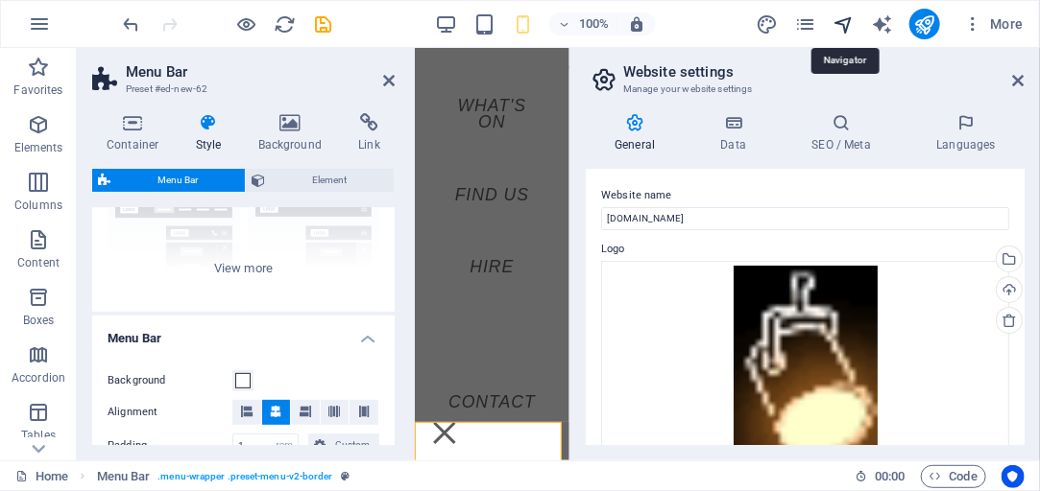
click at [849, 21] on icon "navigator" at bounding box center [843, 24] width 22 height 22
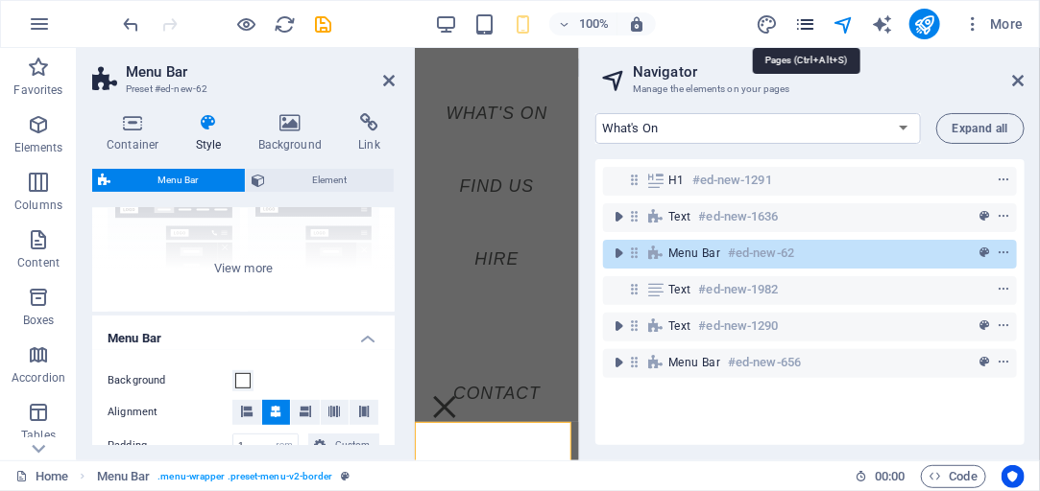
click at [814, 31] on icon "pages" at bounding box center [805, 24] width 22 height 22
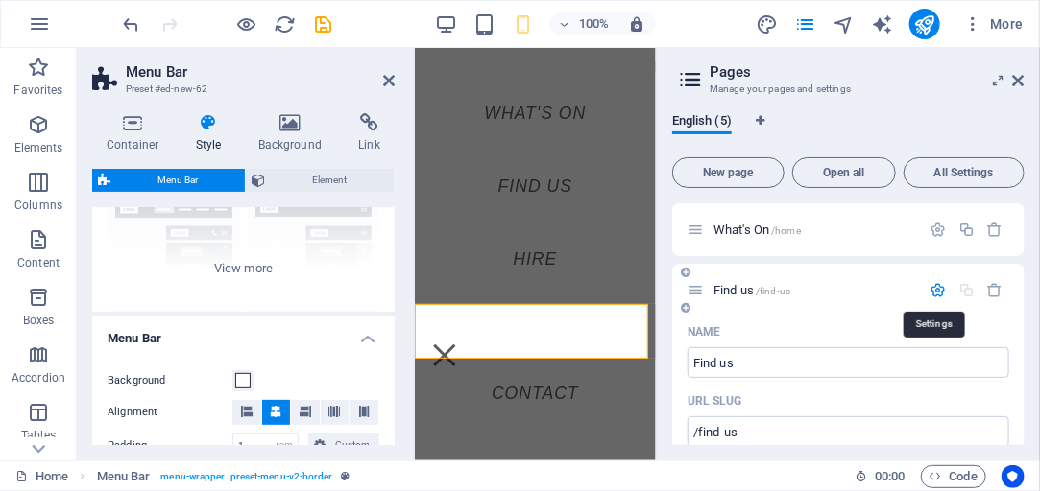
click at [934, 290] on icon "button" at bounding box center [938, 290] width 16 height 16
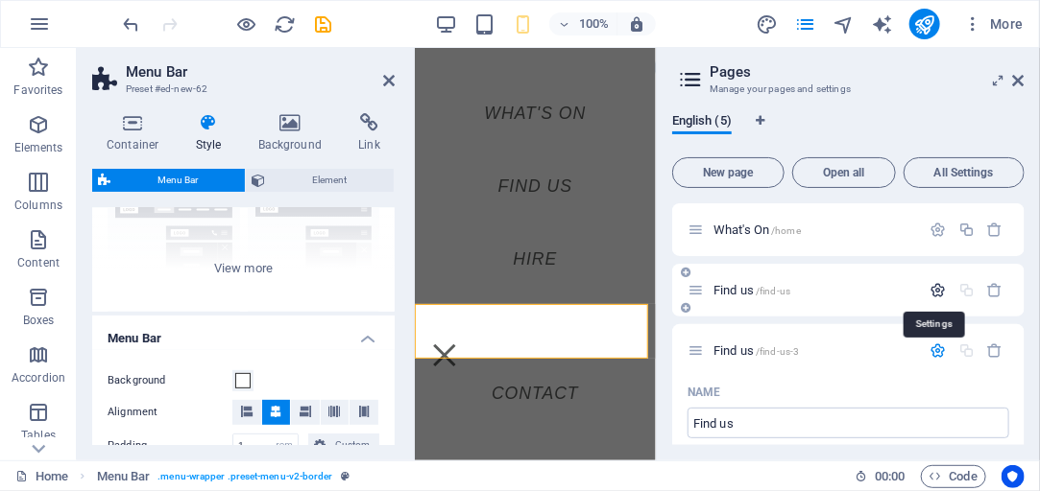
scroll to position [55, 0]
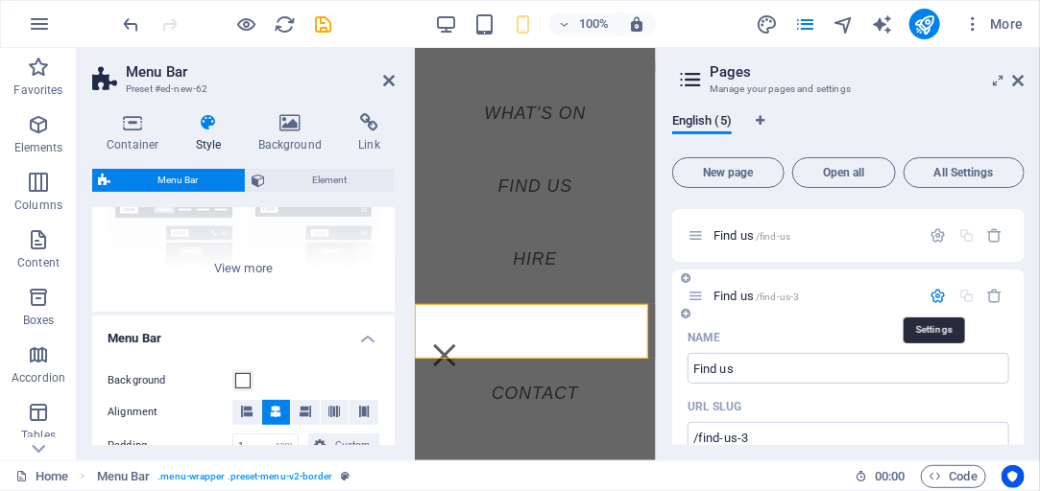
click at [936, 298] on icon "button" at bounding box center [938, 296] width 16 height 16
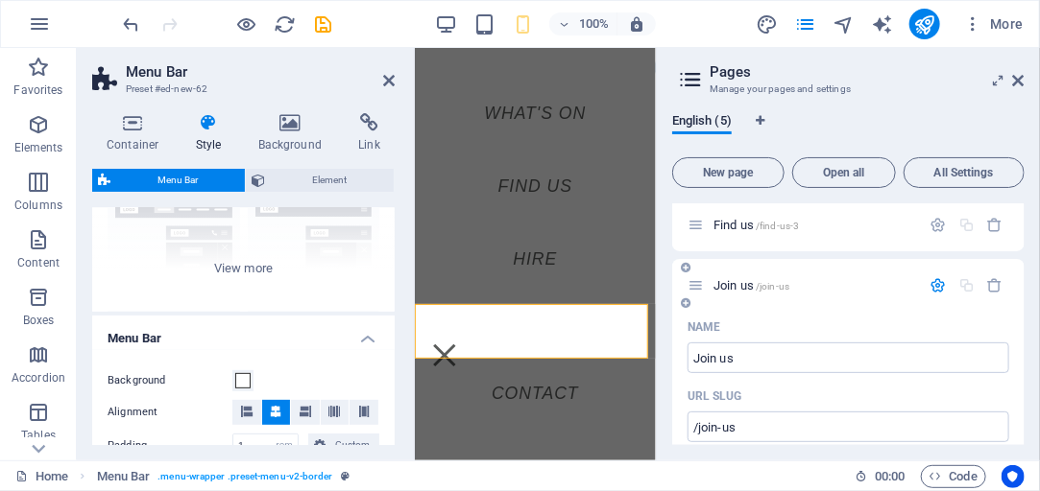
scroll to position [109, 0]
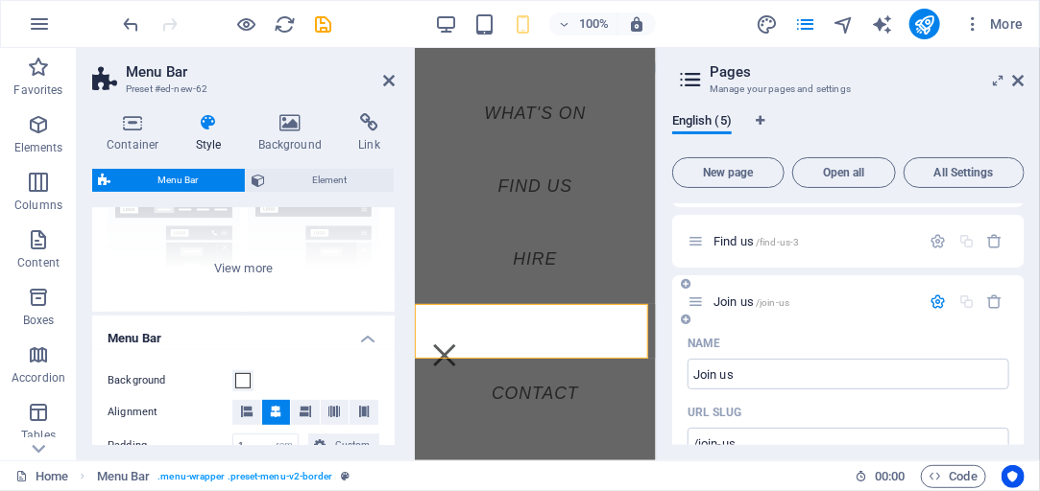
click at [935, 298] on icon "button" at bounding box center [938, 302] width 16 height 16
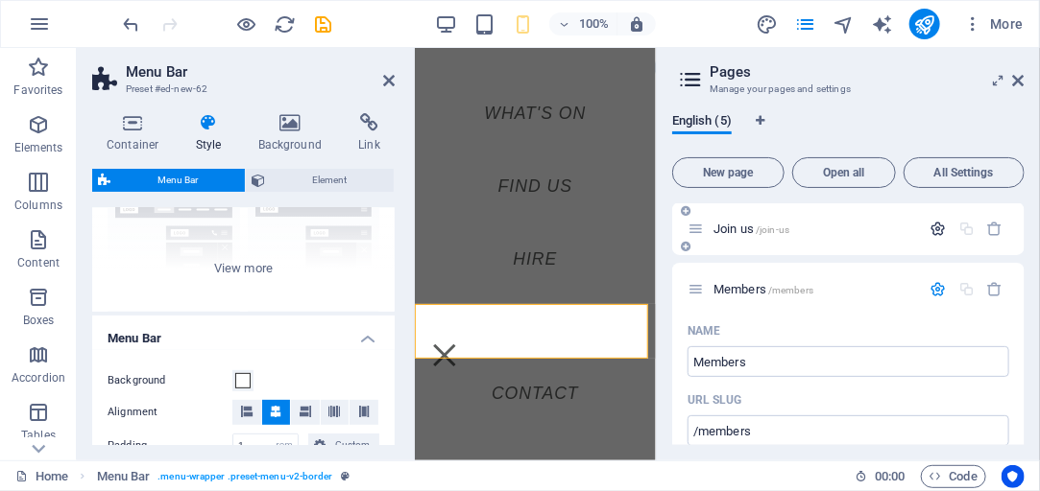
scroll to position [164, 0]
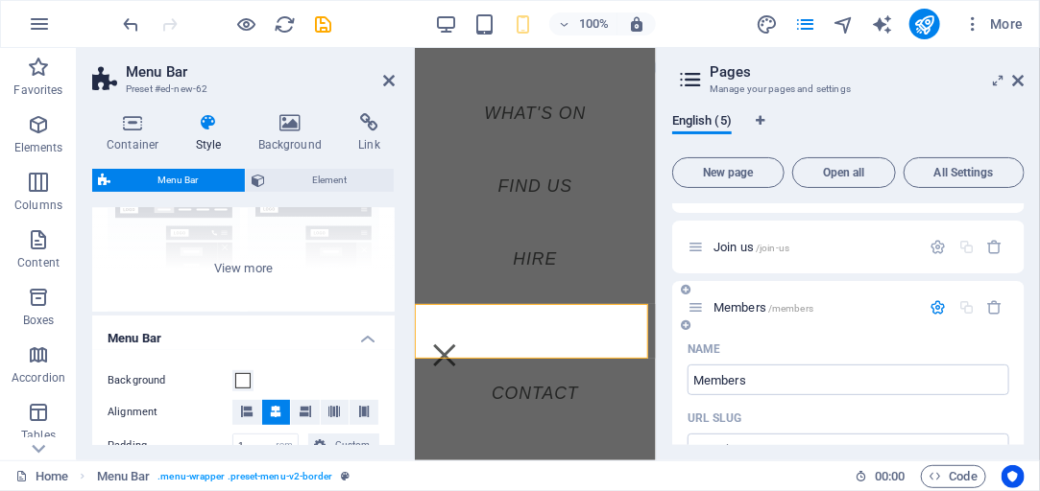
click at [933, 303] on icon "button" at bounding box center [938, 307] width 16 height 16
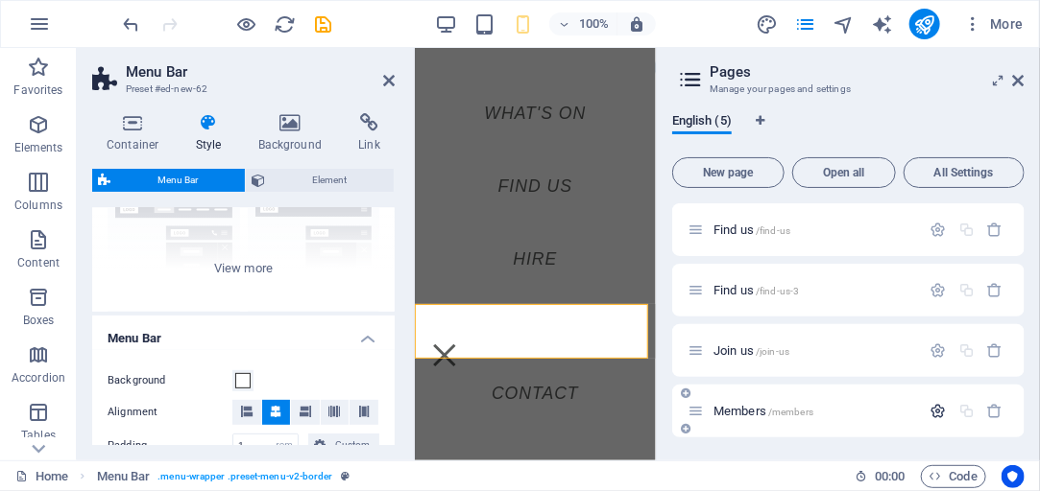
scroll to position [60, 0]
click at [762, 289] on span "/find-us-3" at bounding box center [776, 292] width 43 height 11
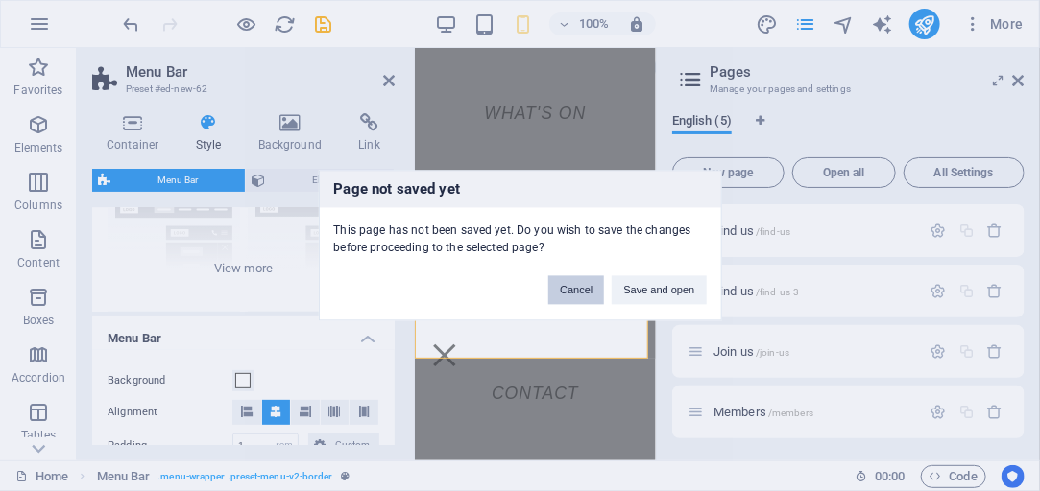
drag, startPoint x: 581, startPoint y: 297, endPoint x: 167, endPoint y: 246, distance: 416.8
click at [581, 297] on button "Cancel" at bounding box center [576, 290] width 56 height 29
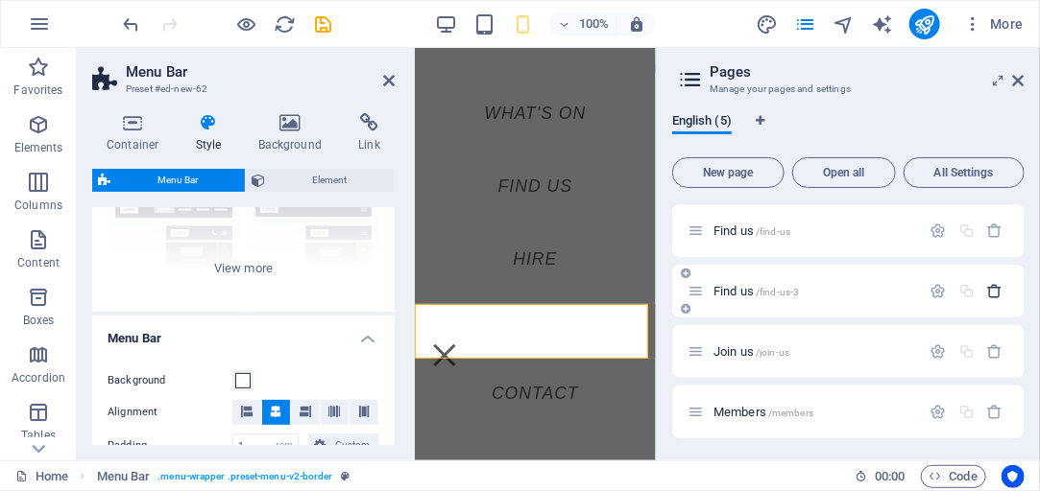
click at [992, 292] on icon "button" at bounding box center [995, 291] width 16 height 16
click at [526, 385] on nav "What's on Find us Hire Contact" at bounding box center [534, 253] width 241 height 413
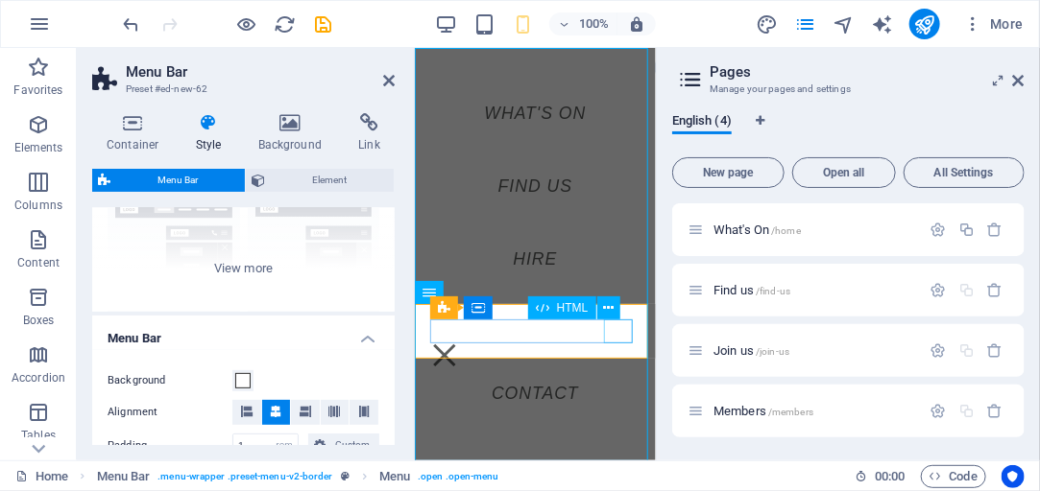
click at [458, 343] on div "Menu" at bounding box center [443, 355] width 29 height 24
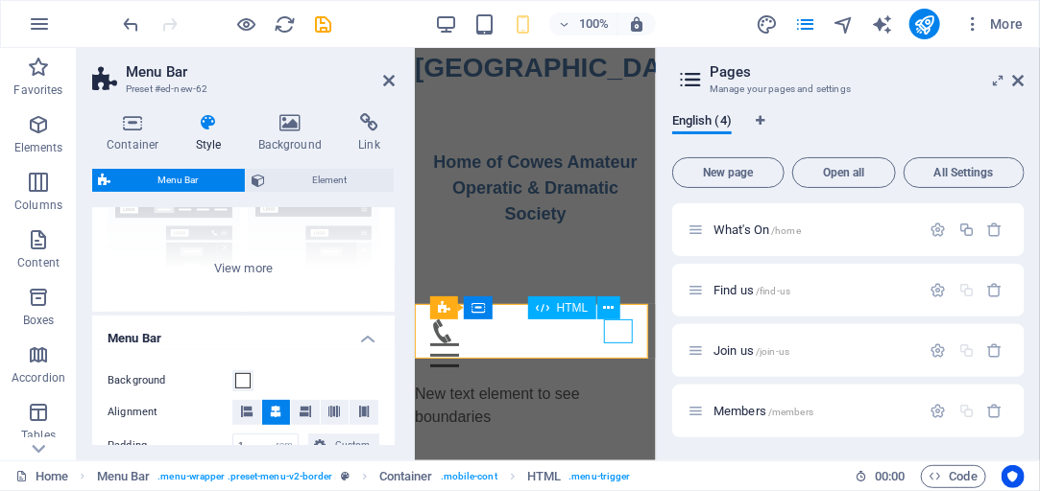
click at [613, 343] on div "Menu" at bounding box center [534, 355] width 210 height 24
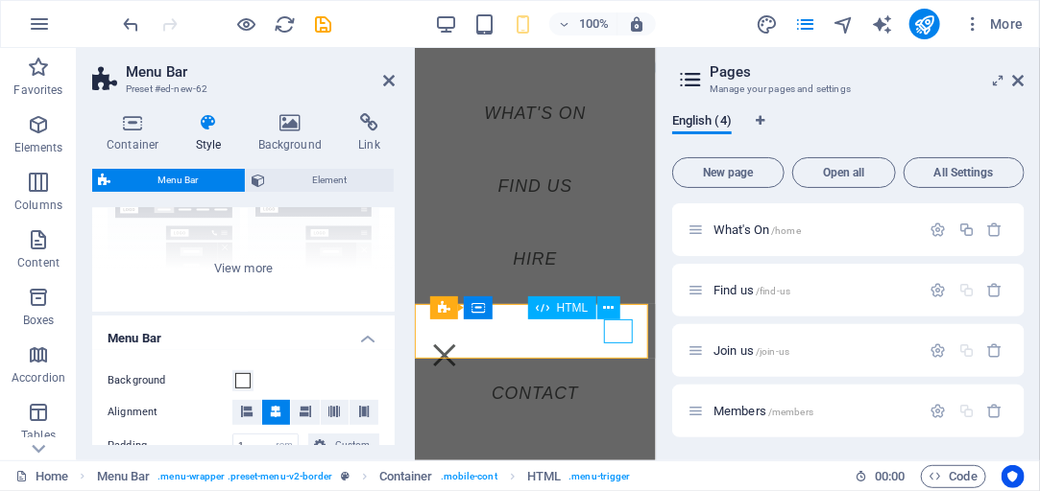
click at [458, 343] on div "Menu" at bounding box center [443, 355] width 29 height 24
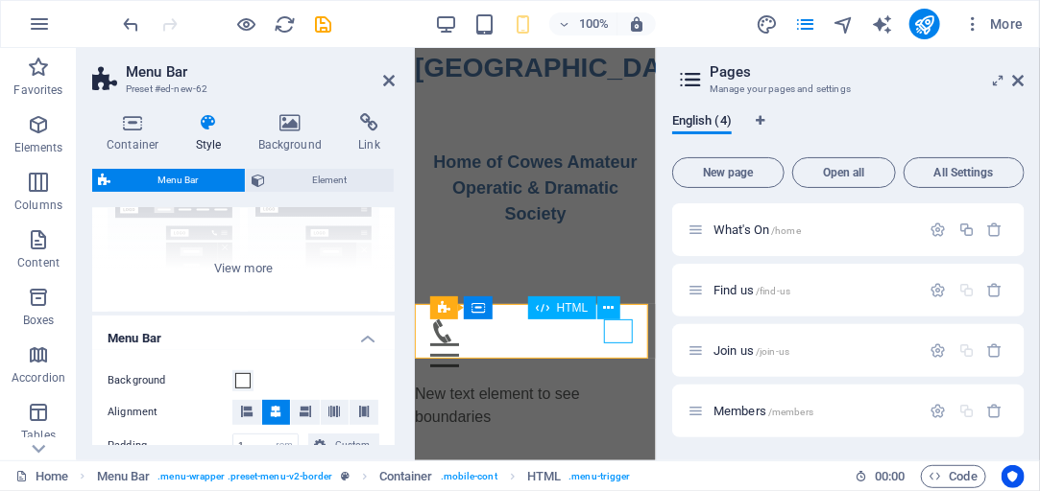
click at [613, 343] on div "Menu" at bounding box center [534, 355] width 210 height 24
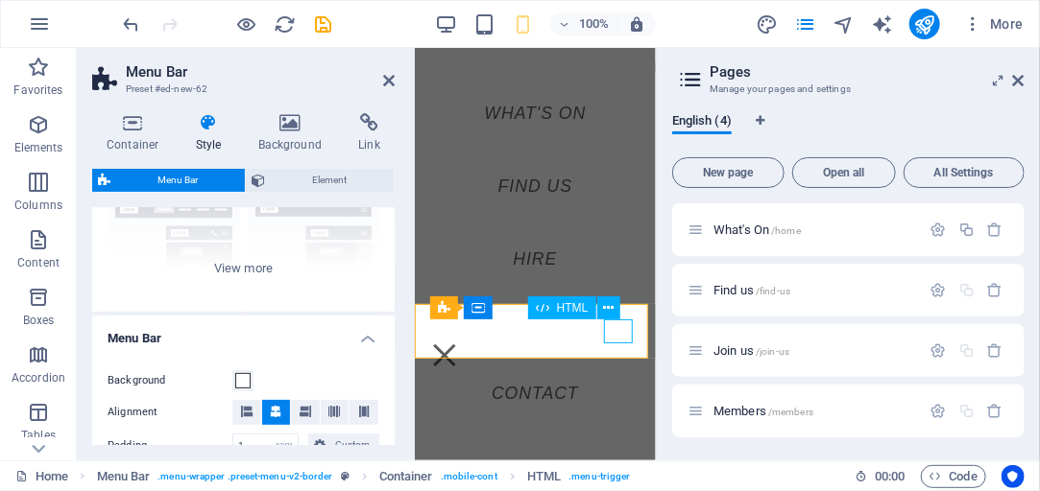
click at [458, 343] on div "Menu" at bounding box center [443, 355] width 29 height 24
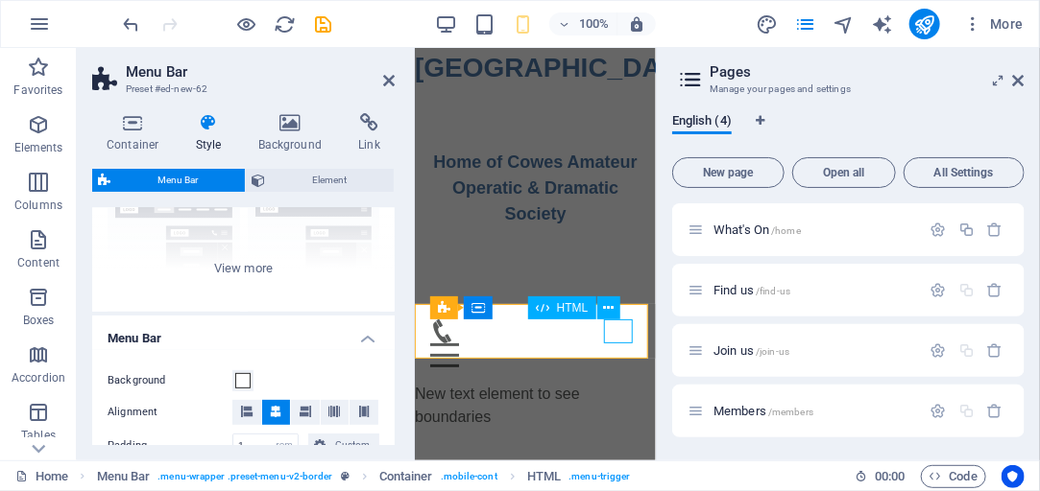
click at [613, 343] on div "Menu" at bounding box center [534, 355] width 210 height 24
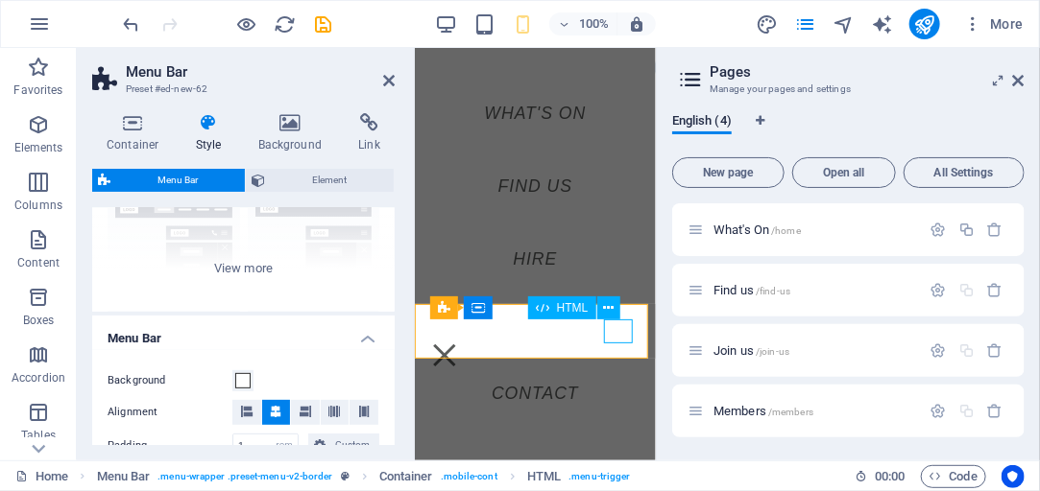
click at [458, 343] on div "Menu" at bounding box center [443, 355] width 29 height 24
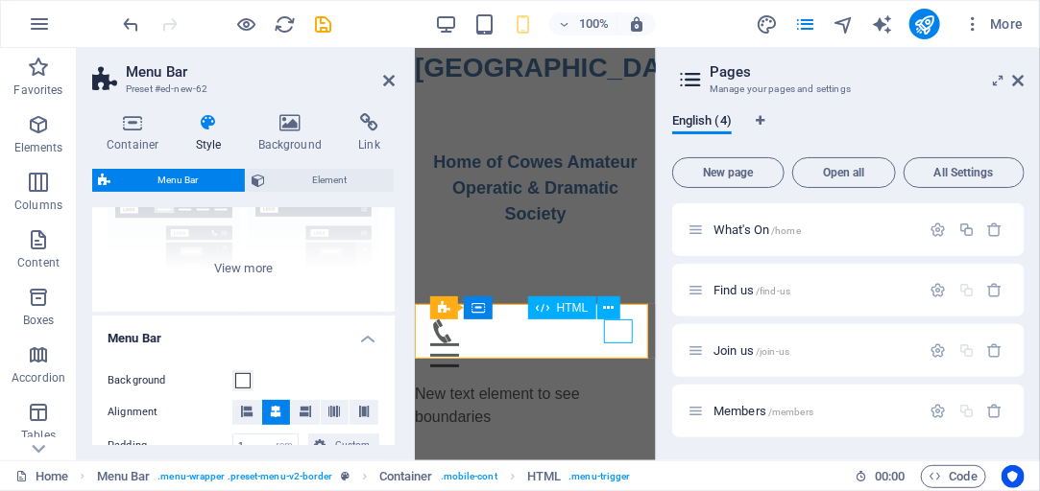
click at [613, 343] on div "Menu" at bounding box center [534, 355] width 210 height 24
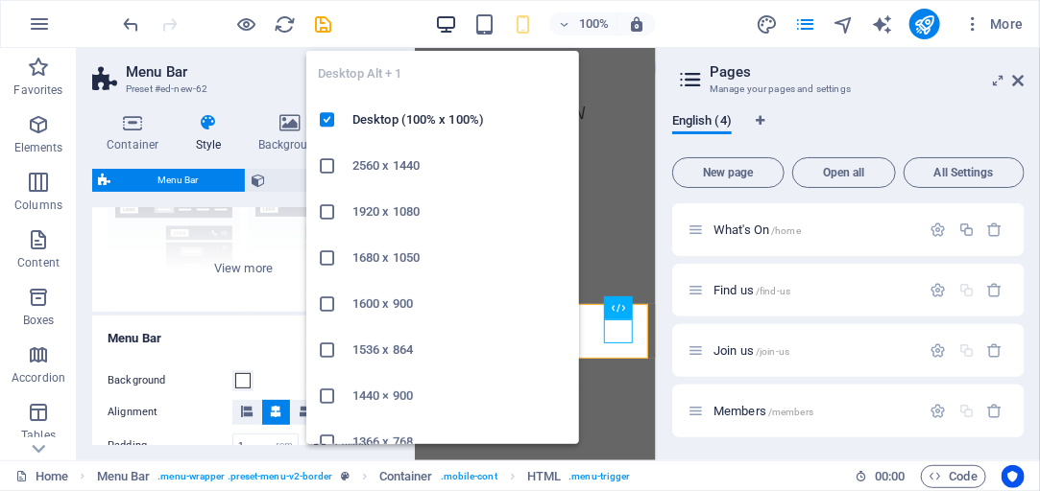
click at [451, 27] on icon "button" at bounding box center [446, 24] width 22 height 22
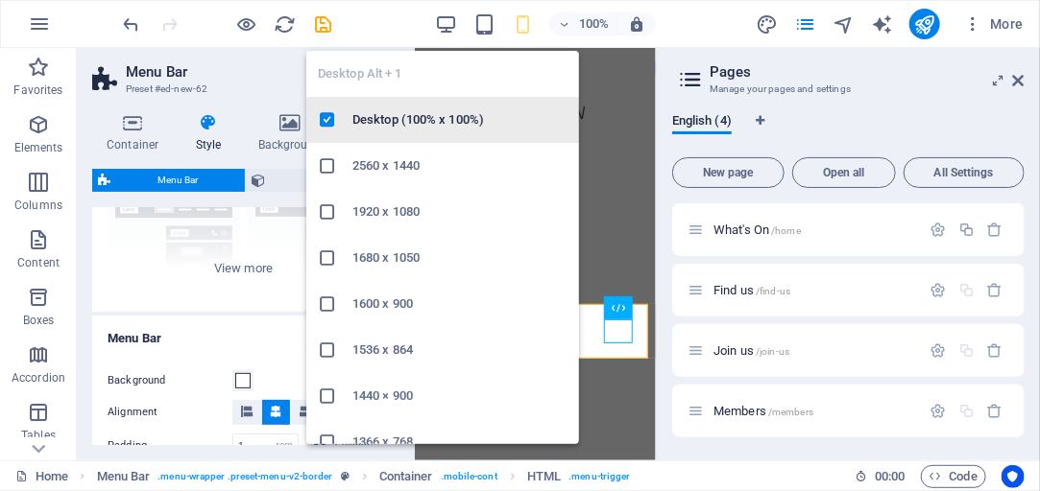
click at [395, 128] on h6 "Desktop (100% x 100%)" at bounding box center [459, 119] width 215 height 23
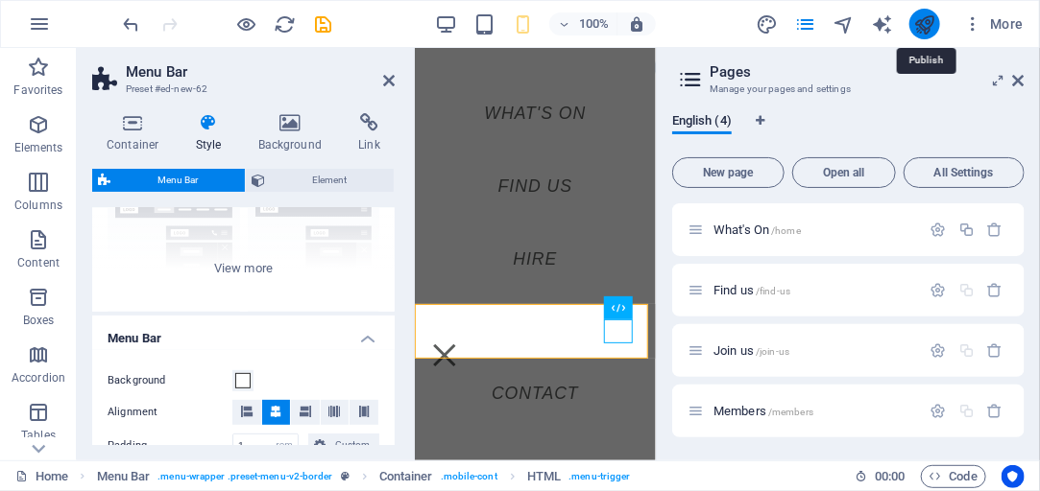
click at [929, 24] on icon "publish" at bounding box center [924, 24] width 22 height 22
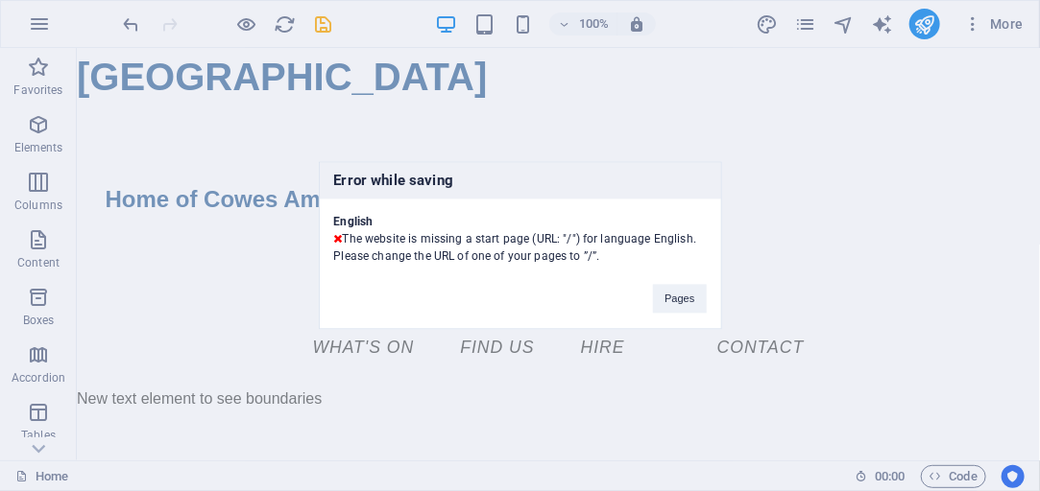
click at [647, 273] on div "Pages" at bounding box center [679, 290] width 82 height 49
click at [670, 296] on button "Pages" at bounding box center [679, 299] width 53 height 29
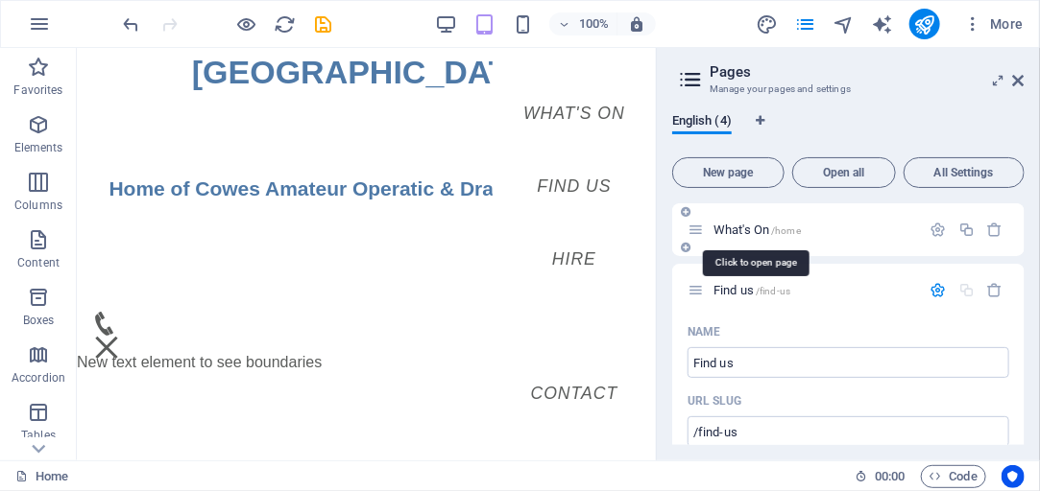
click at [731, 227] on span "What's On /home" at bounding box center [756, 230] width 87 height 14
click at [930, 227] on icon "button" at bounding box center [938, 230] width 16 height 16
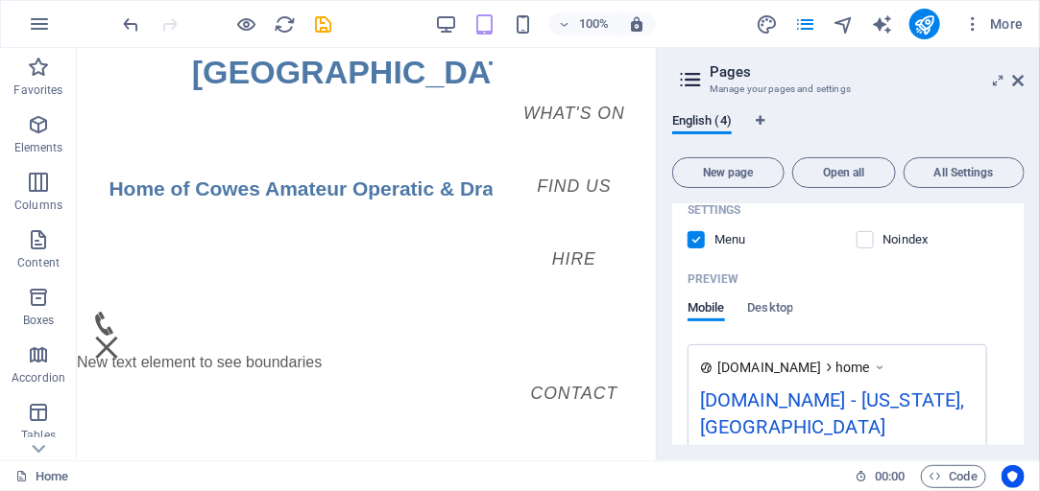
scroll to position [493, 0]
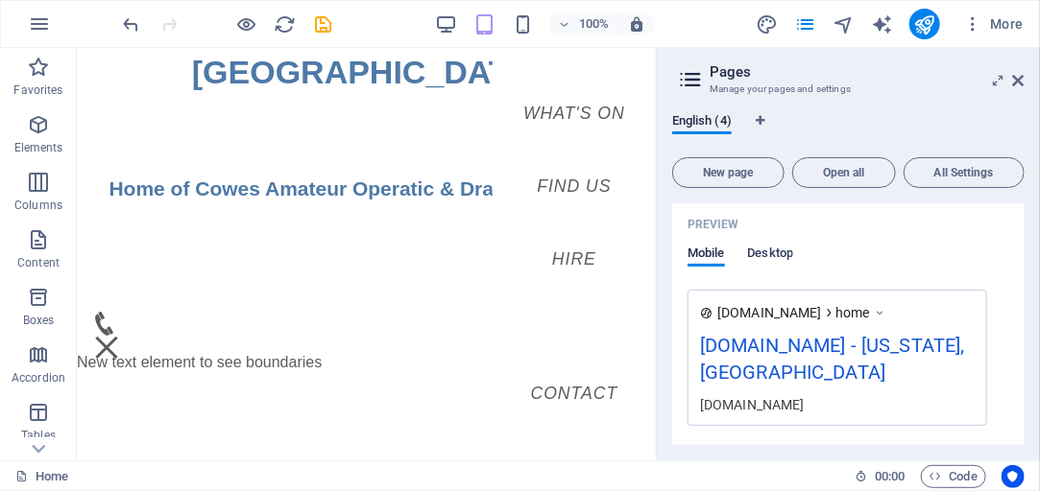
click at [773, 258] on span "Desktop" at bounding box center [771, 255] width 46 height 27
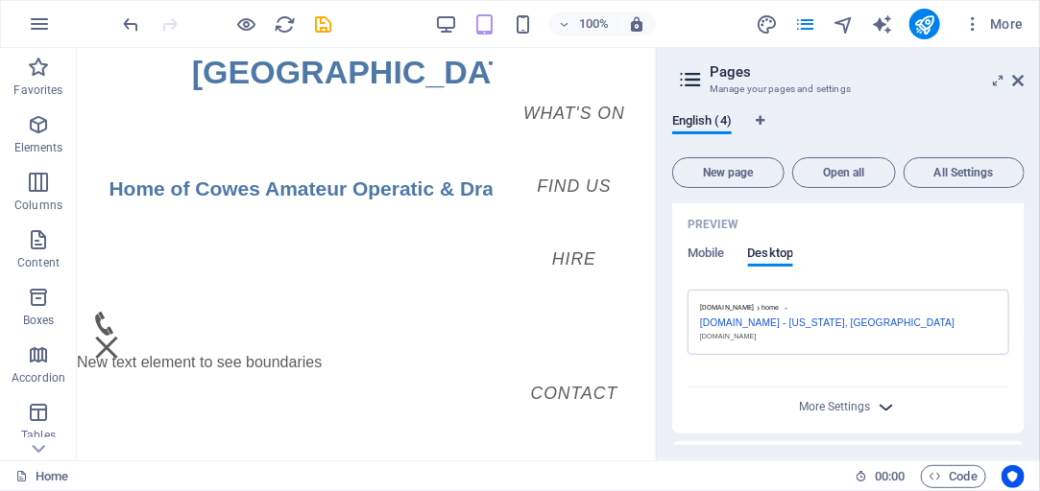
click at [887, 405] on icon "button" at bounding box center [886, 407] width 22 height 22
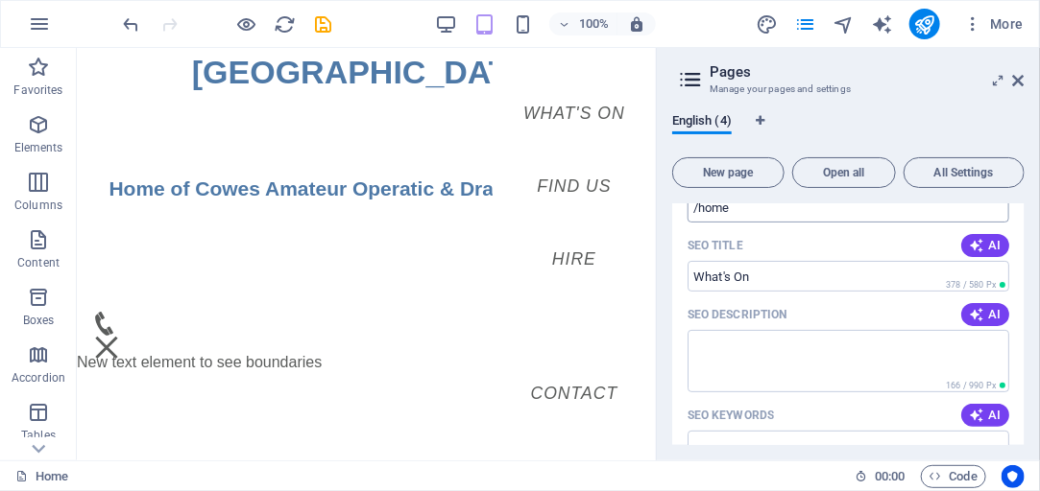
scroll to position [0, 0]
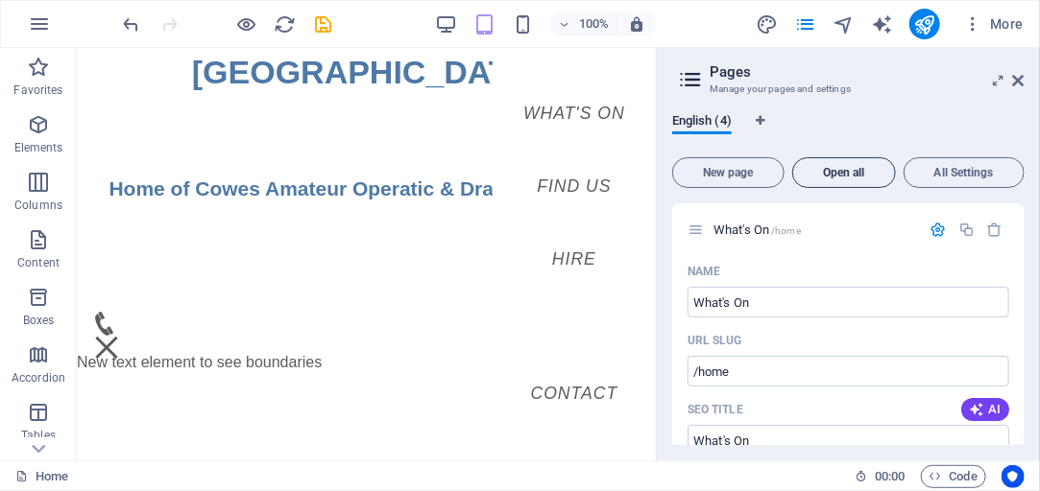
click at [847, 169] on span "Open all" at bounding box center [844, 173] width 86 height 12
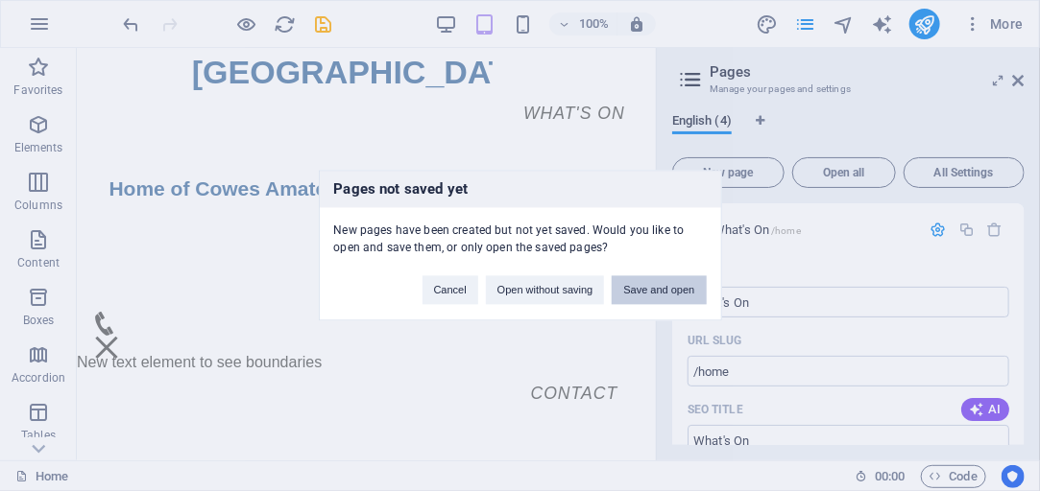
click at [670, 293] on button "Save and open" at bounding box center [658, 290] width 94 height 29
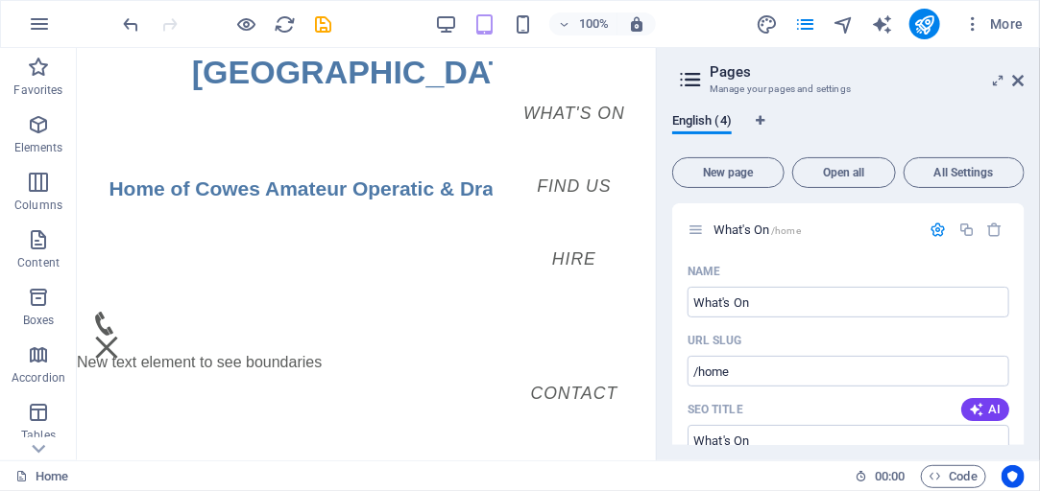
scroll to position [2605, 0]
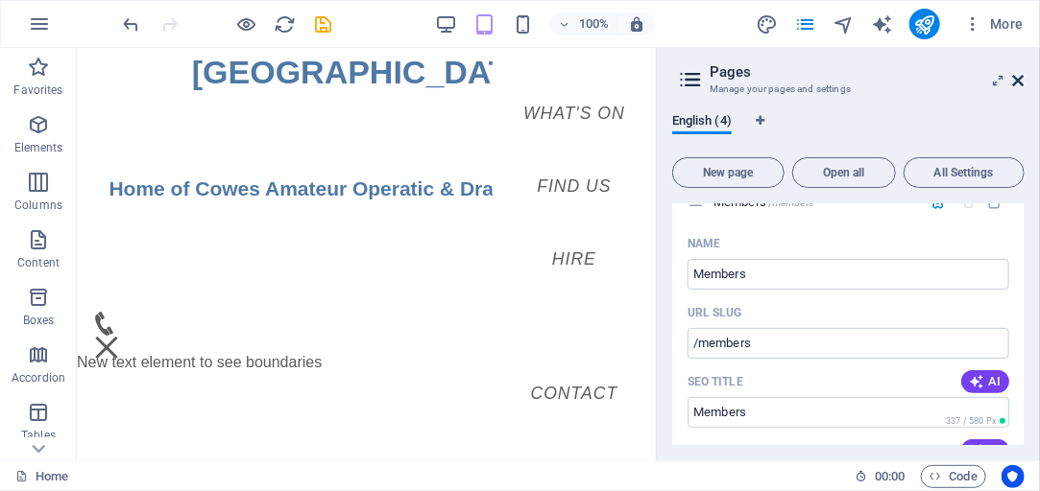
click at [1019, 81] on icon at bounding box center [1019, 80] width 12 height 15
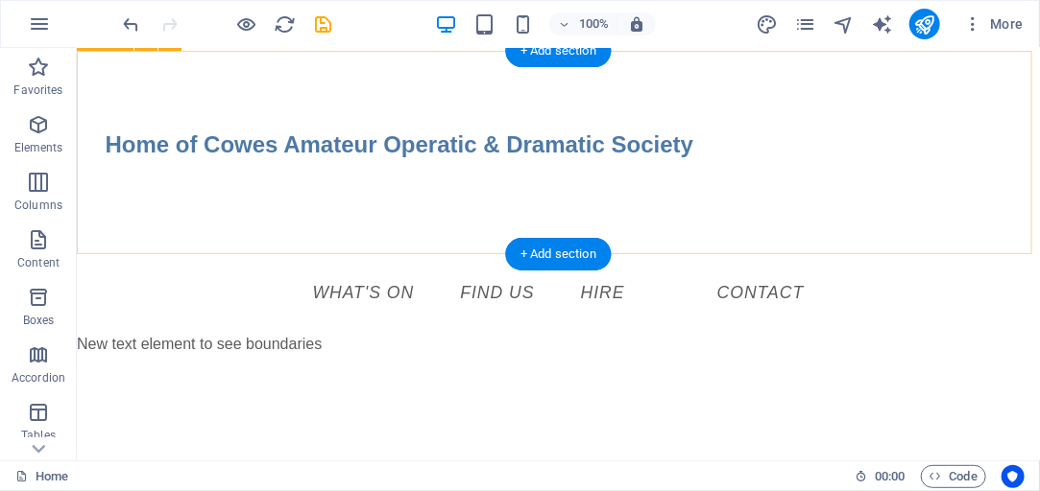
scroll to position [0, 0]
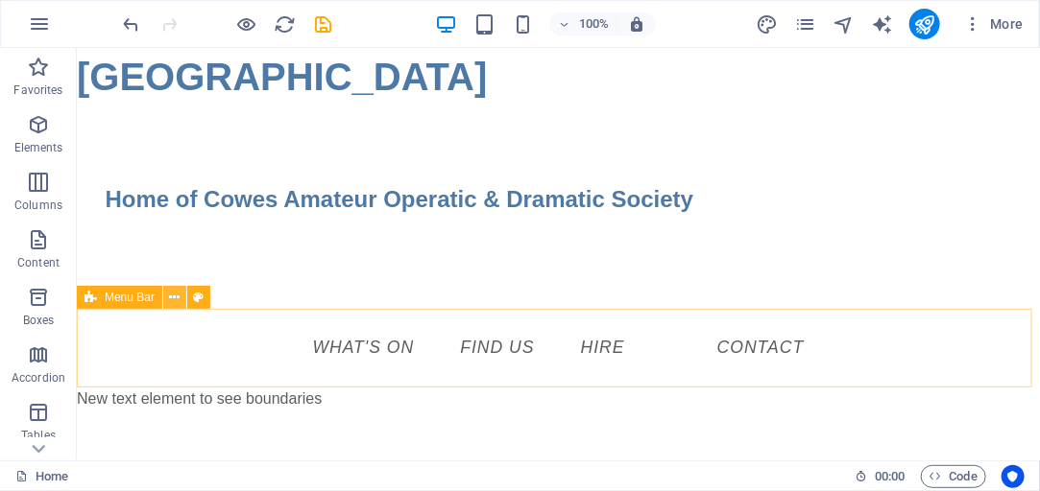
click at [174, 298] on icon at bounding box center [175, 298] width 11 height 20
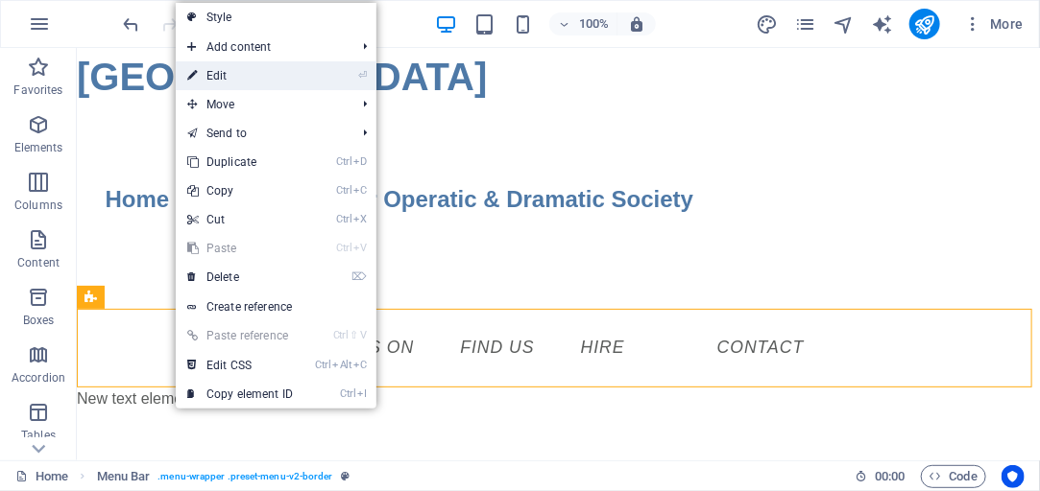
click at [240, 78] on link "⏎ Edit" at bounding box center [240, 75] width 129 height 29
select select "rem"
select select "sticky_reverse"
select select "px"
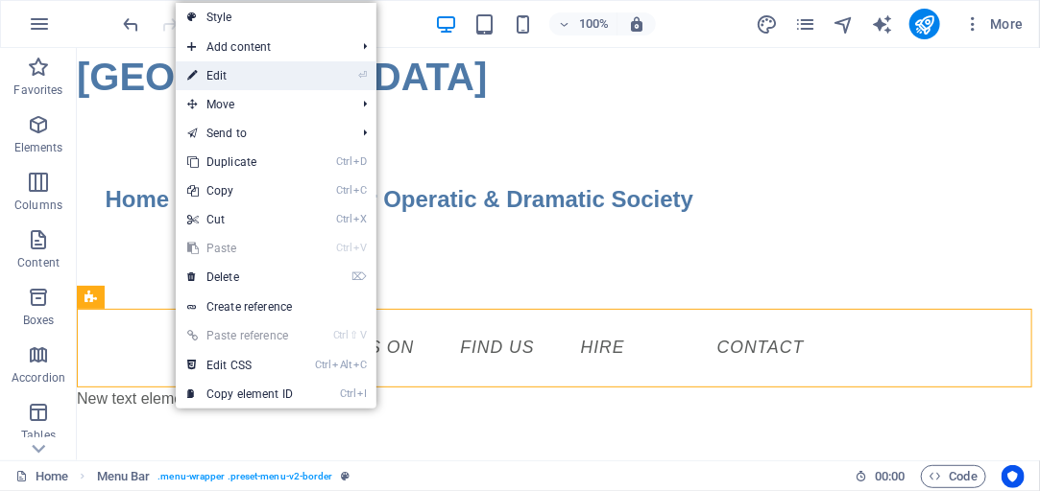
select select "px"
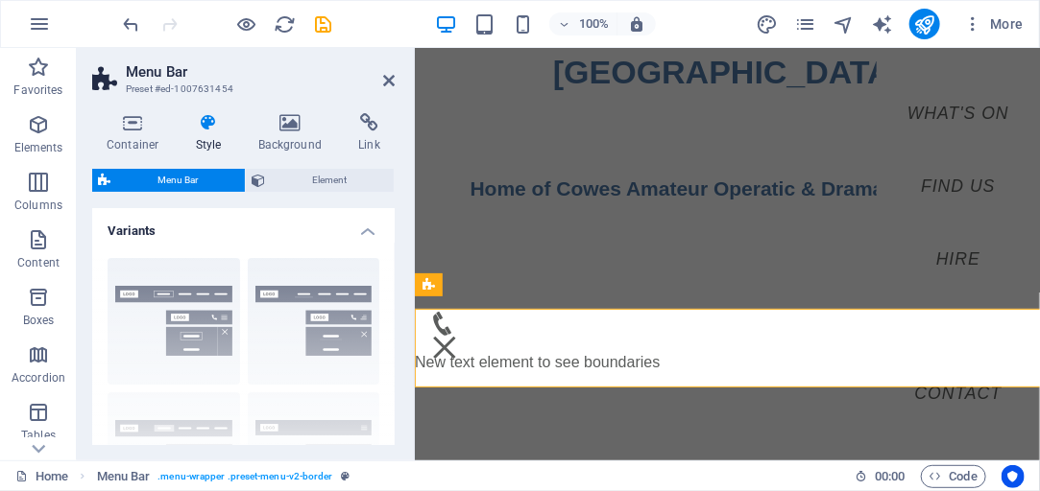
type input "2"
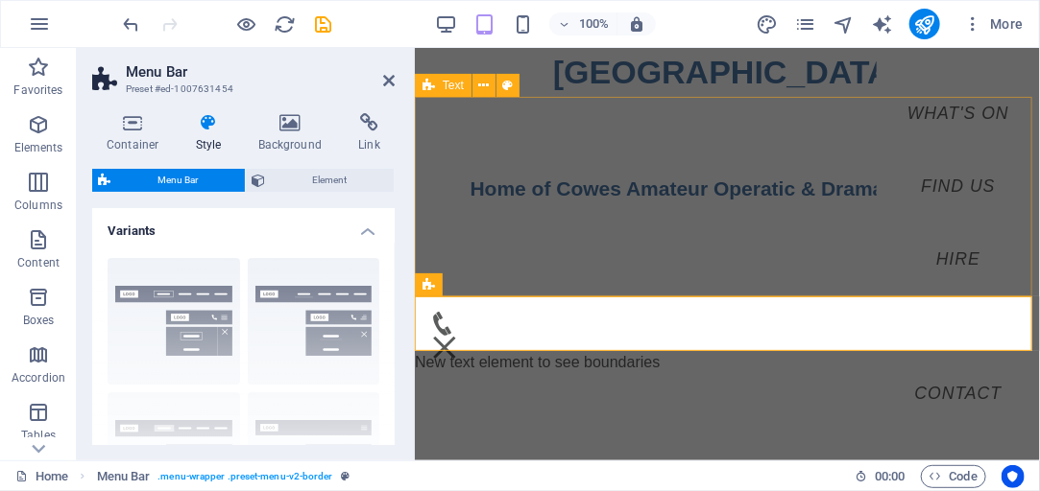
click at [642, 250] on div "Home of Cowes Amateur Operatic & Dramatic Society" at bounding box center [726, 196] width 625 height 200
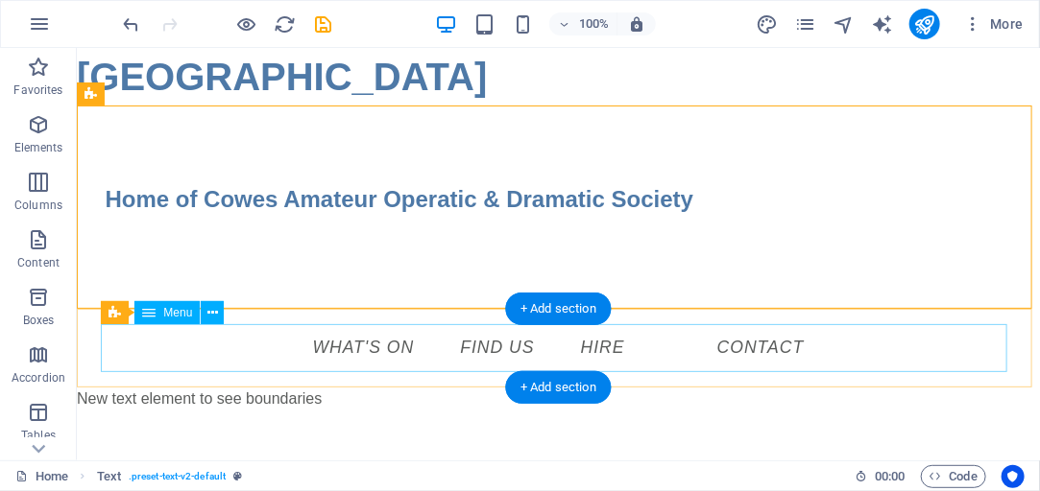
click at [341, 354] on nav "What's on Find us Hire Contact" at bounding box center [558, 347] width 906 height 48
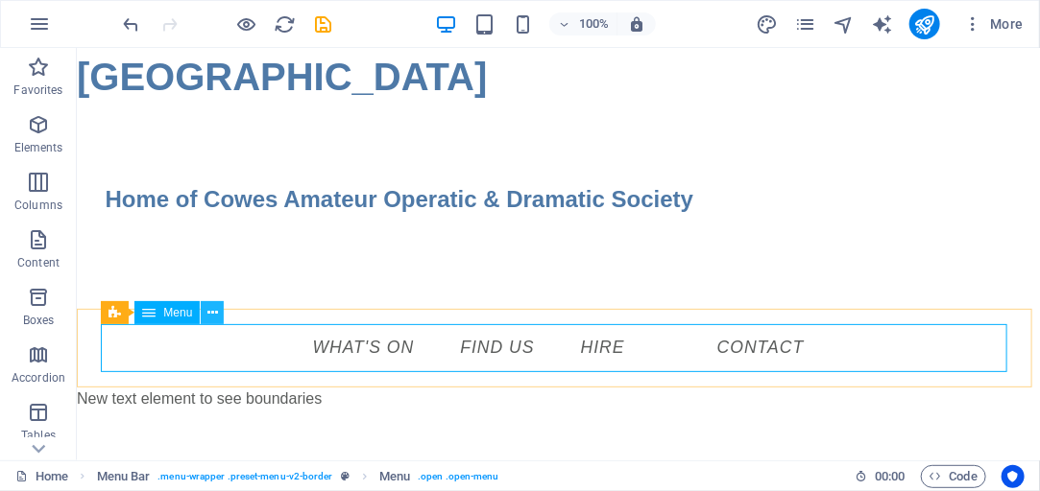
click at [210, 314] on icon at bounding box center [212, 313] width 11 height 20
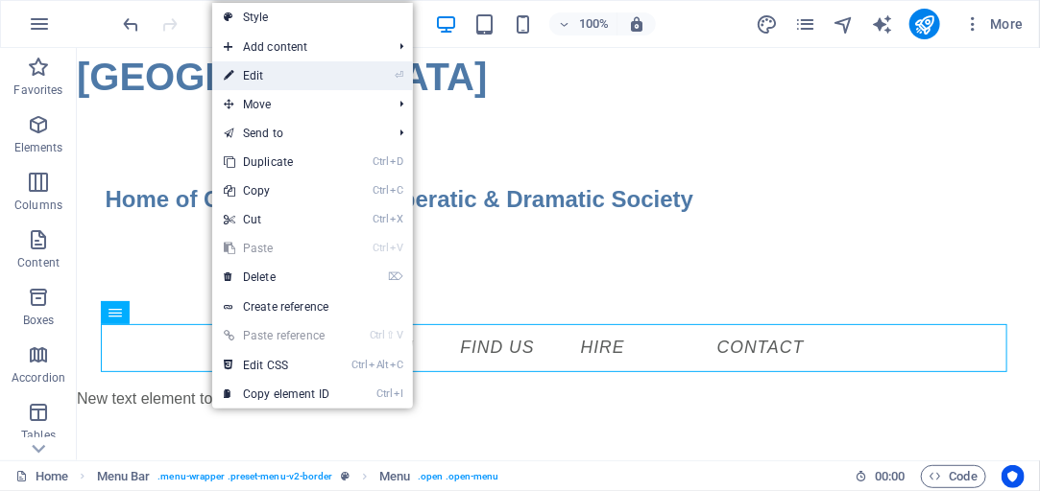
click at [251, 74] on link "⏎ Edit" at bounding box center [276, 75] width 129 height 29
select select
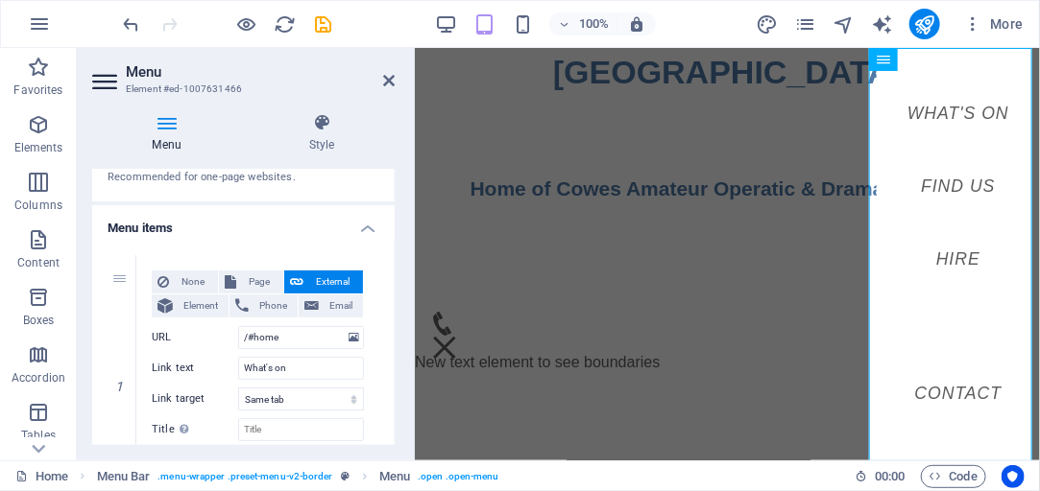
scroll to position [164, 0]
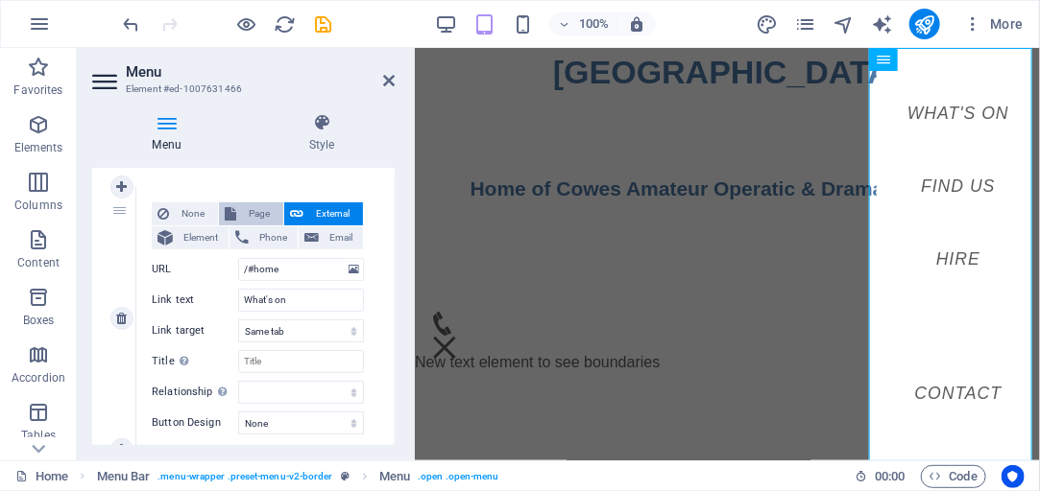
click at [261, 213] on span "Page" at bounding box center [260, 214] width 36 height 23
select select
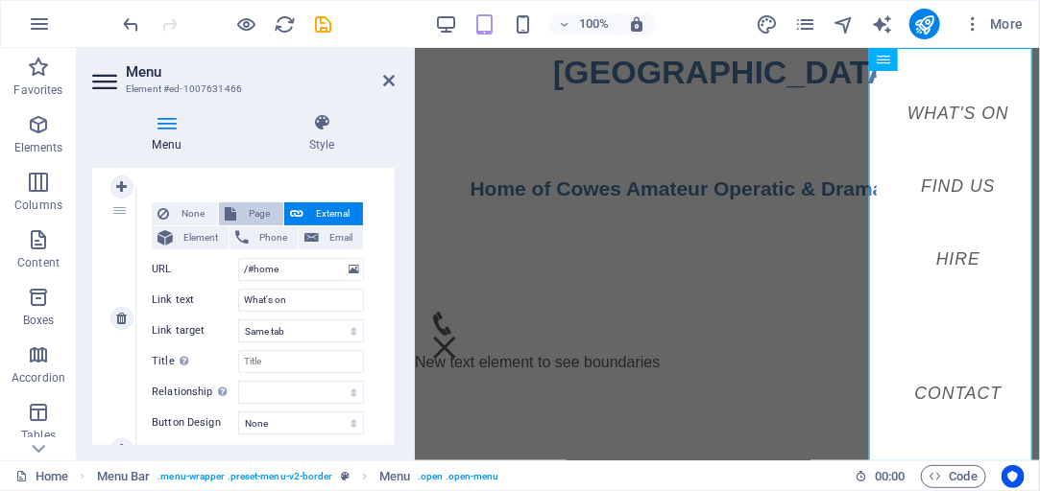
select select
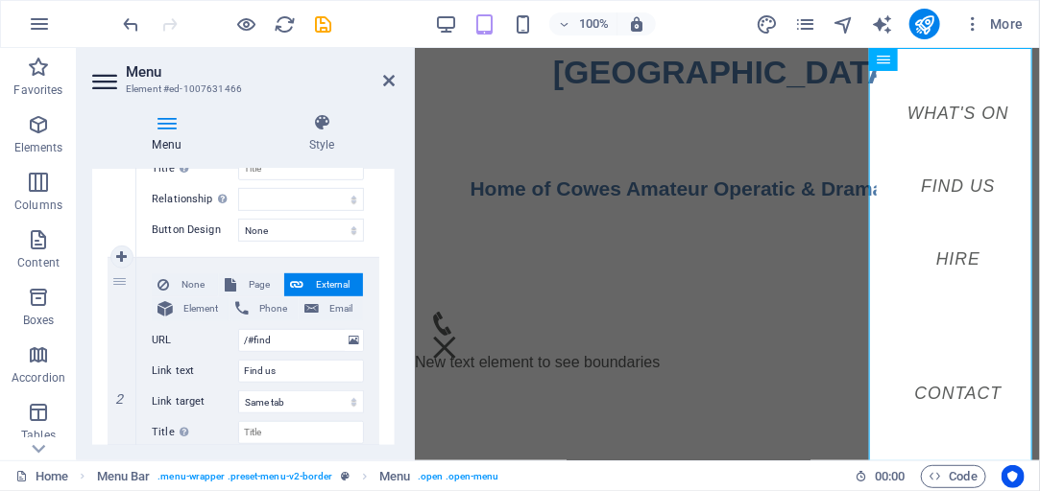
scroll to position [384, 0]
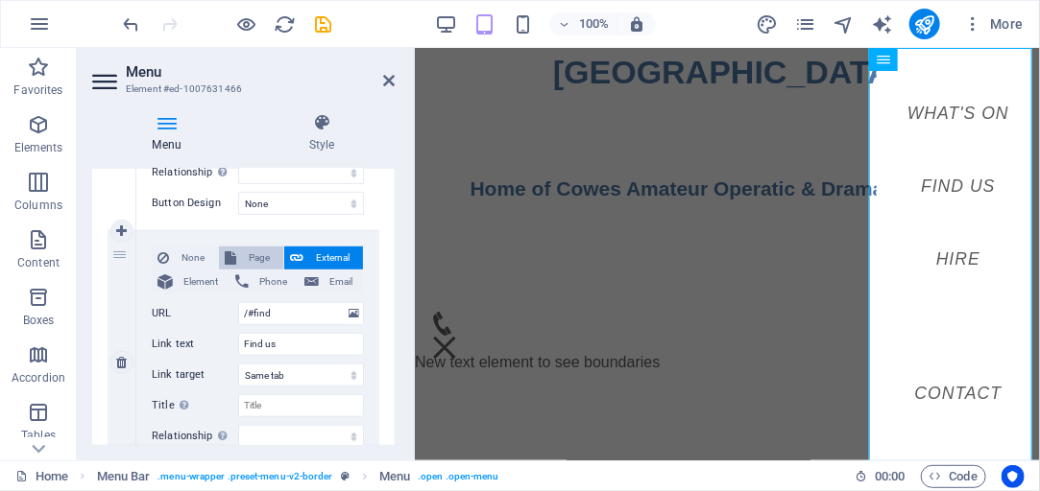
click at [254, 257] on span "Page" at bounding box center [260, 258] width 36 height 23
select select
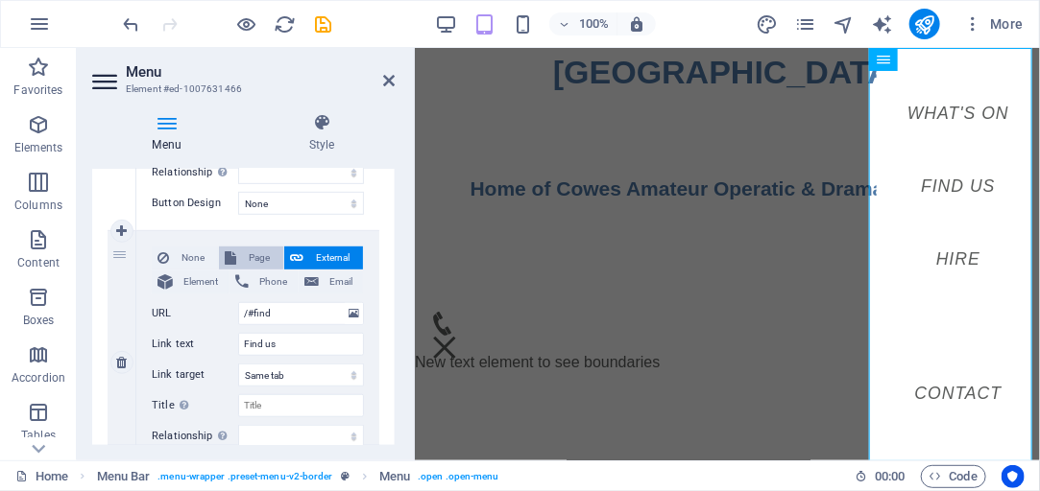
select select
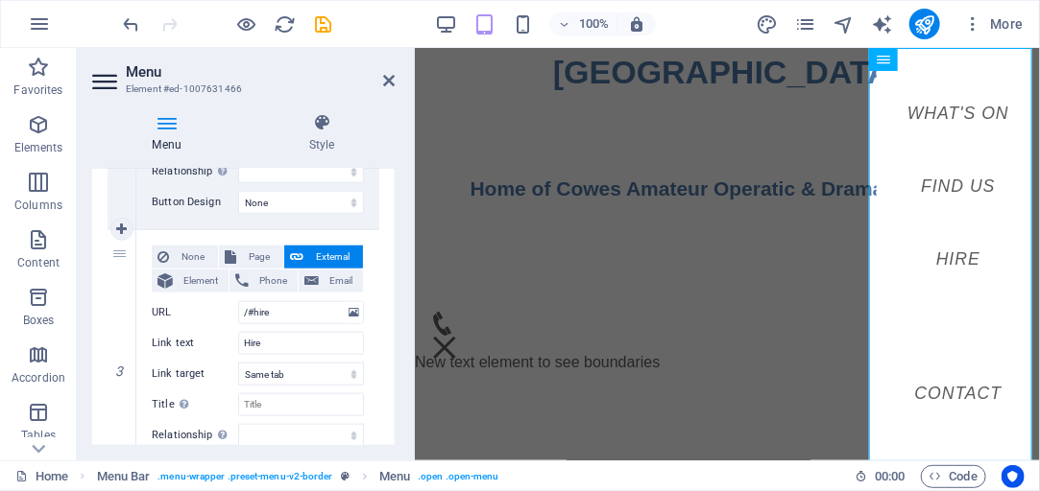
scroll to position [658, 0]
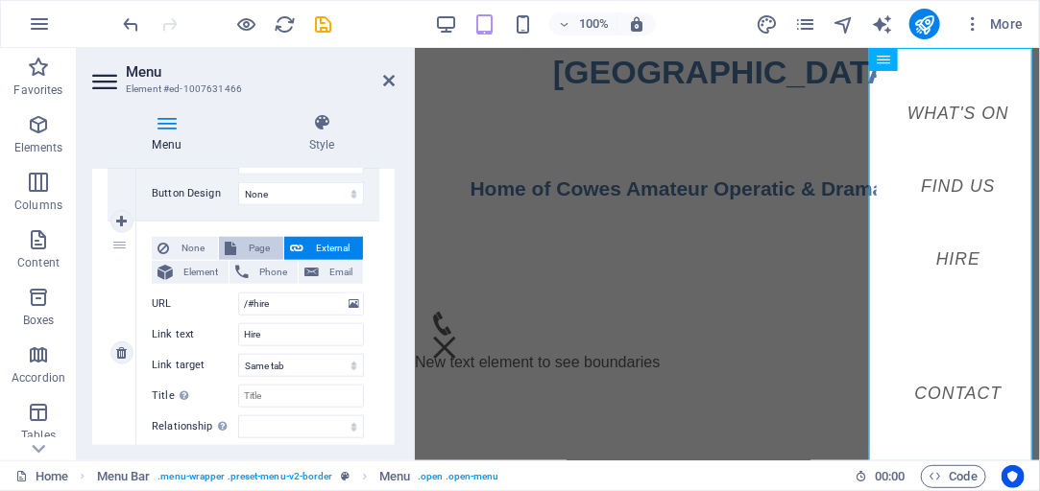
click at [252, 250] on span "Page" at bounding box center [260, 248] width 36 height 23
select select
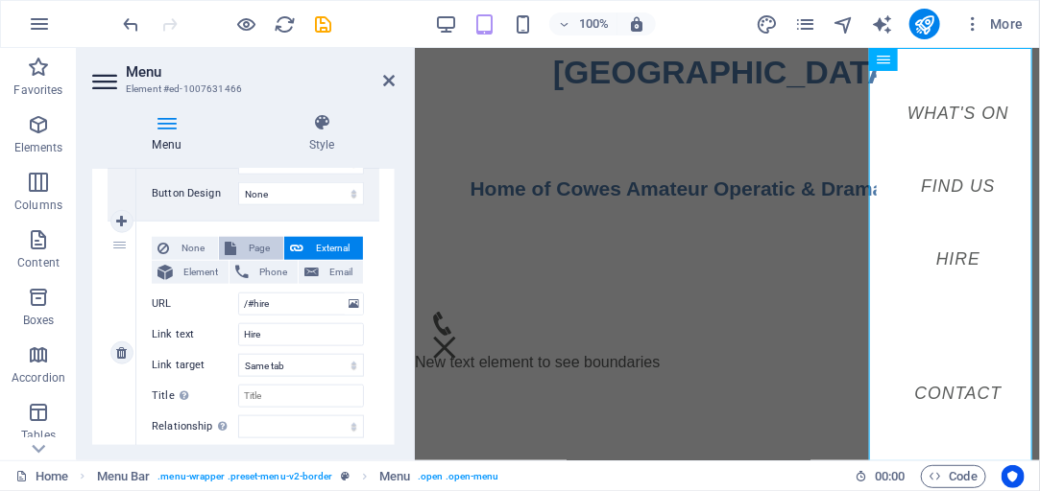
select select
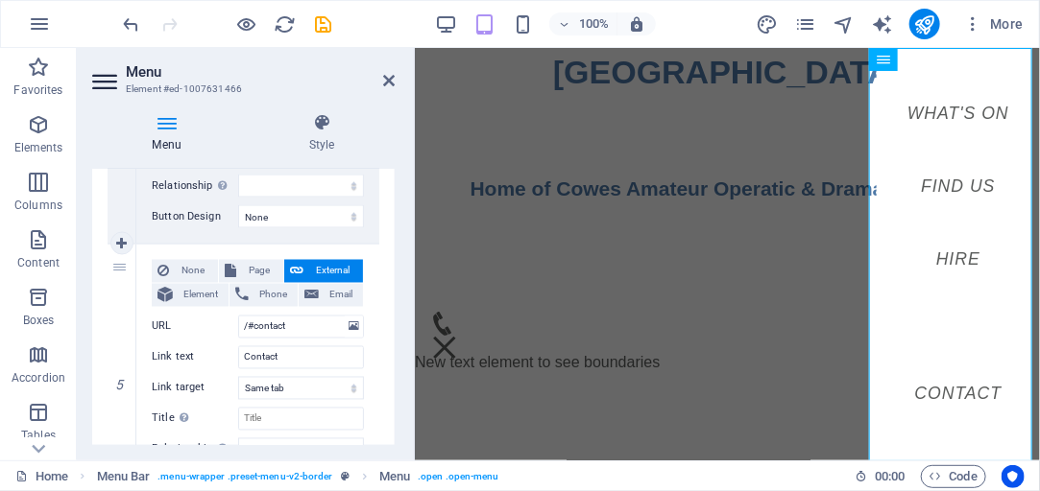
scroll to position [1152, 0]
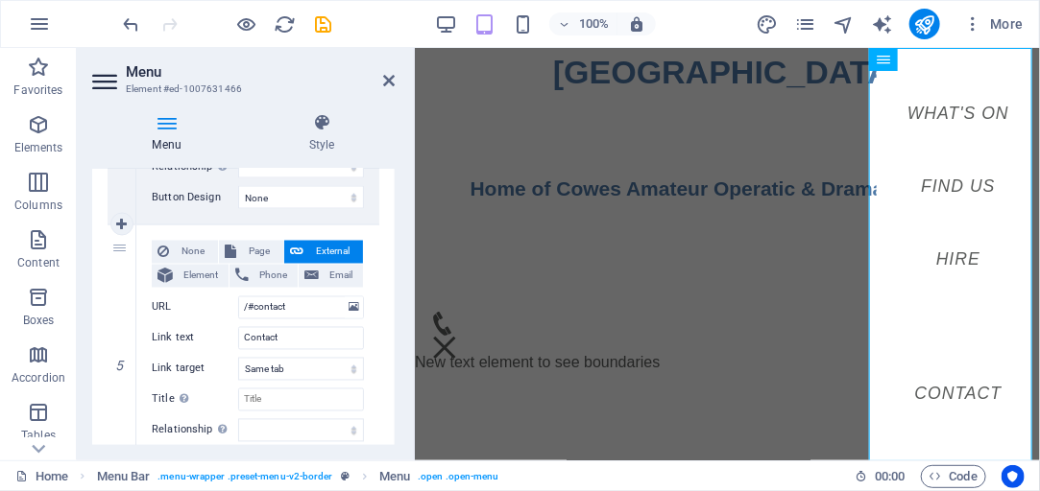
click at [252, 250] on span "Page" at bounding box center [260, 252] width 36 height 23
select select
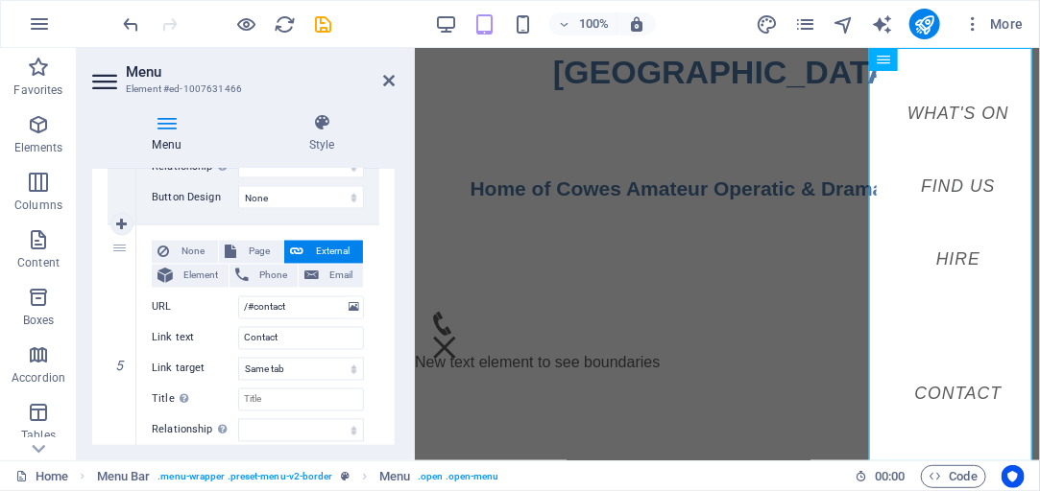
select select
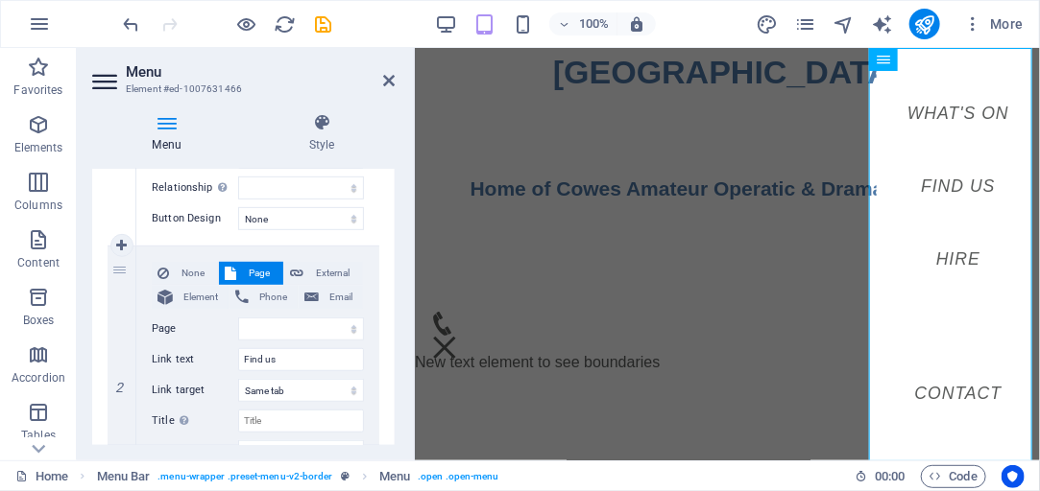
scroll to position [423, 0]
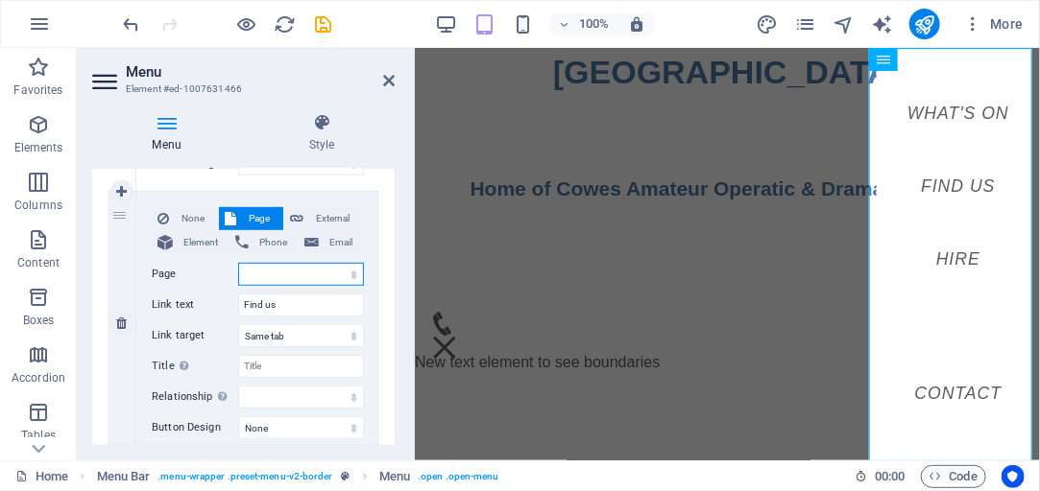
click at [351, 274] on select "What&#39;s On Find us Join us Members" at bounding box center [301, 274] width 126 height 23
select select "1"
click at [238, 263] on select "What&#39;s On Find us Join us Members" at bounding box center [301, 274] width 126 height 23
select select
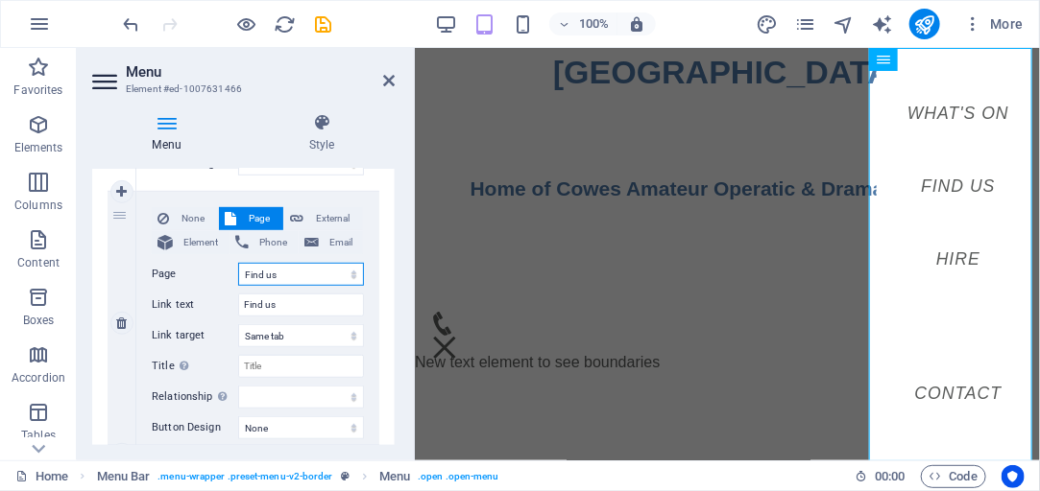
select select
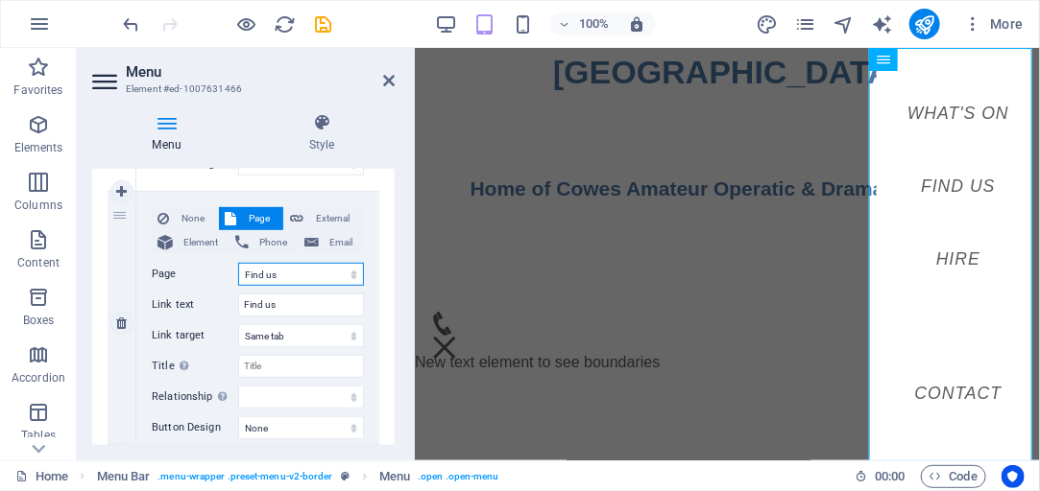
select select
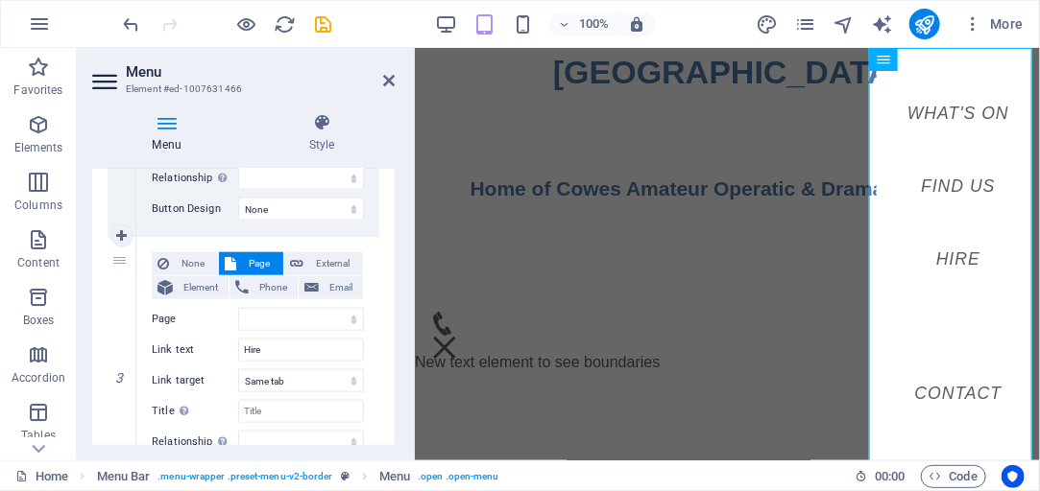
scroll to position [697, 0]
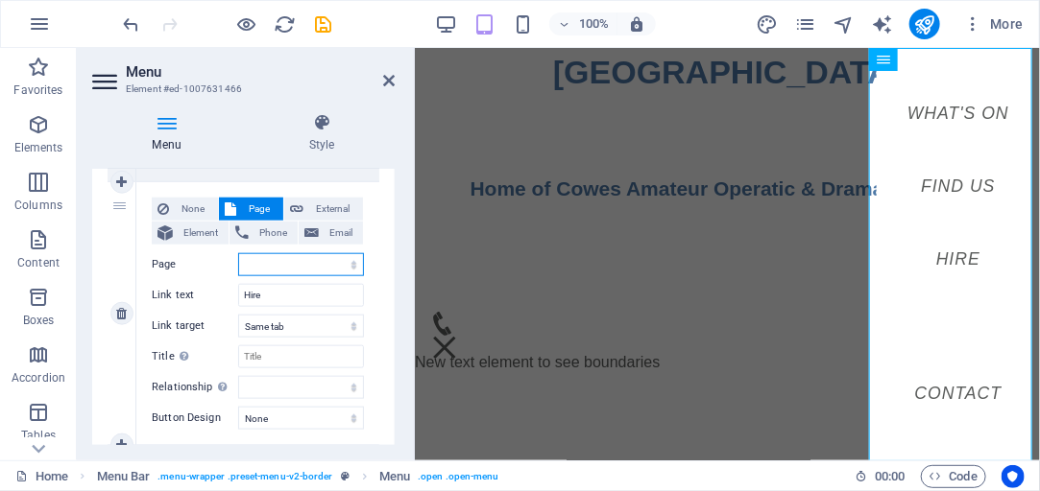
click at [350, 264] on select "What&#39;s On Find us Join us Members" at bounding box center [301, 264] width 126 height 23
select select "2"
click at [238, 253] on select "What&#39;s On Find us Join us Members" at bounding box center [301, 264] width 126 height 23
select select
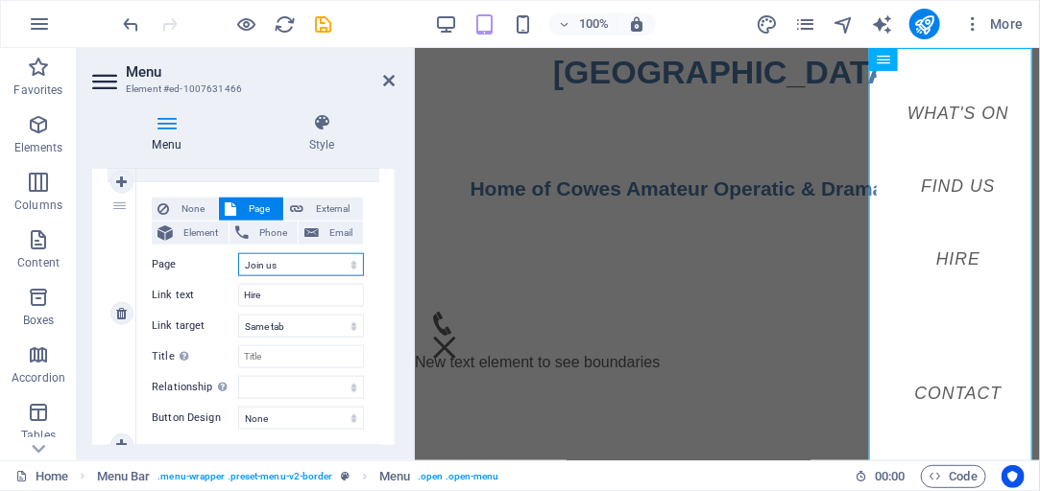
select select
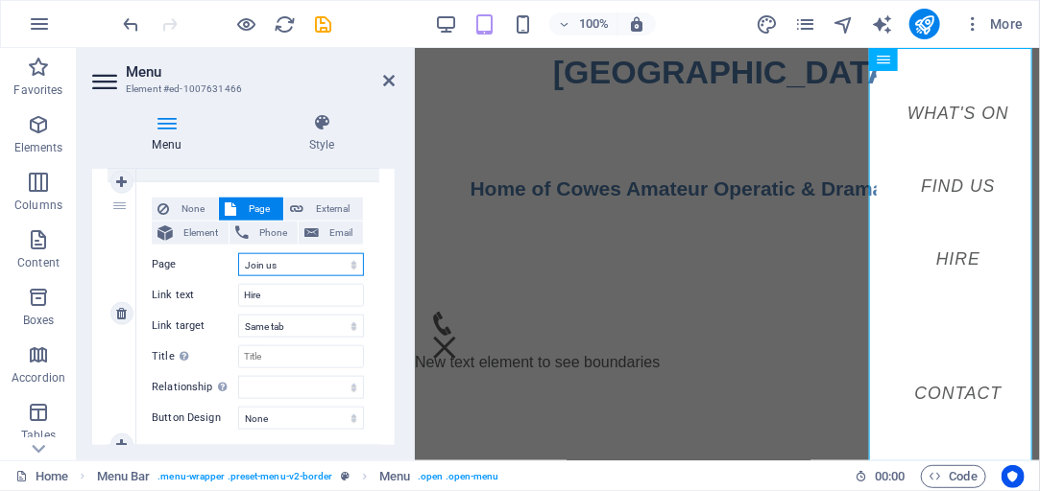
click at [347, 263] on select "What&#39;s On Find us Join us Members" at bounding box center [301, 264] width 126 height 23
click at [327, 262] on select "What&#39;s On Find us Join us Members" at bounding box center [301, 264] width 126 height 23
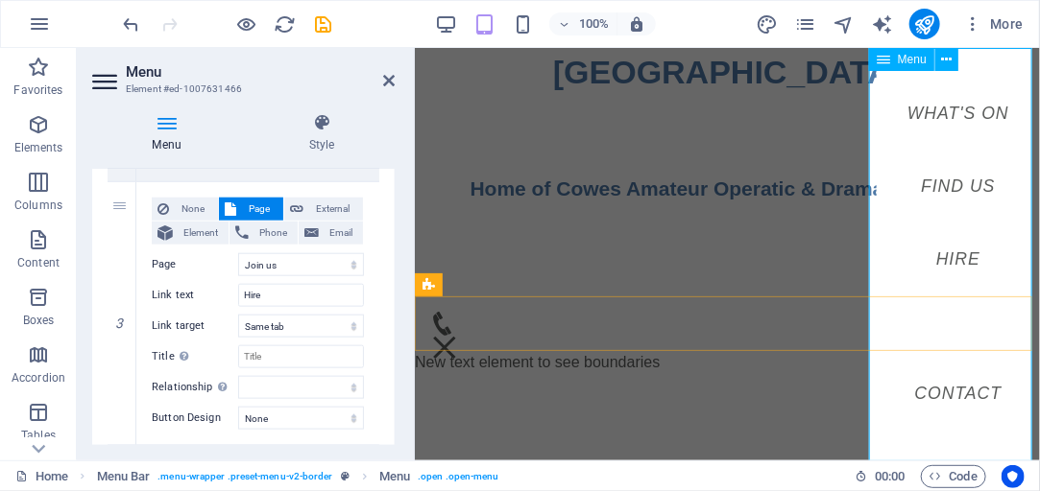
click at [951, 261] on nav "What's on Find us Hire Contact" at bounding box center [956, 253] width 163 height 413
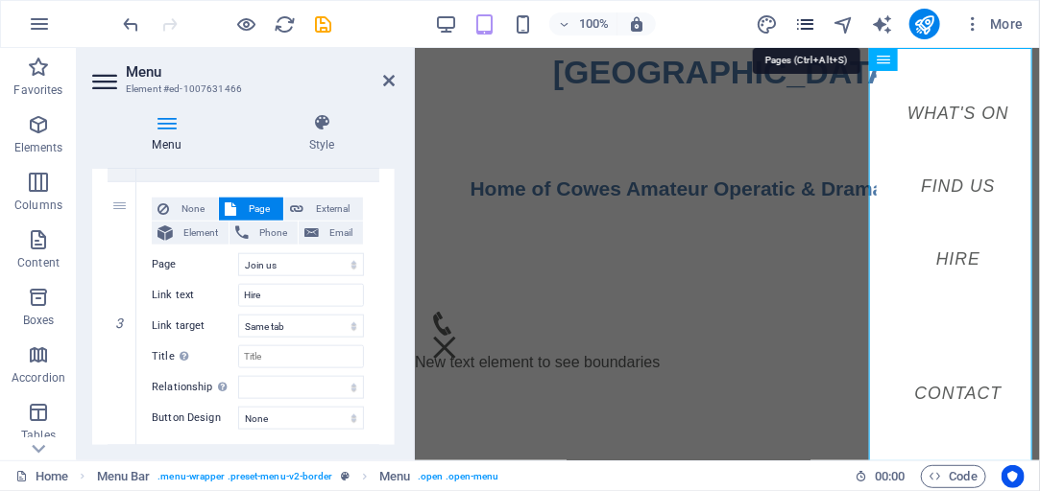
click at [810, 28] on icon "pages" at bounding box center [805, 24] width 22 height 22
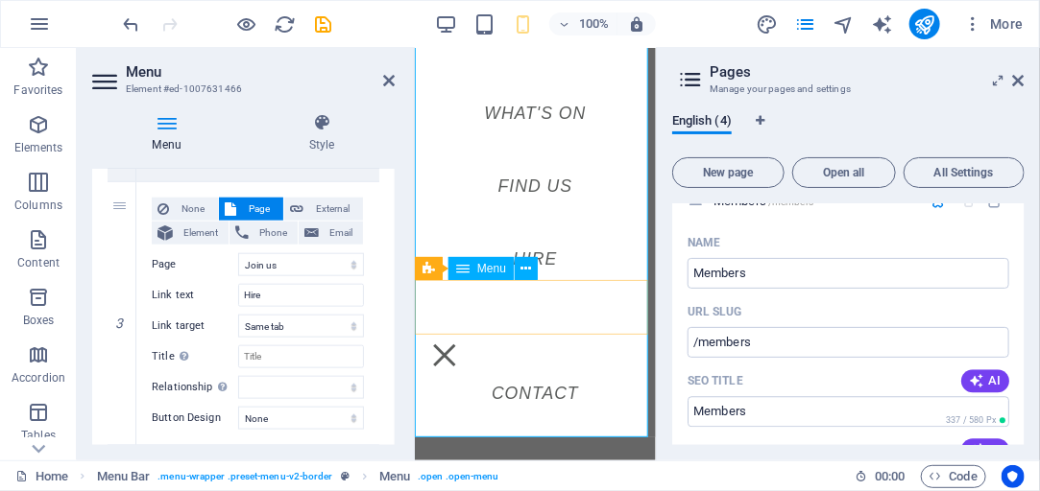
scroll to position [0, 0]
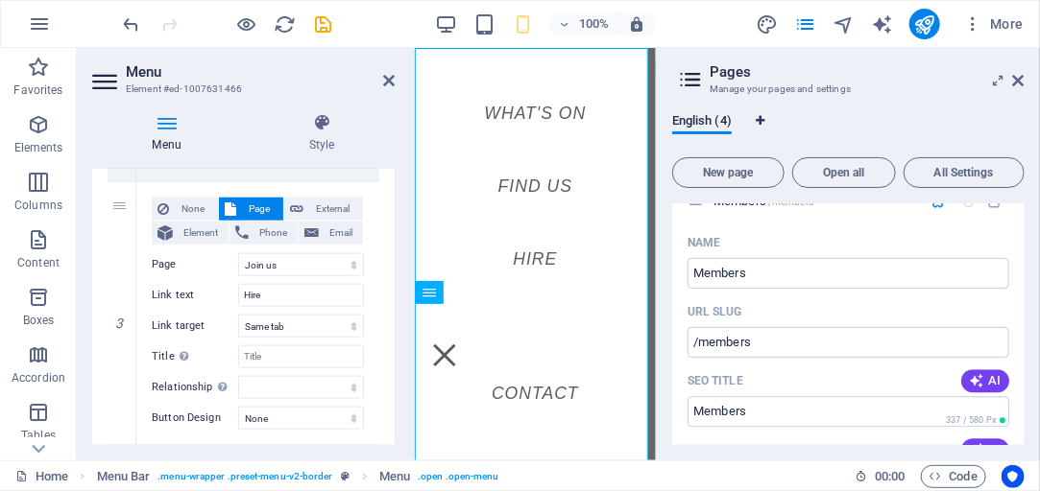
click at [758, 121] on icon "Language Tabs" at bounding box center [759, 121] width 9 height 12
select select "41"
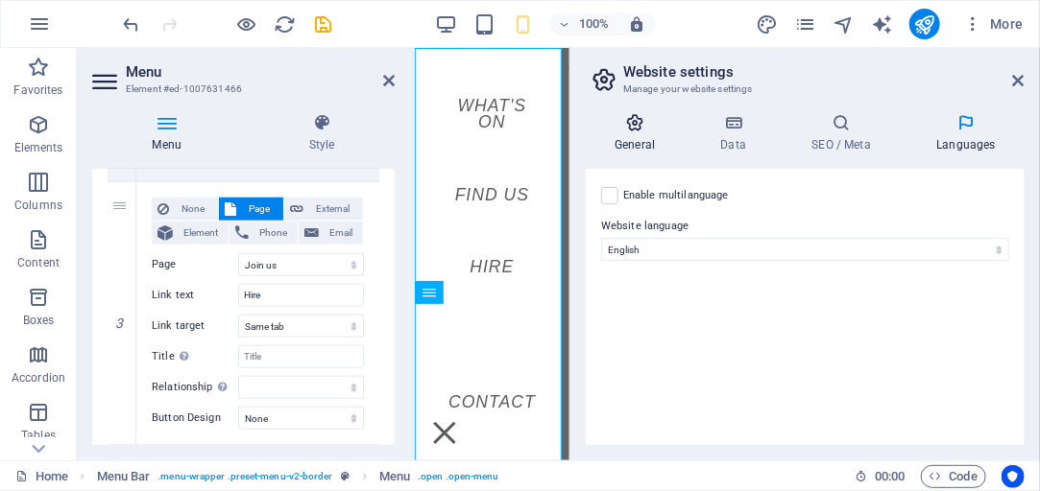
click at [633, 129] on icon at bounding box center [635, 122] width 98 height 19
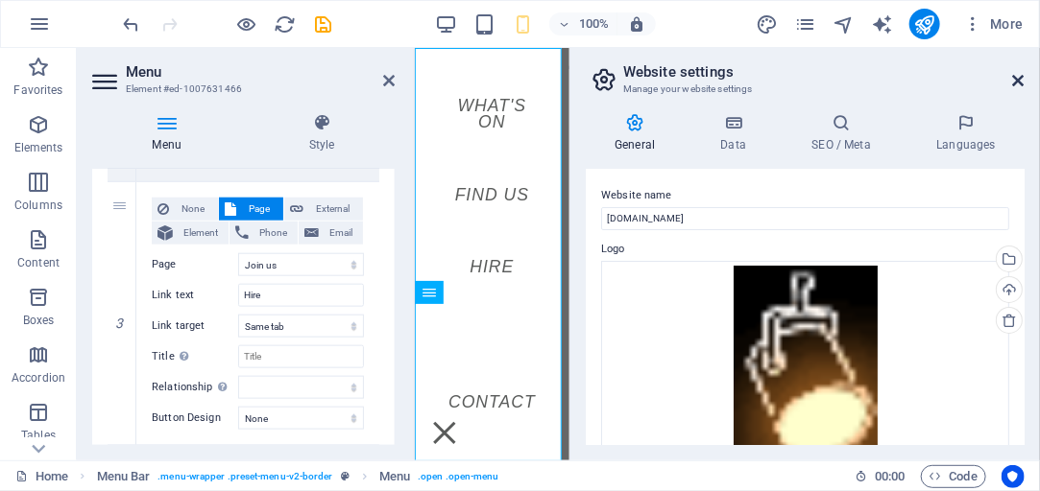
click at [1017, 82] on icon at bounding box center [1019, 80] width 12 height 15
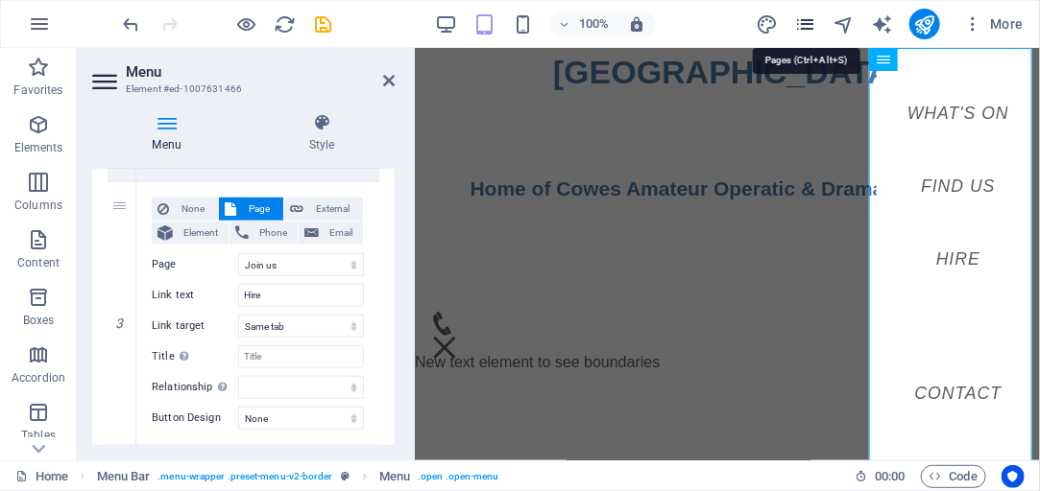
click at [806, 24] on icon "pages" at bounding box center [805, 24] width 22 height 22
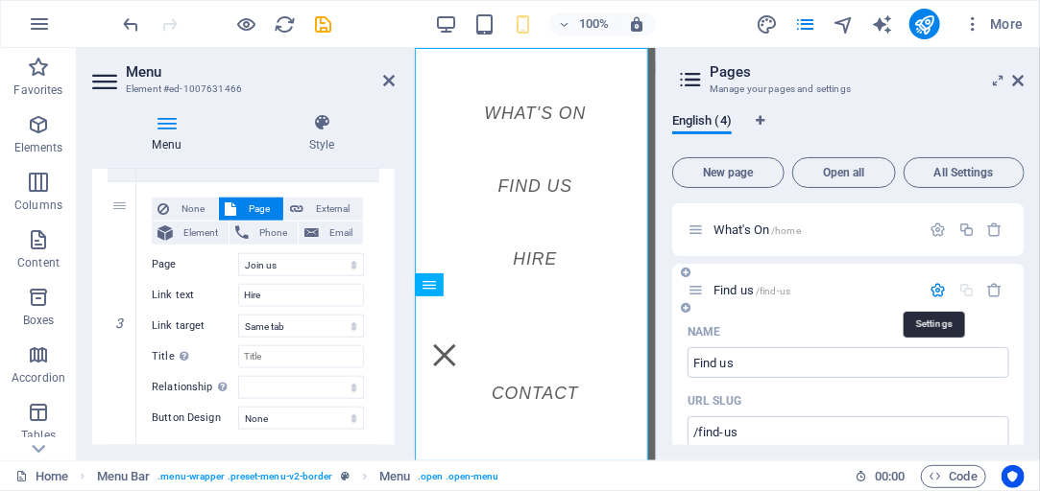
click at [937, 293] on icon "button" at bounding box center [938, 290] width 16 height 16
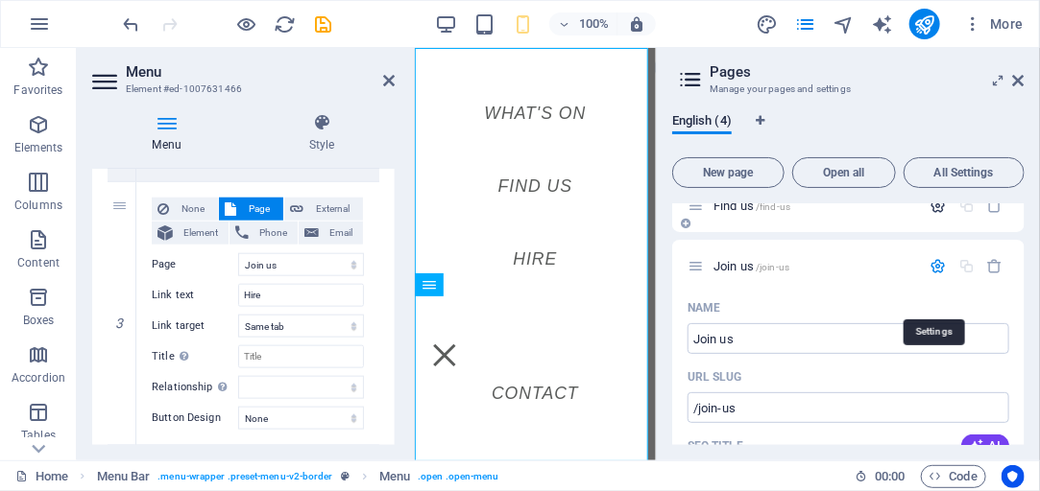
scroll to position [109, 0]
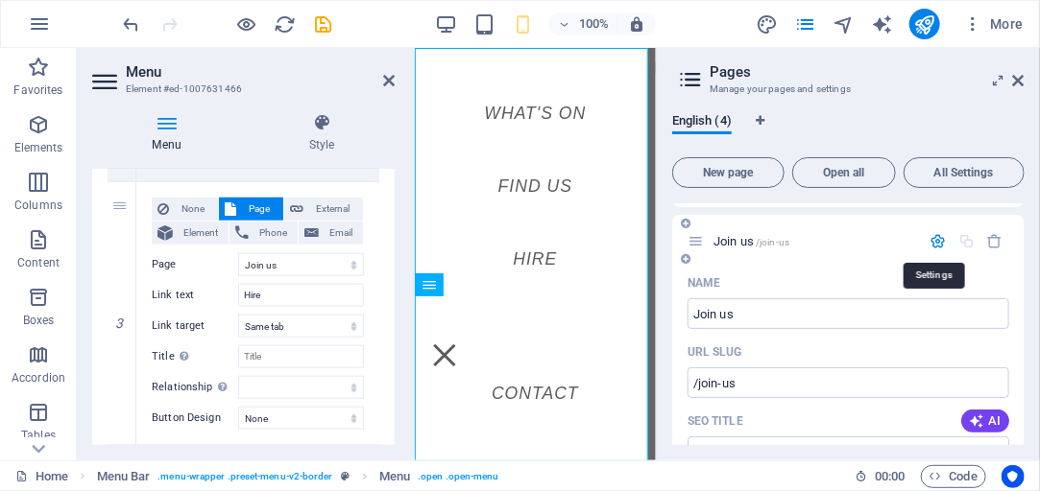
click at [933, 238] on icon "button" at bounding box center [938, 241] width 16 height 16
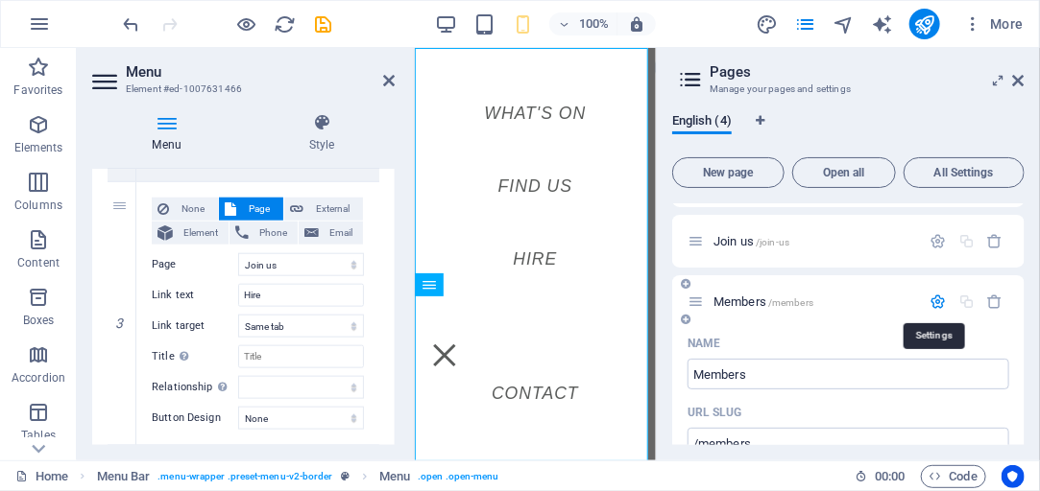
click at [931, 301] on icon "button" at bounding box center [938, 302] width 16 height 16
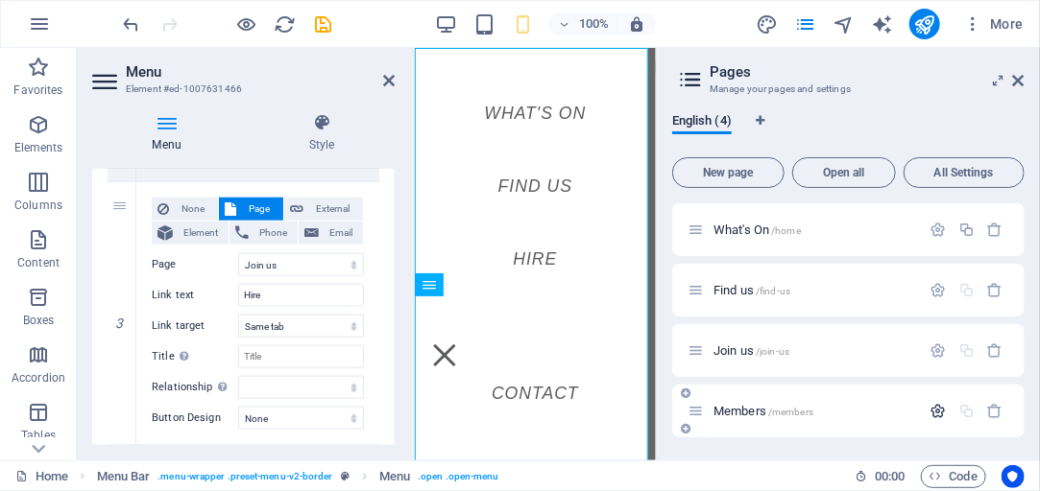
scroll to position [0, 0]
click at [685, 368] on icon at bounding box center [686, 369] width 10 height 12
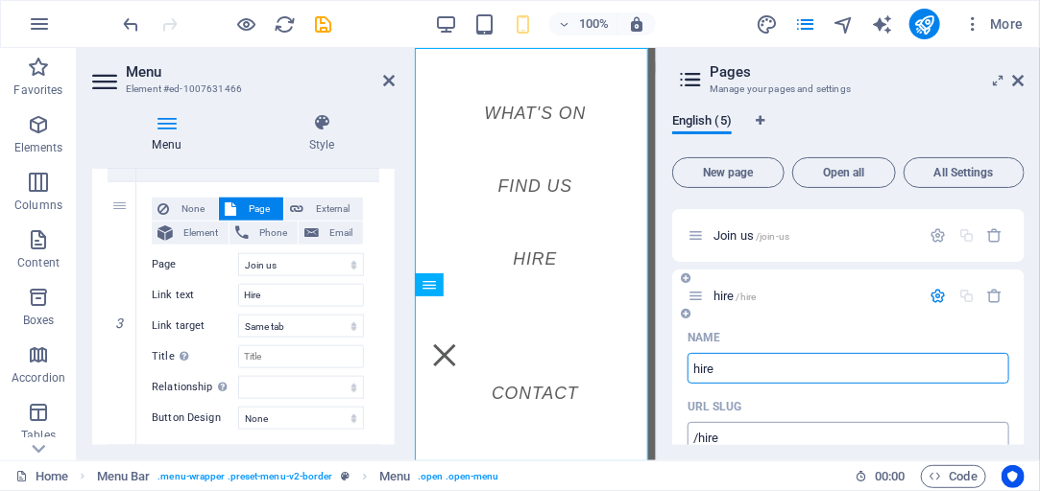
scroll to position [104, 0]
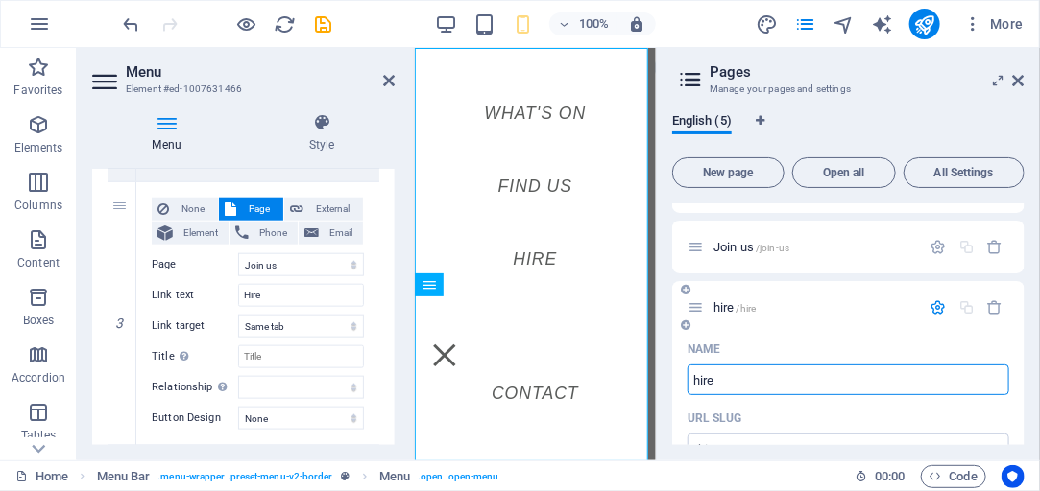
click at [931, 307] on icon "button" at bounding box center [938, 307] width 16 height 16
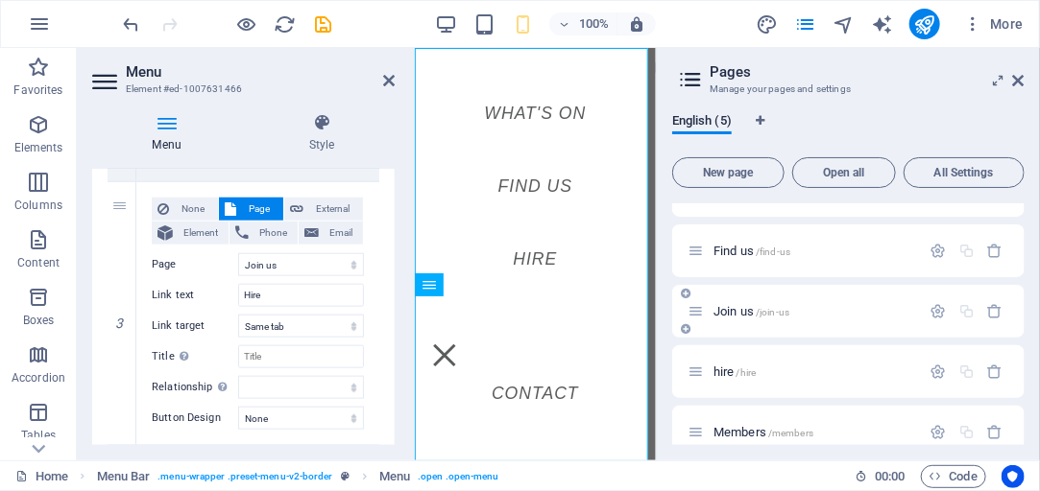
scroll to position [60, 0]
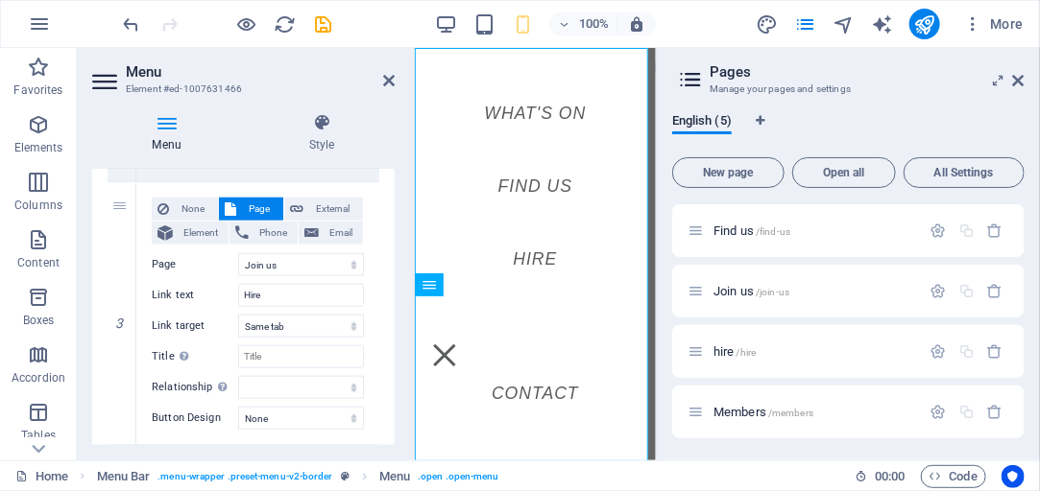
drag, startPoint x: 773, startPoint y: 347, endPoint x: 761, endPoint y: 263, distance: 85.3
click at [761, 263] on div "What's On /home Find us /find-us Join us /join-us hire /hire Members /members" at bounding box center [848, 291] width 352 height 295
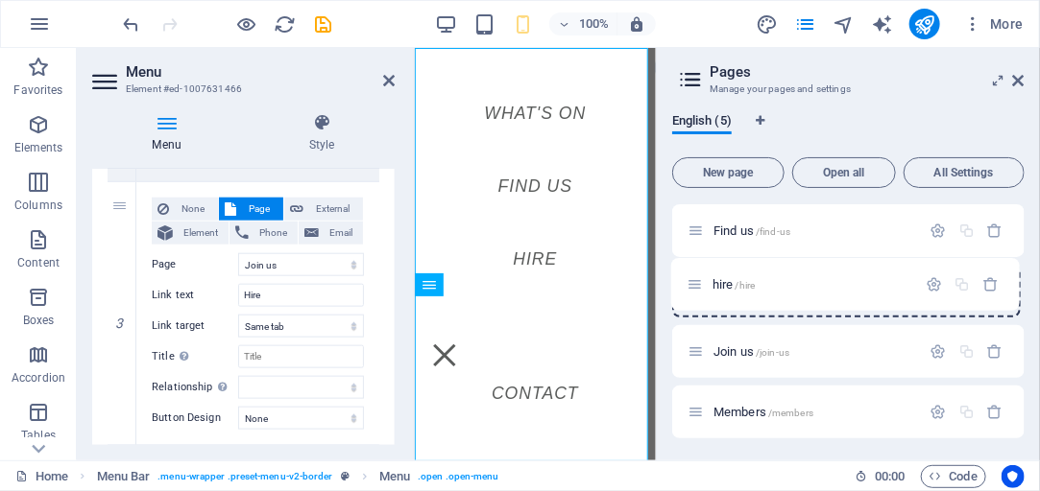
drag, startPoint x: 695, startPoint y: 349, endPoint x: 693, endPoint y: 276, distance: 73.0
click at [693, 276] on div "What's On /home Find us /find-us Join us /join-us hire /hire Members /members" at bounding box center [848, 291] width 352 height 295
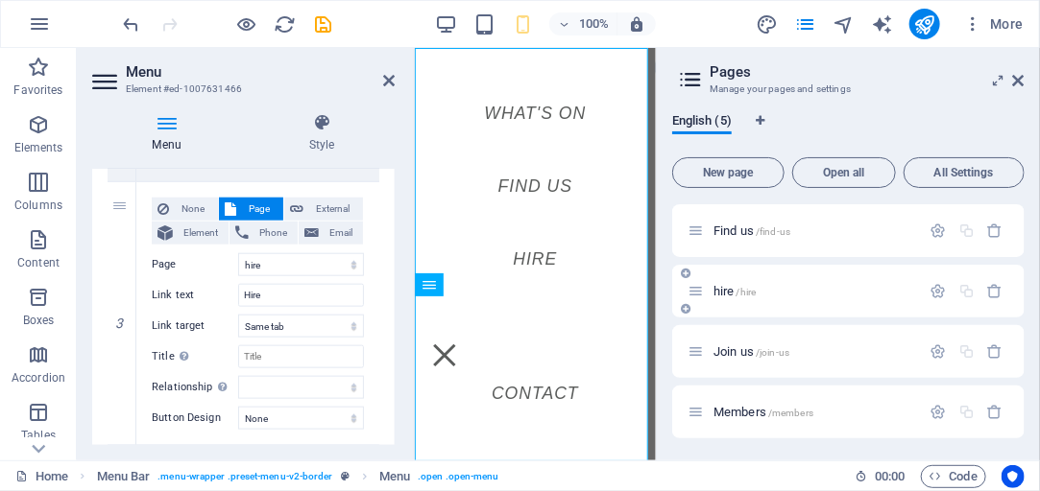
click at [719, 292] on span "hire /hire" at bounding box center [734, 291] width 42 height 14
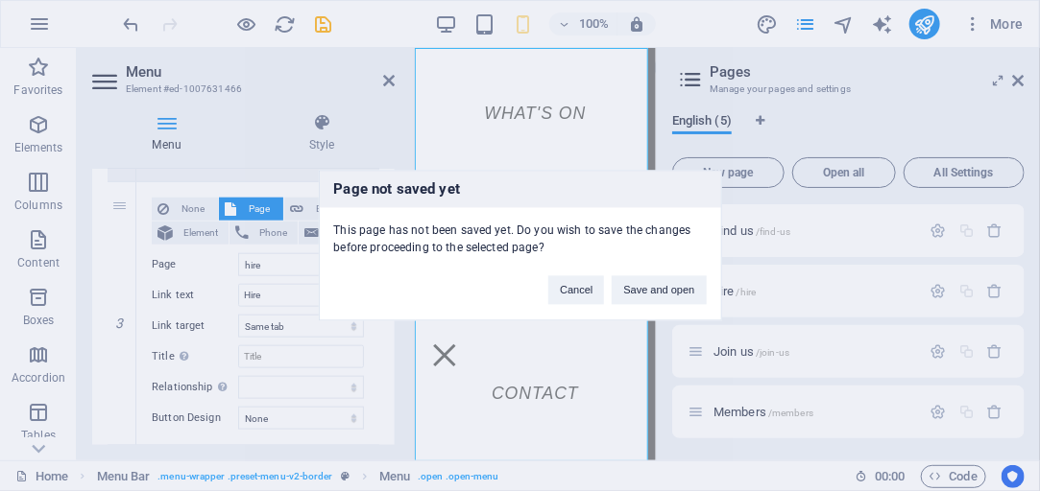
click at [785, 291] on div "Page not saved yet This page has not been saved yet. Do you wish to save the ch…" at bounding box center [520, 245] width 1040 height 491
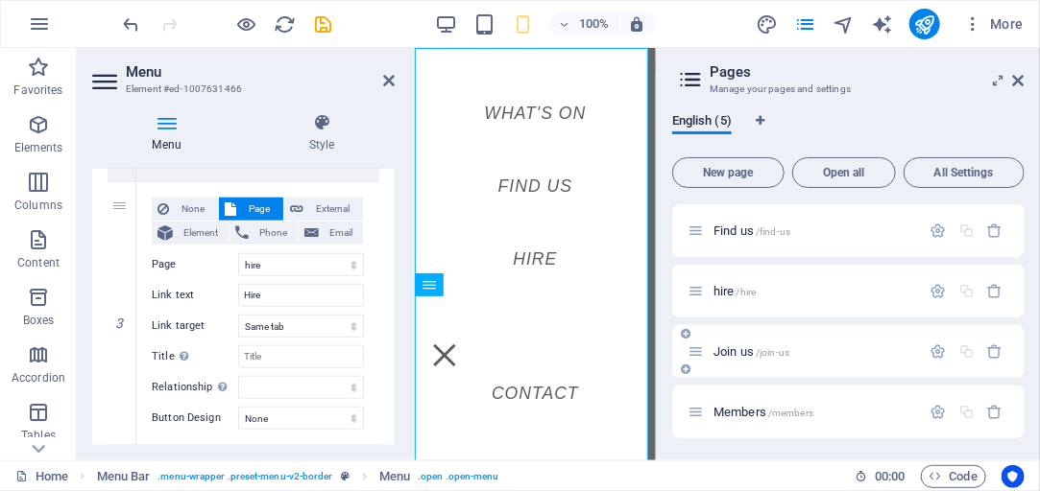
click at [685, 332] on icon at bounding box center [686, 334] width 10 height 12
click at [739, 426] on input "New page" at bounding box center [848, 424] width 322 height 31
click at [752, 424] on input "New page" at bounding box center [848, 424] width 322 height 31
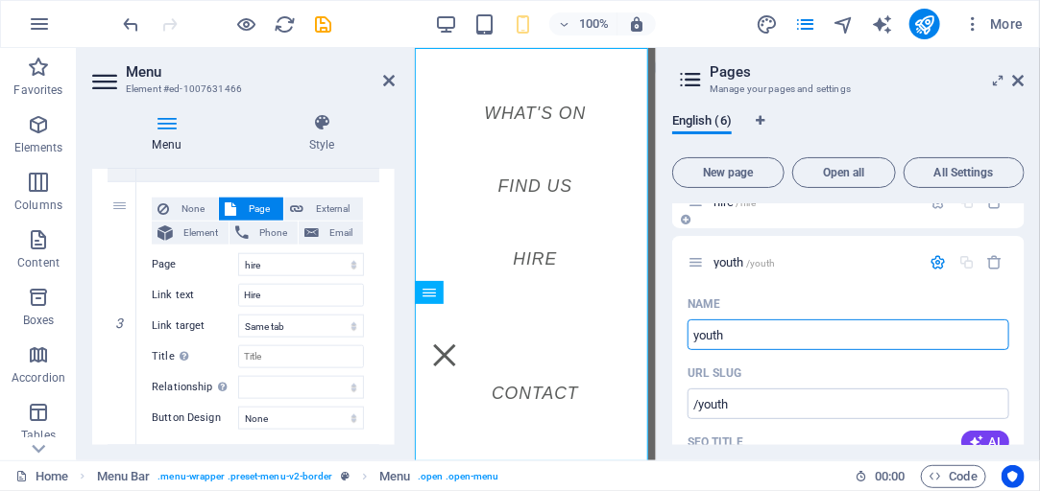
scroll to position [164, 0]
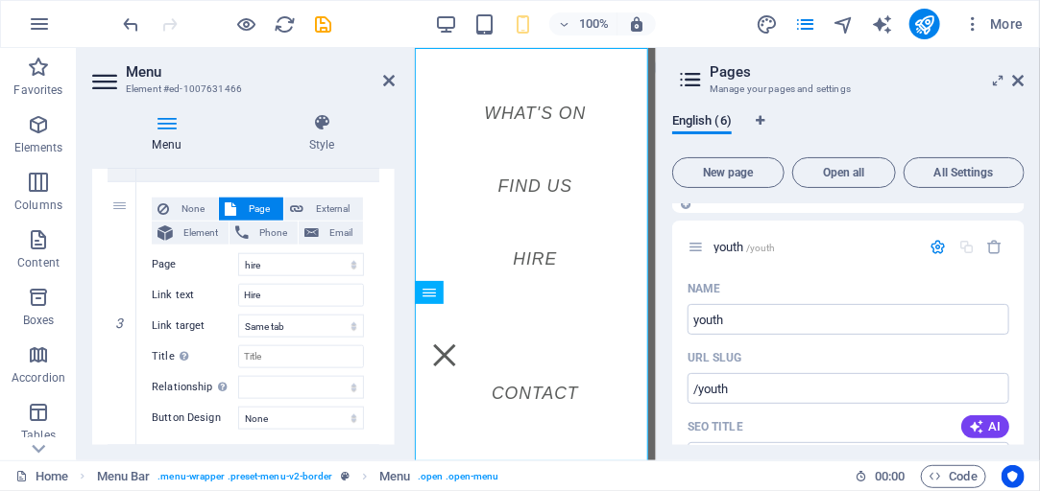
click at [936, 247] on icon "button" at bounding box center [938, 247] width 16 height 16
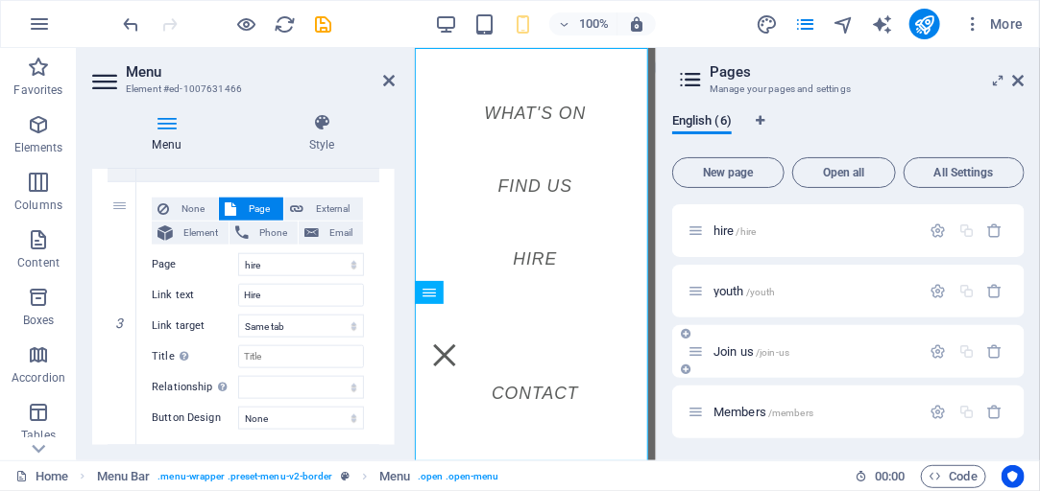
click at [687, 370] on icon at bounding box center [686, 370] width 10 height 12
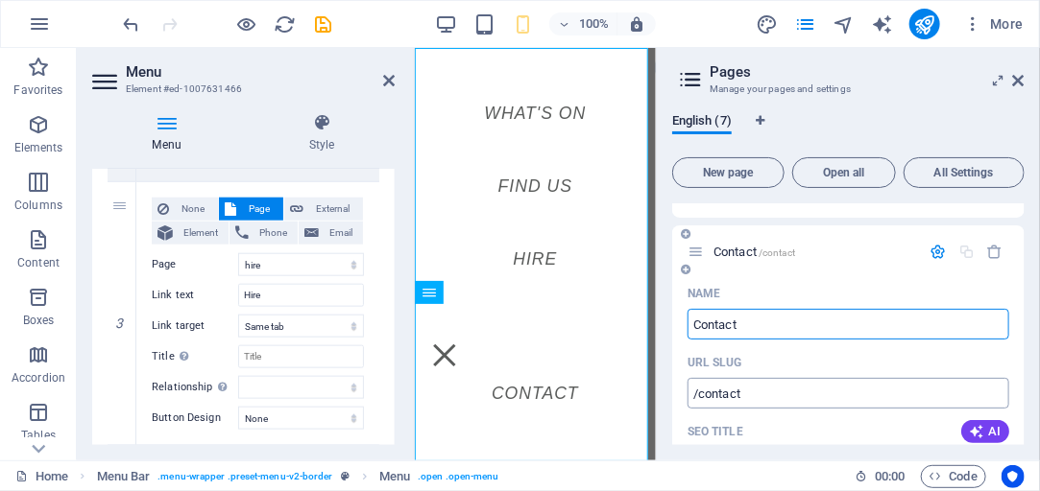
click at [761, 399] on input "/contact" at bounding box center [848, 393] width 322 height 31
click at [251, 209] on span "Page" at bounding box center [260, 209] width 36 height 23
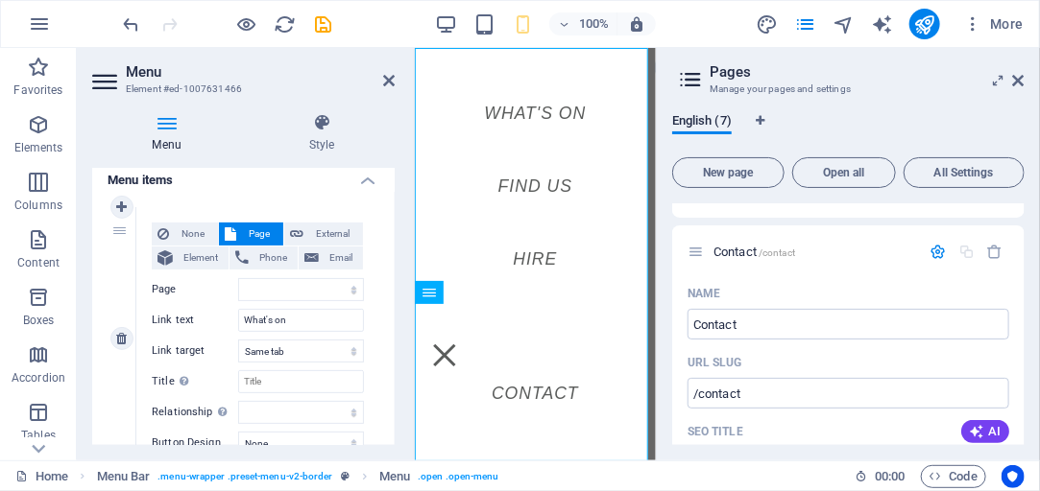
scroll to position [164, 0]
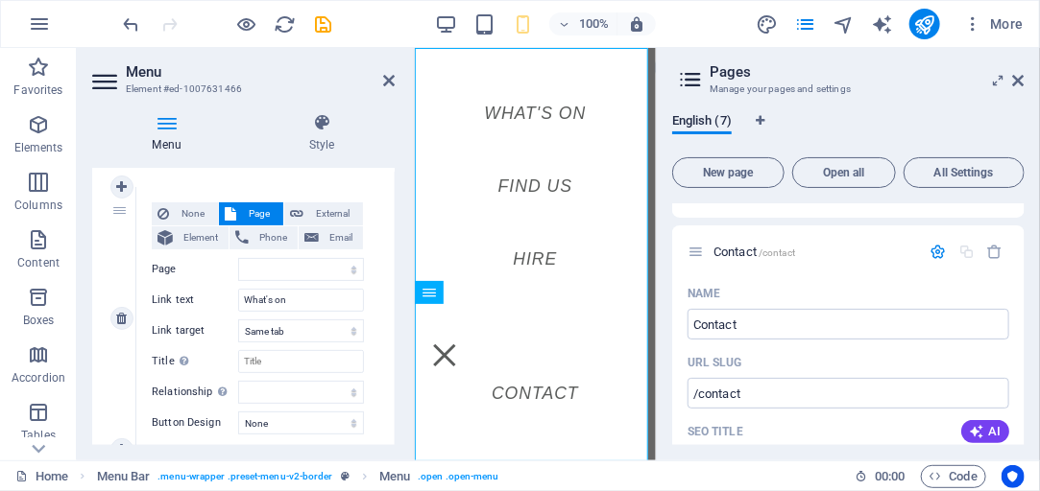
click at [119, 210] on div "1" at bounding box center [122, 318] width 29 height 263
click at [349, 272] on select "What&#39;s On Find us hire youth Join us Contact Members" at bounding box center [301, 269] width 126 height 23
click at [238, 258] on select "What&#39;s On Find us hire youth Join us Contact Members" at bounding box center [301, 269] width 126 height 23
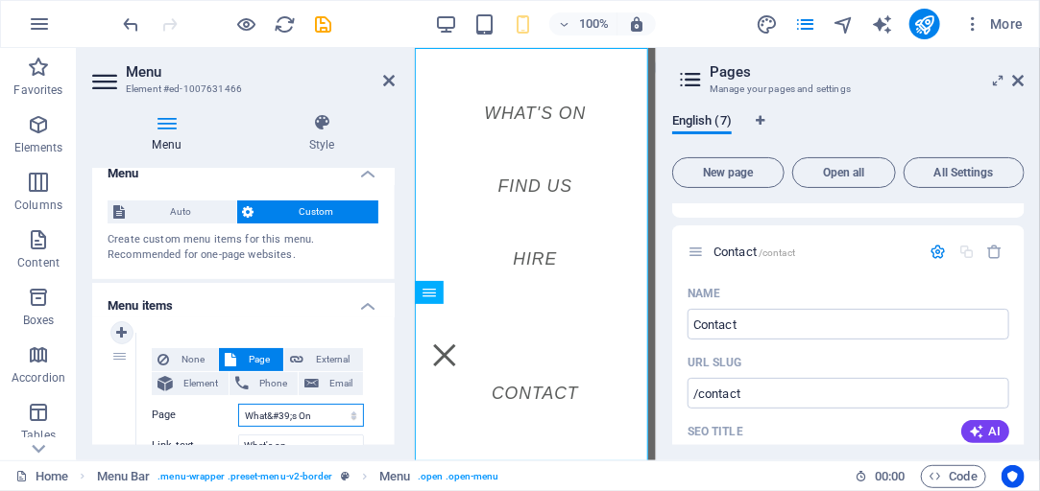
scroll to position [0, 0]
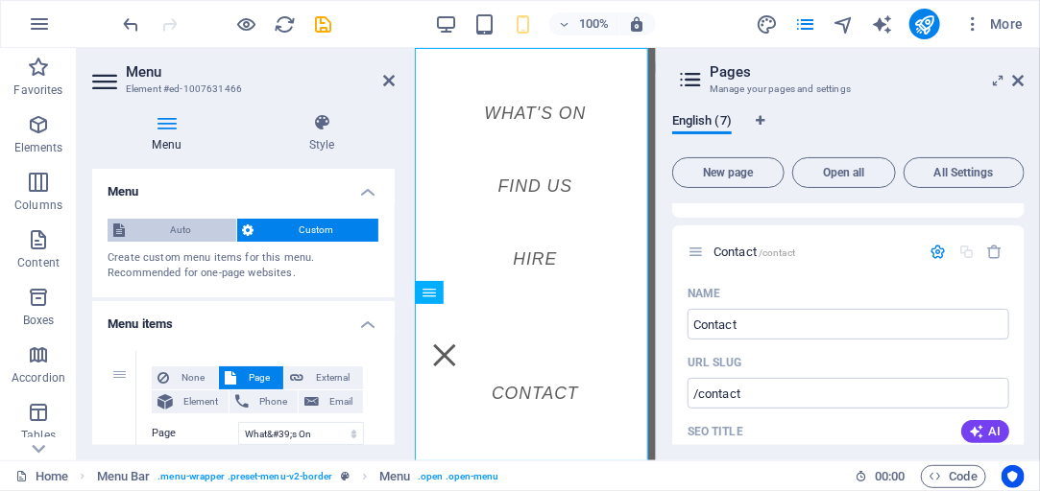
click at [197, 233] on span "Auto" at bounding box center [181, 230] width 100 height 23
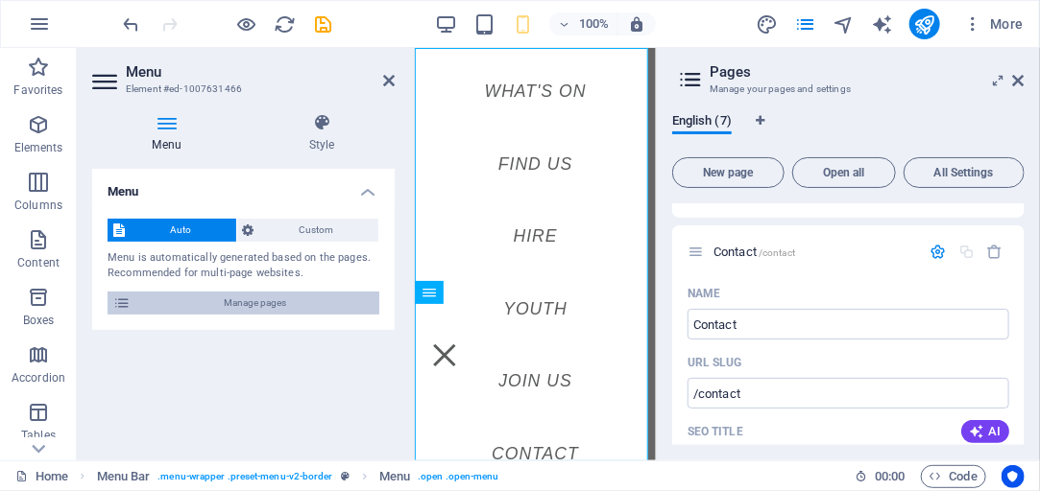
click at [254, 307] on span "Manage pages" at bounding box center [254, 303] width 237 height 23
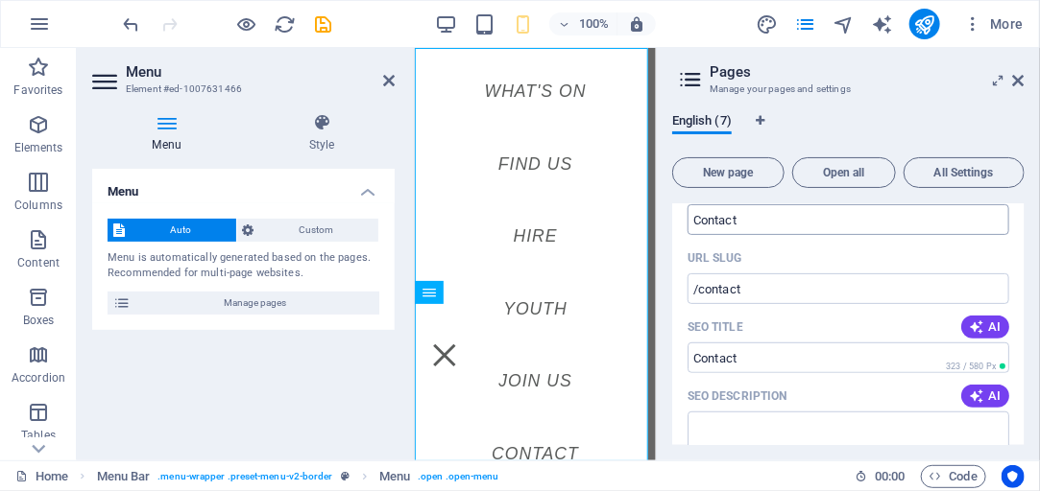
scroll to position [300, 0]
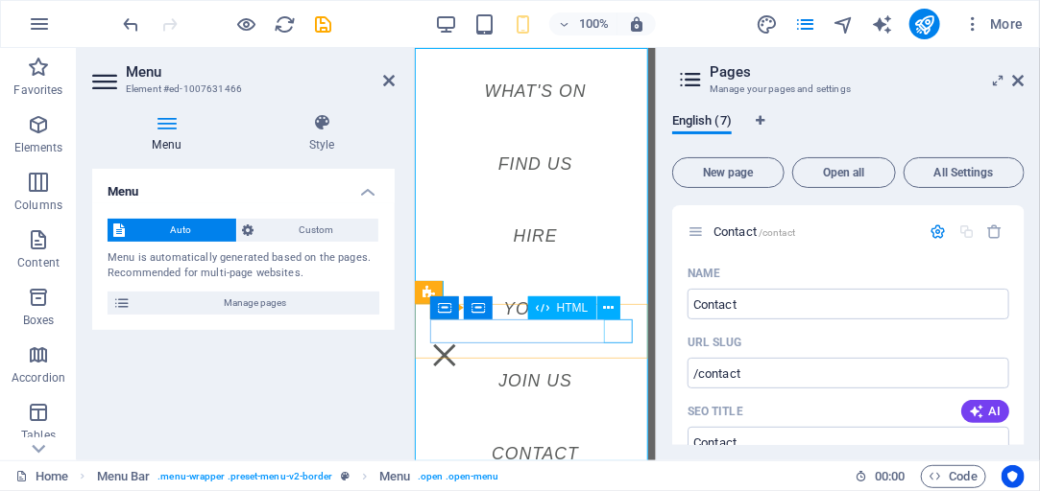
click at [458, 343] on div "Menu" at bounding box center [443, 355] width 29 height 24
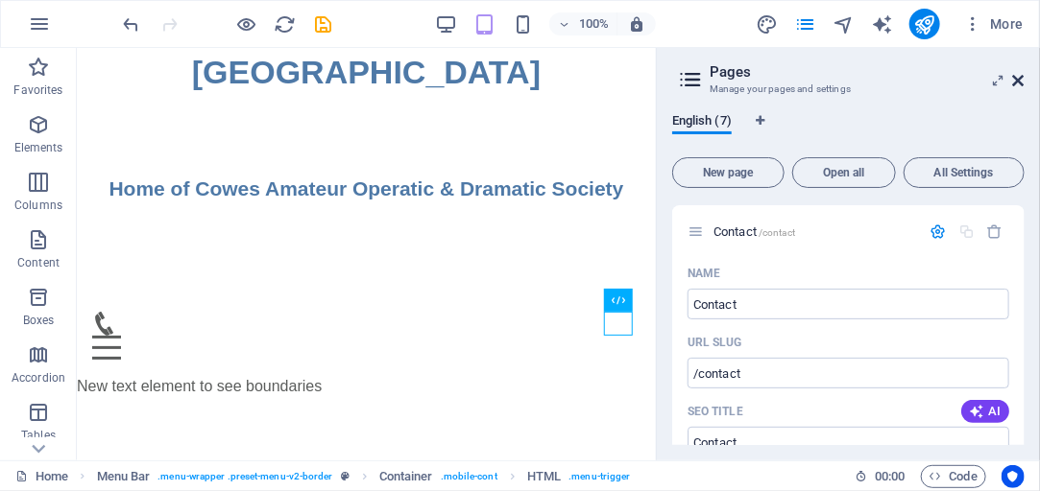
click at [1019, 79] on icon at bounding box center [1019, 80] width 12 height 15
